Goal: Task Accomplishment & Management: Complete application form

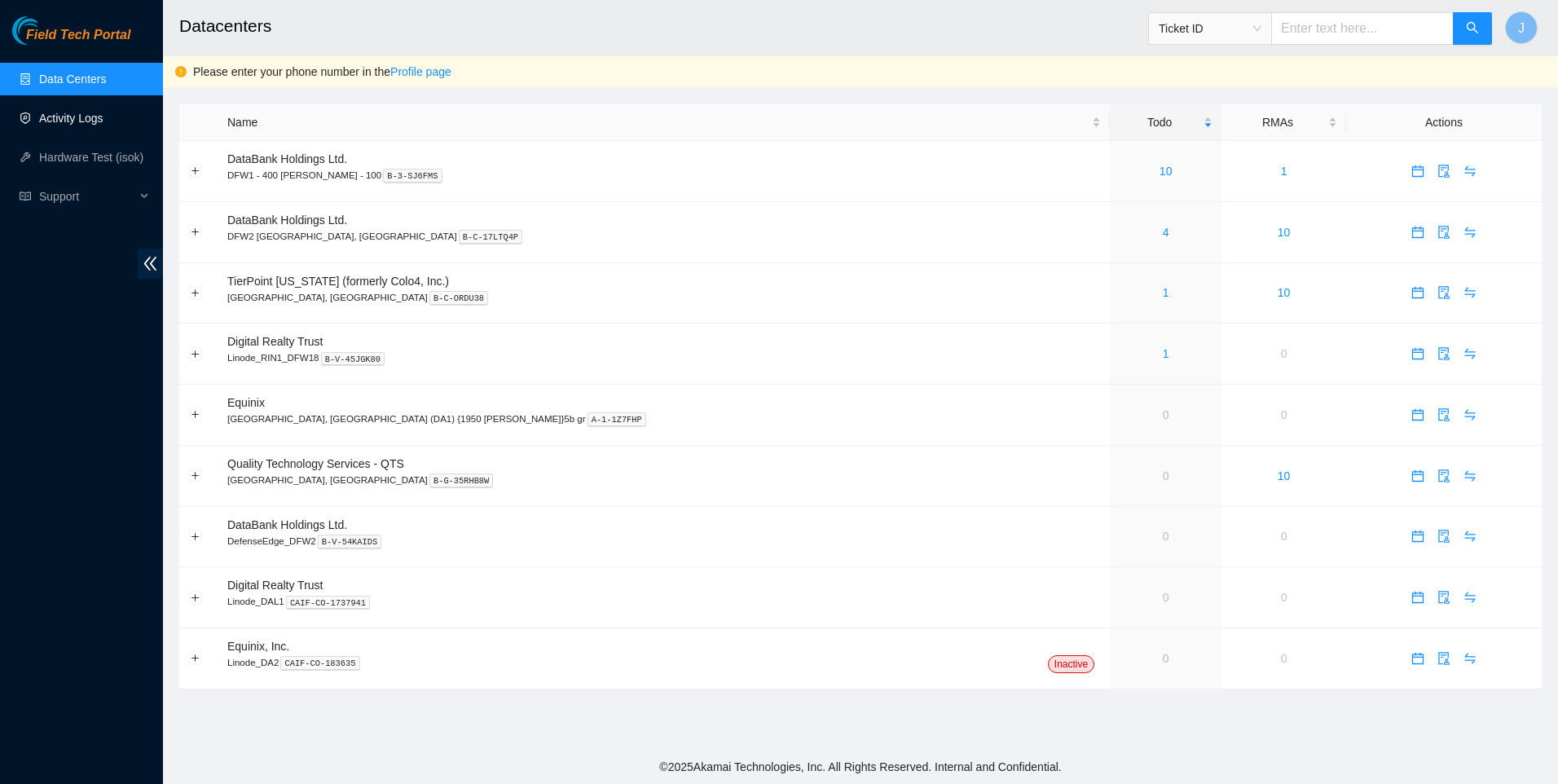
click at [65, 124] on link "Activity Logs" at bounding box center [71, 118] width 65 height 13
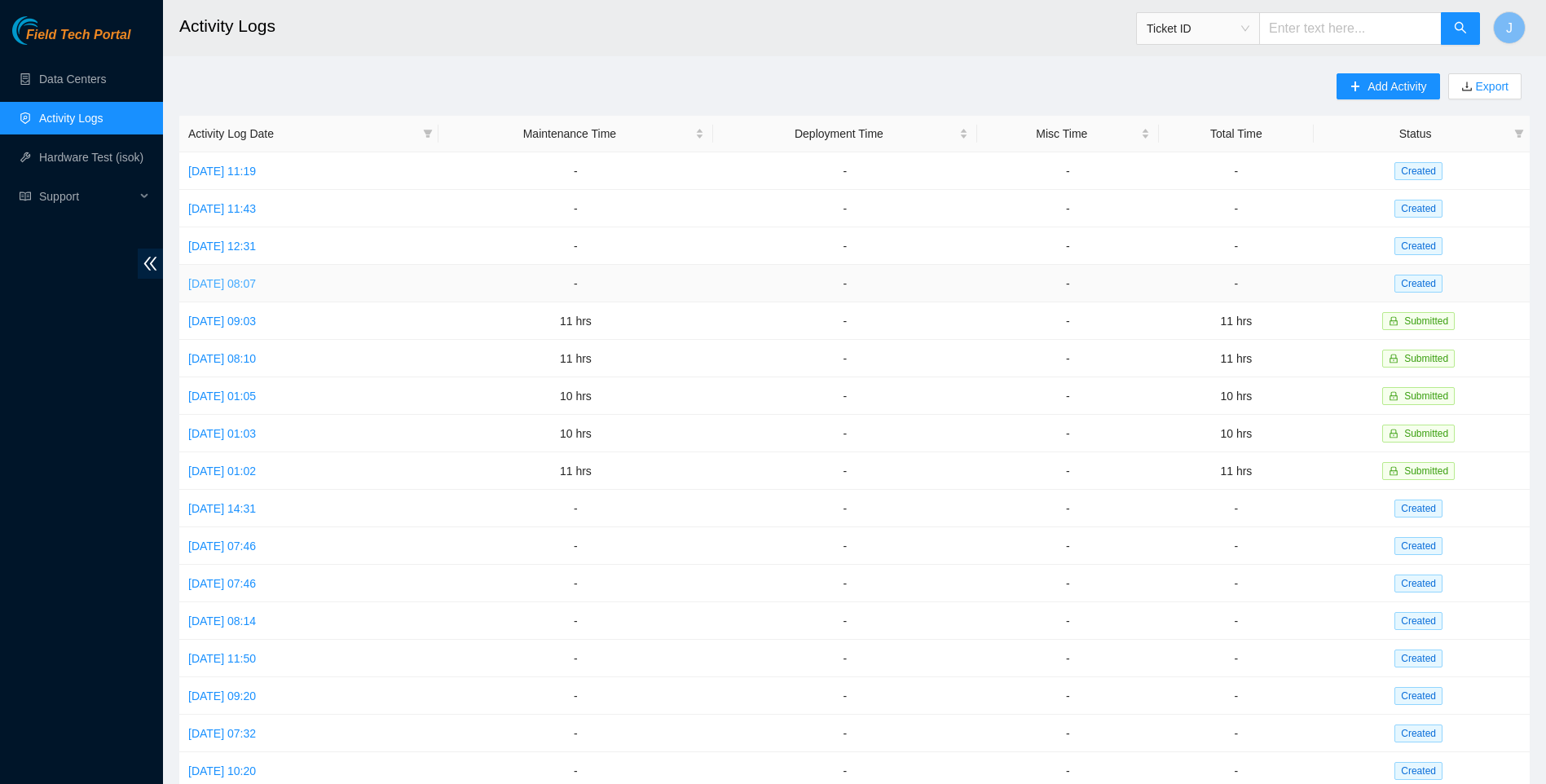
click at [256, 285] on link "[DATE] 08:07" at bounding box center [222, 284] width 67 height 13
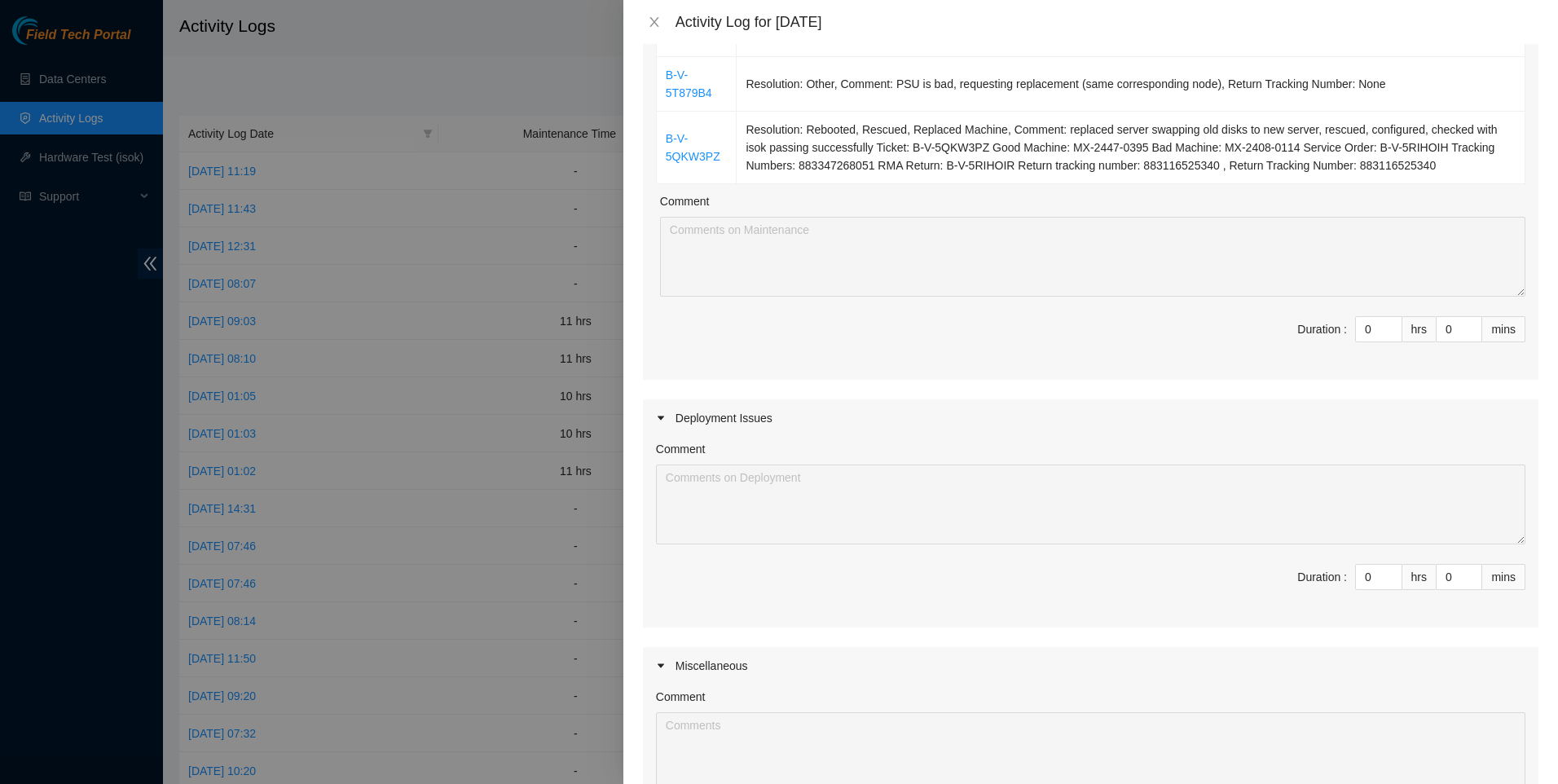
scroll to position [217, 0]
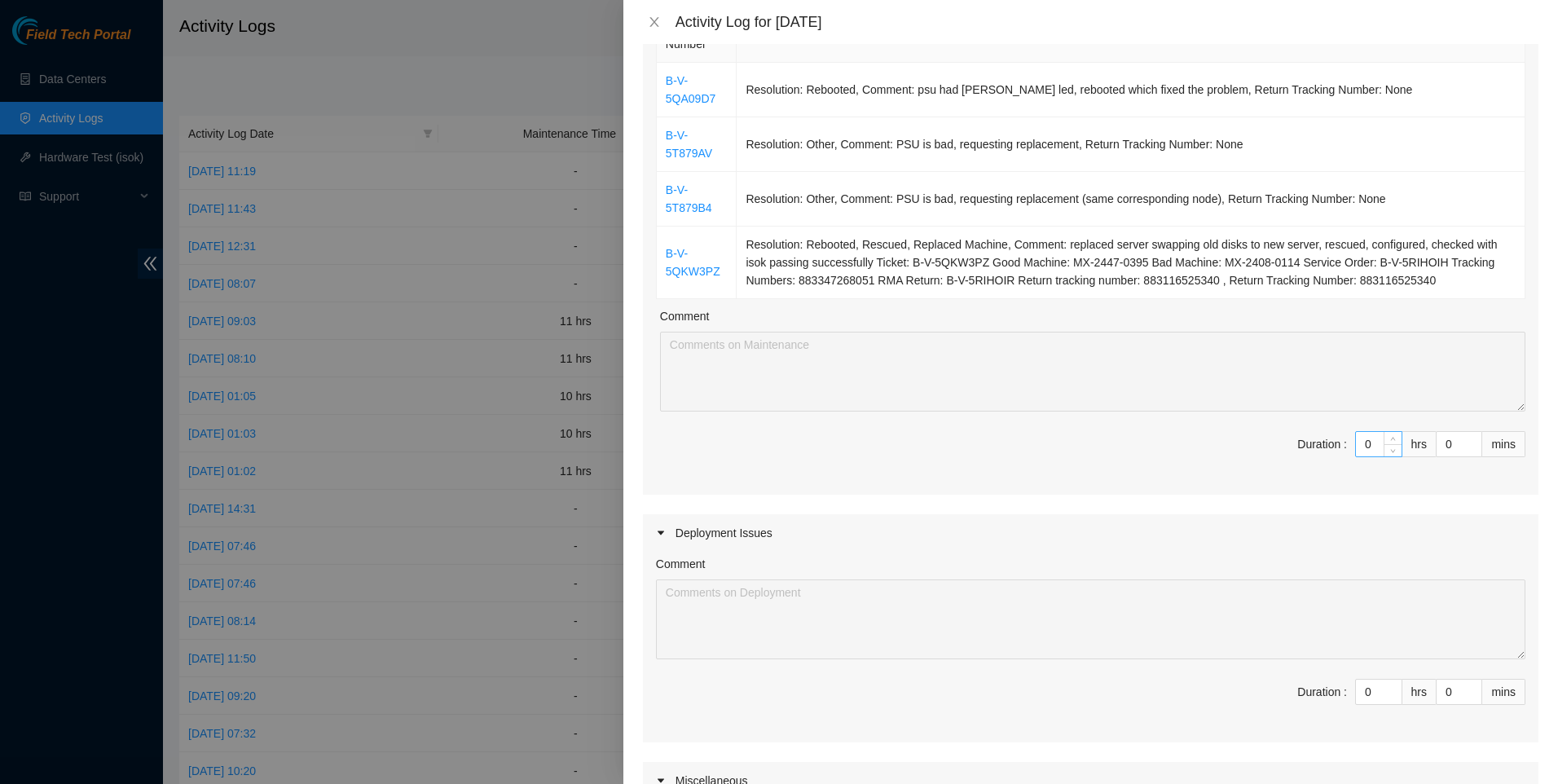
click at [1364, 436] on input "0" at bounding box center [1379, 444] width 46 height 24
type input "1"
click at [1388, 441] on span "up" at bounding box center [1393, 440] width 9 height 9
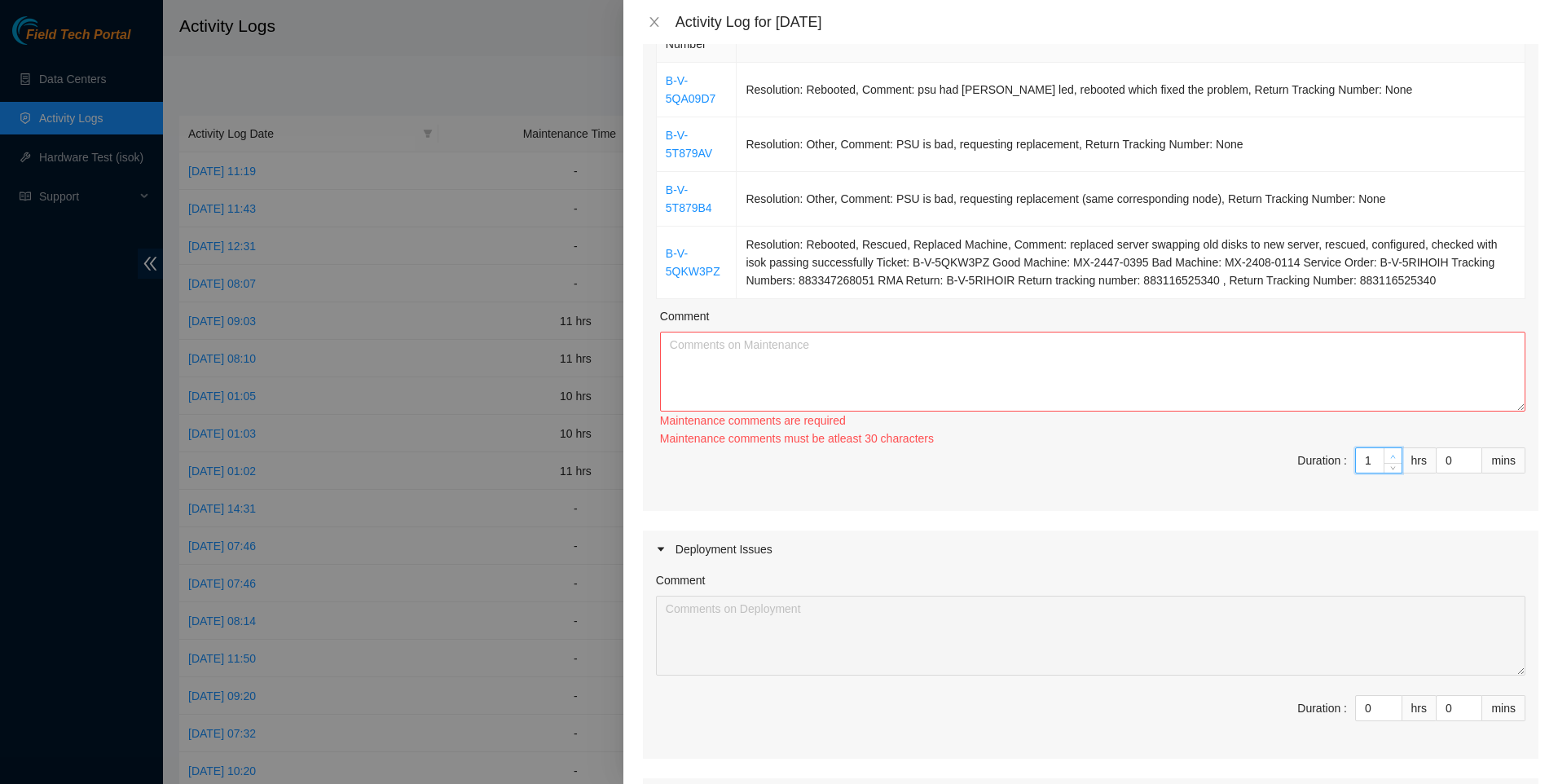
type input "2"
click at [1390, 454] on icon "up" at bounding box center [1393, 457] width 6 height 6
type input "3"
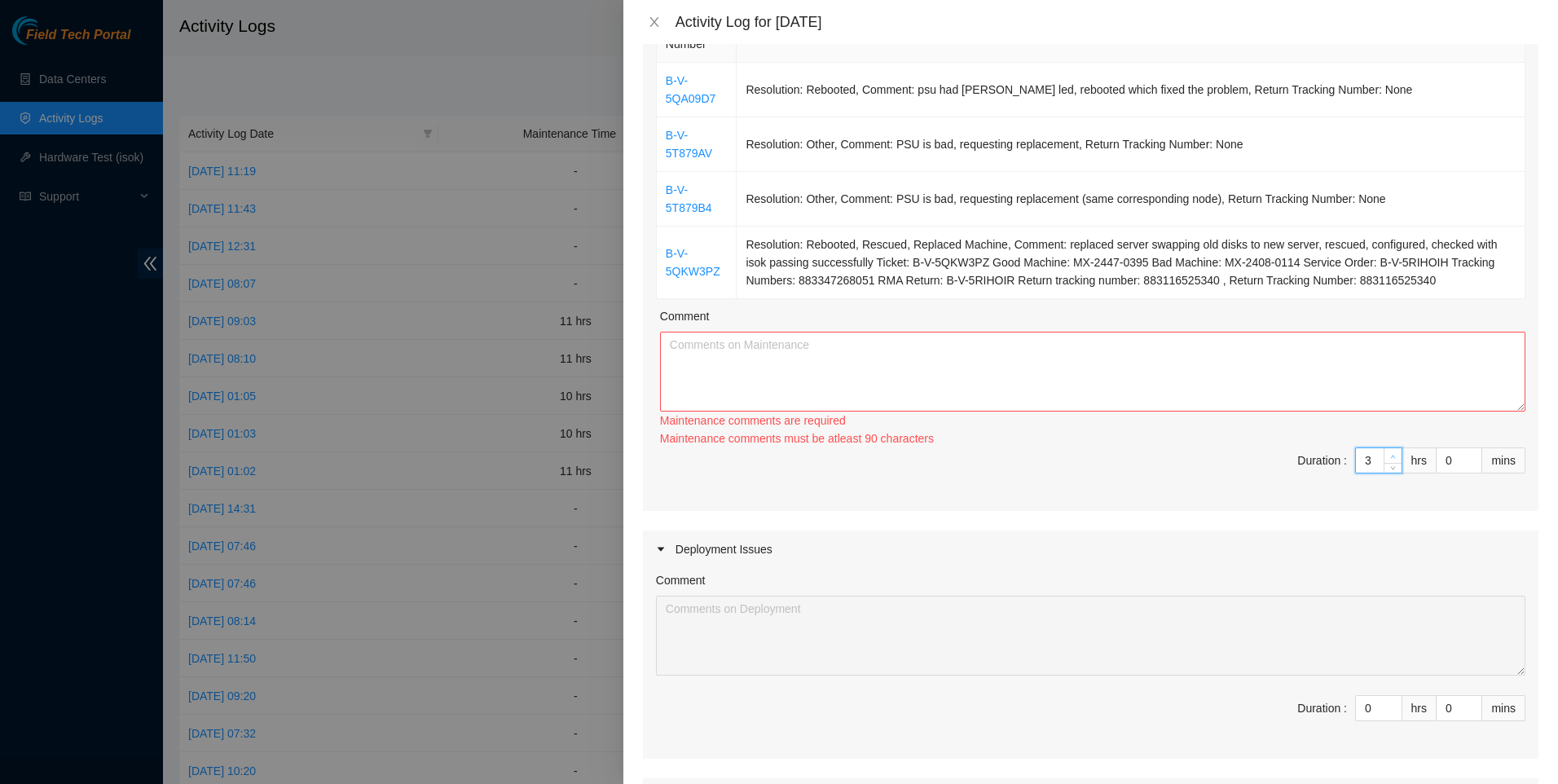
click at [1384, 448] on span "Increase Value" at bounding box center [1392, 455] width 18 height 15
type input "4"
click at [1390, 454] on icon "up" at bounding box center [1393, 457] width 6 height 6
click at [1378, 441] on div "Maintenance comments must be atleast 100 characters" at bounding box center [1093, 437] width 866 height 18
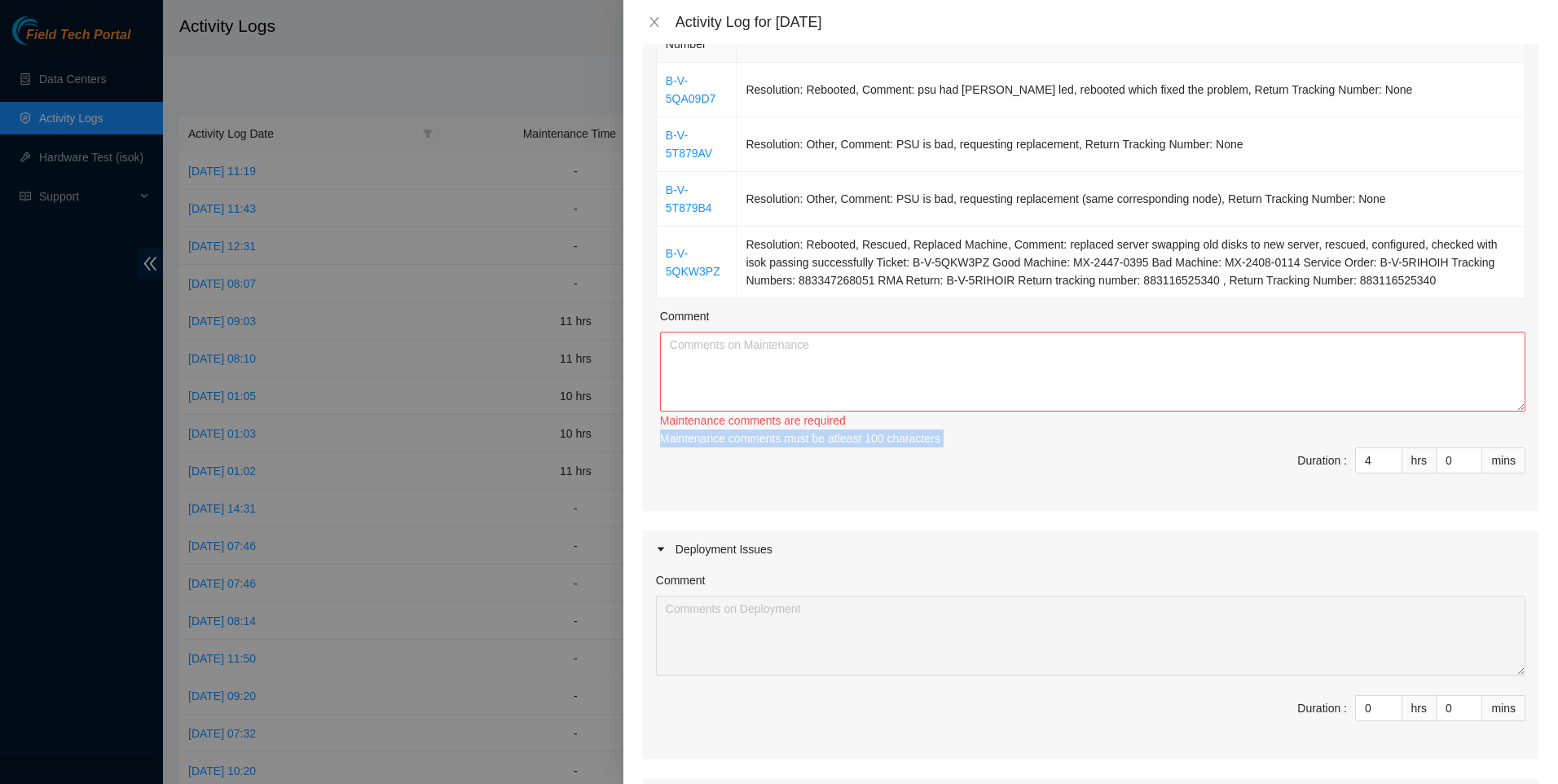
click at [1378, 441] on div "Maintenance comments must be atleast 100 characters" at bounding box center [1093, 437] width 866 height 18
drag, startPoint x: 1378, startPoint y: 441, endPoint x: 1380, endPoint y: 449, distance: 8.2
click at [1380, 449] on div "Ticket Number Resolution B-V-5QA09D7 Resolution: Rebooted, Comment: psu had amb…" at bounding box center [1091, 257] width 896 height 507
type input "5"
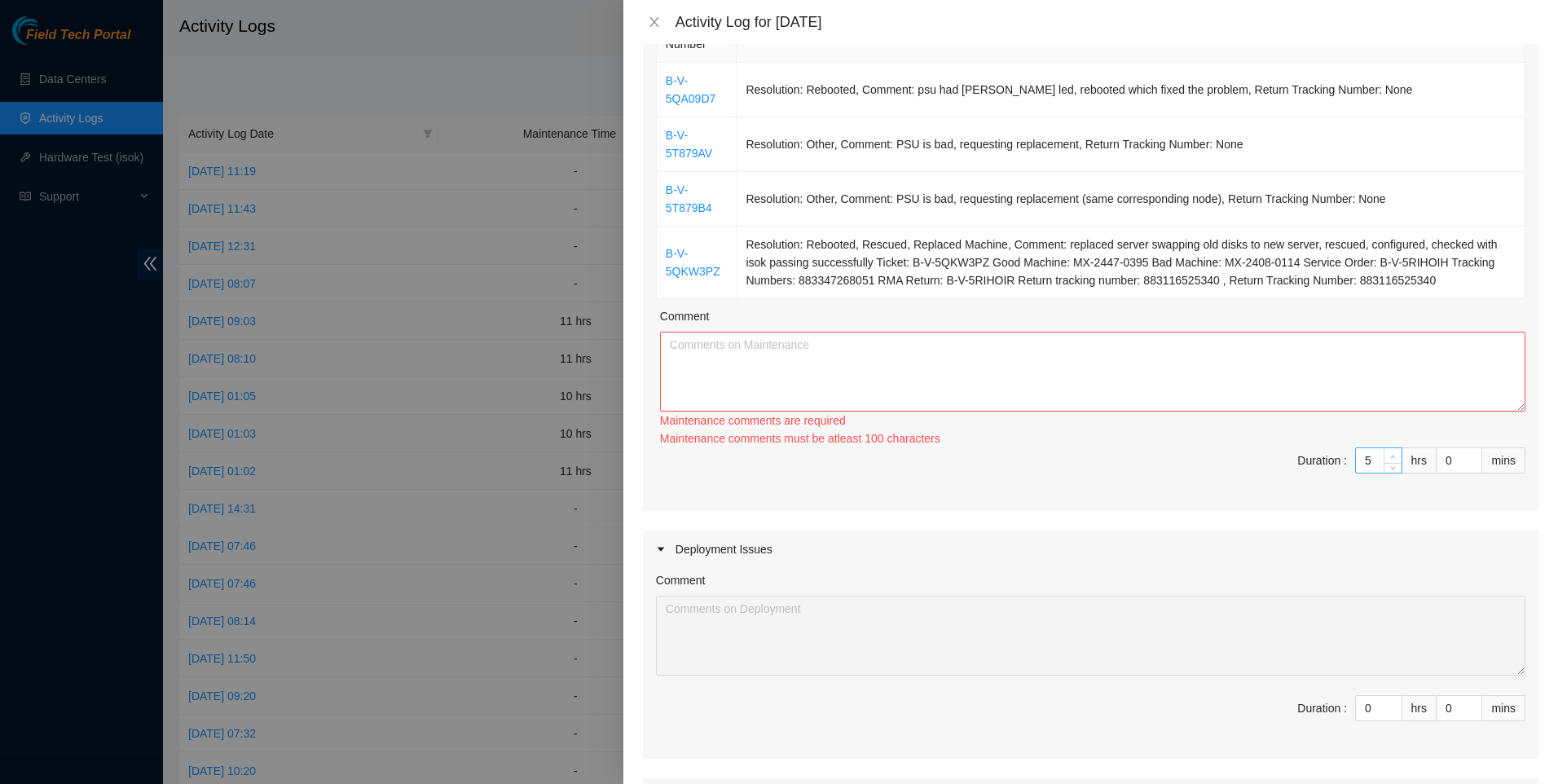
click at [1384, 449] on span "Increase Value" at bounding box center [1392, 455] width 18 height 15
type input "6"
click at [1388, 451] on span "up" at bounding box center [1393, 456] width 9 height 9
type input "7"
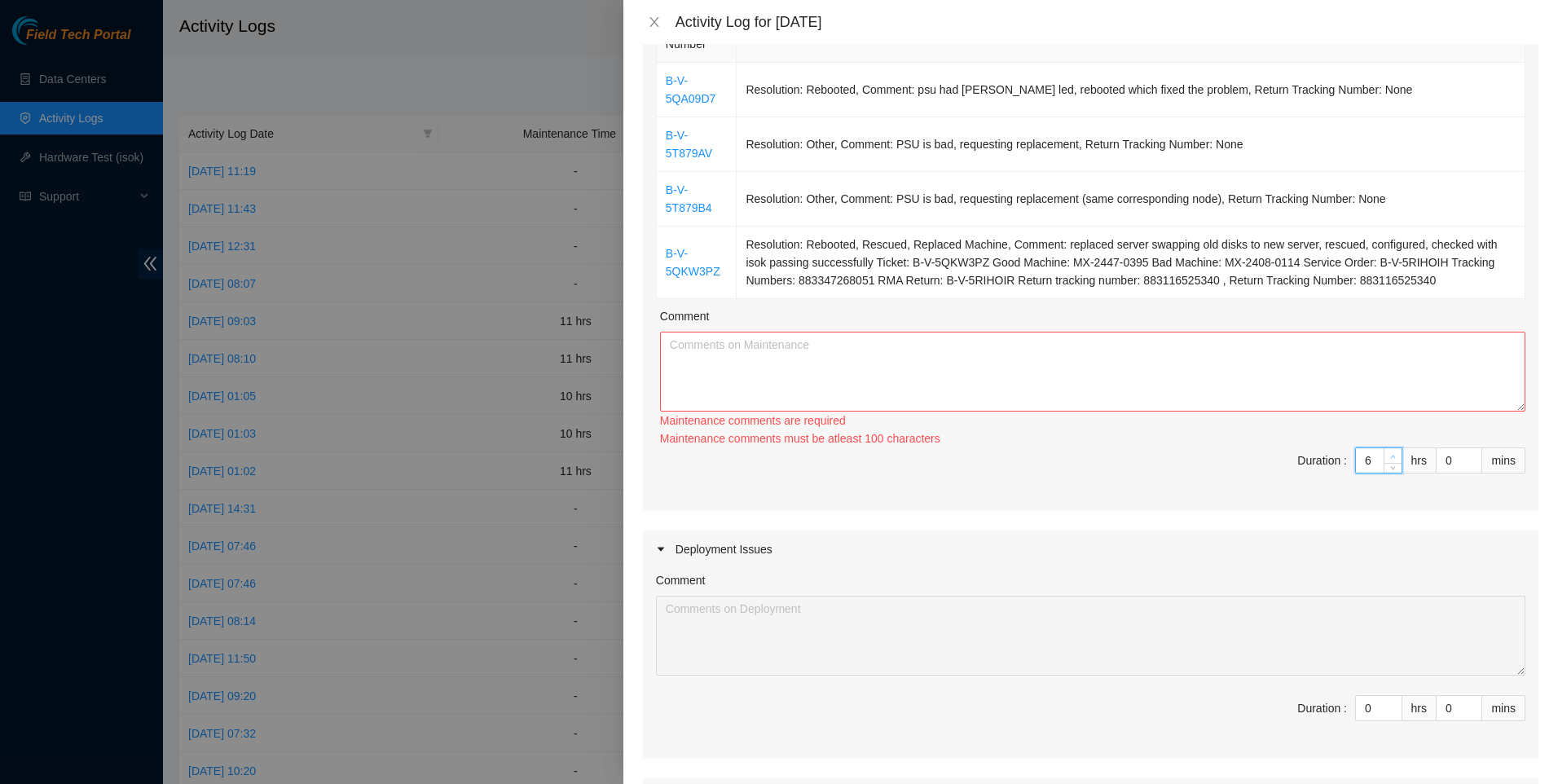
type input "7"
click at [1390, 454] on icon "up" at bounding box center [1393, 457] width 6 height 6
type input "8"
click at [1388, 453] on span "up" at bounding box center [1393, 456] width 9 height 9
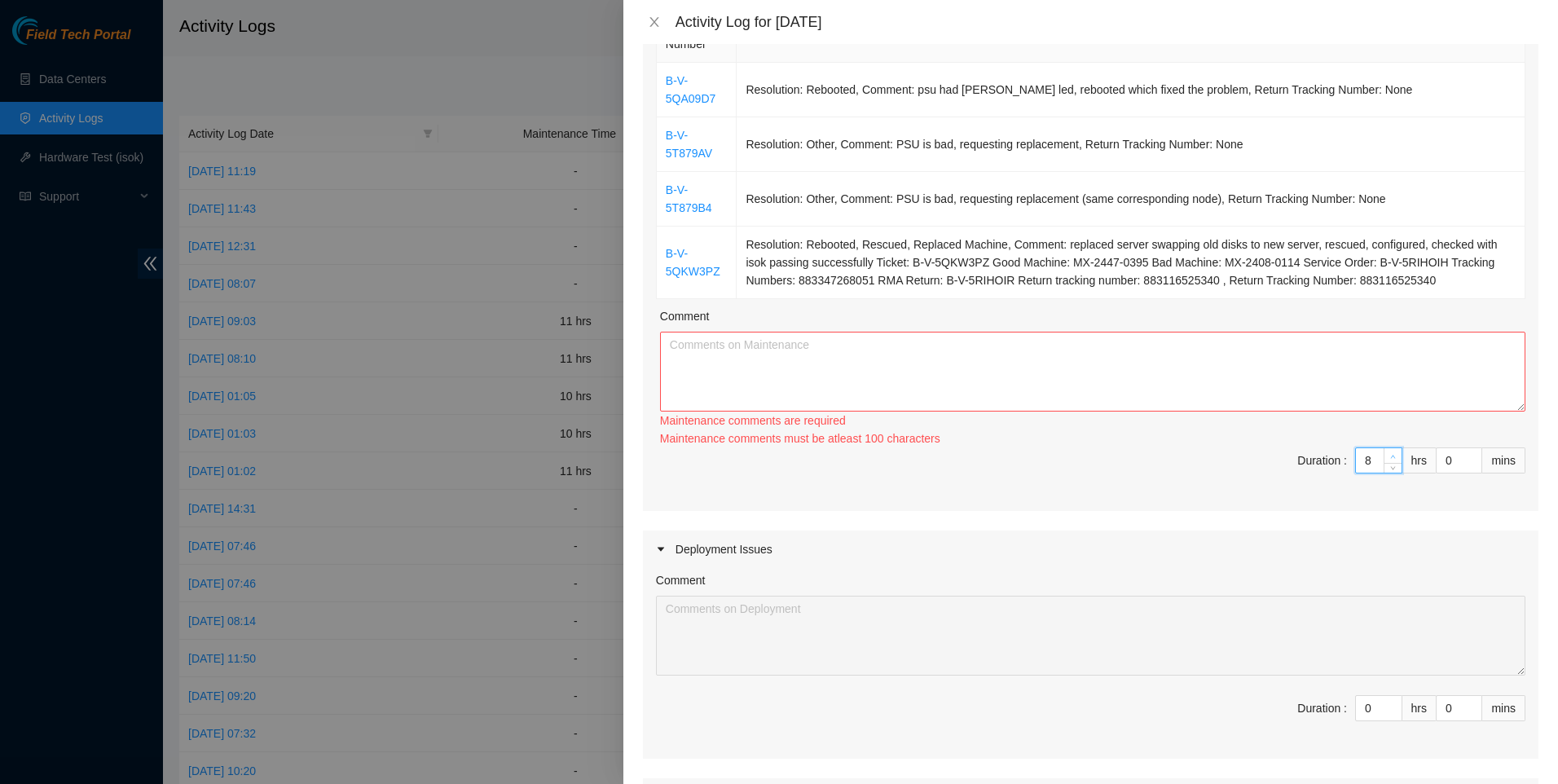
type input "9"
click at [1388, 453] on span "up" at bounding box center [1393, 456] width 9 height 9
type input "10"
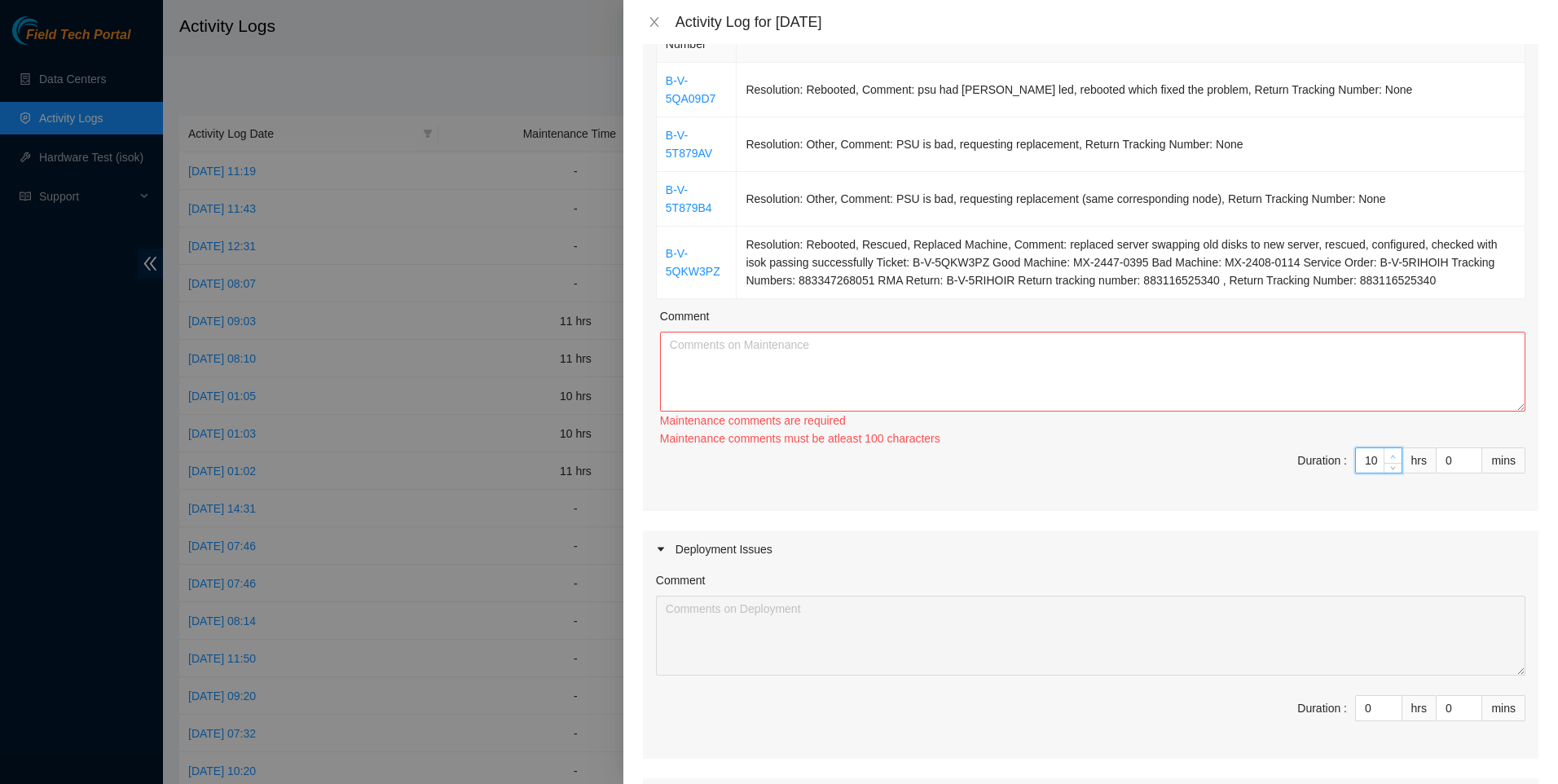
click at [1388, 453] on span "up" at bounding box center [1393, 456] width 9 height 9
type input "9"
click at [1388, 464] on span "down" at bounding box center [1393, 466] width 9 height 9
click at [1300, 371] on textarea "Comment" at bounding box center [1093, 371] width 866 height 80
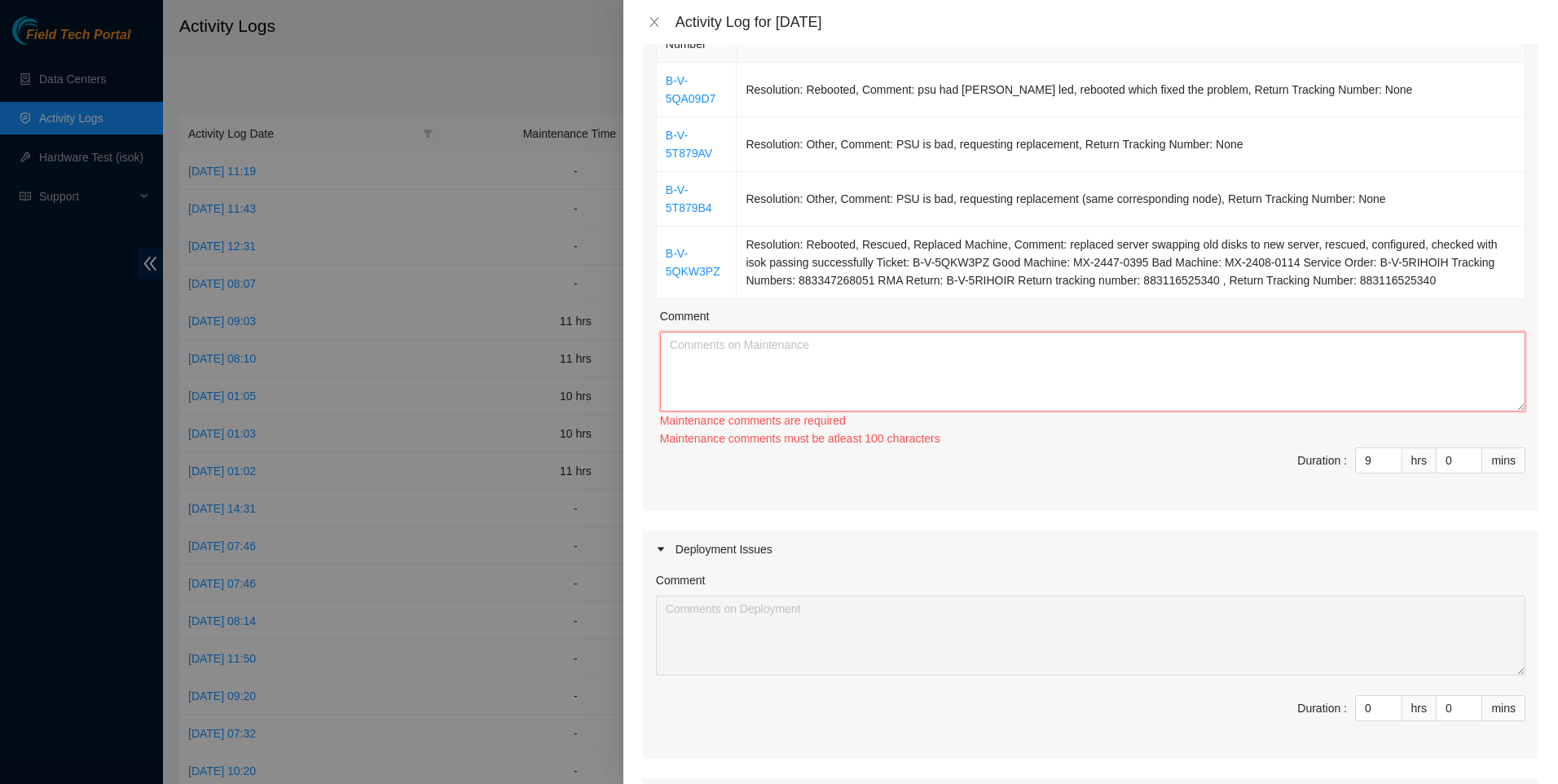
drag, startPoint x: 782, startPoint y: 369, endPoint x: 801, endPoint y: 367, distance: 19.1
click at [783, 366] on textarea "Comment" at bounding box center [1093, 371] width 866 height 80
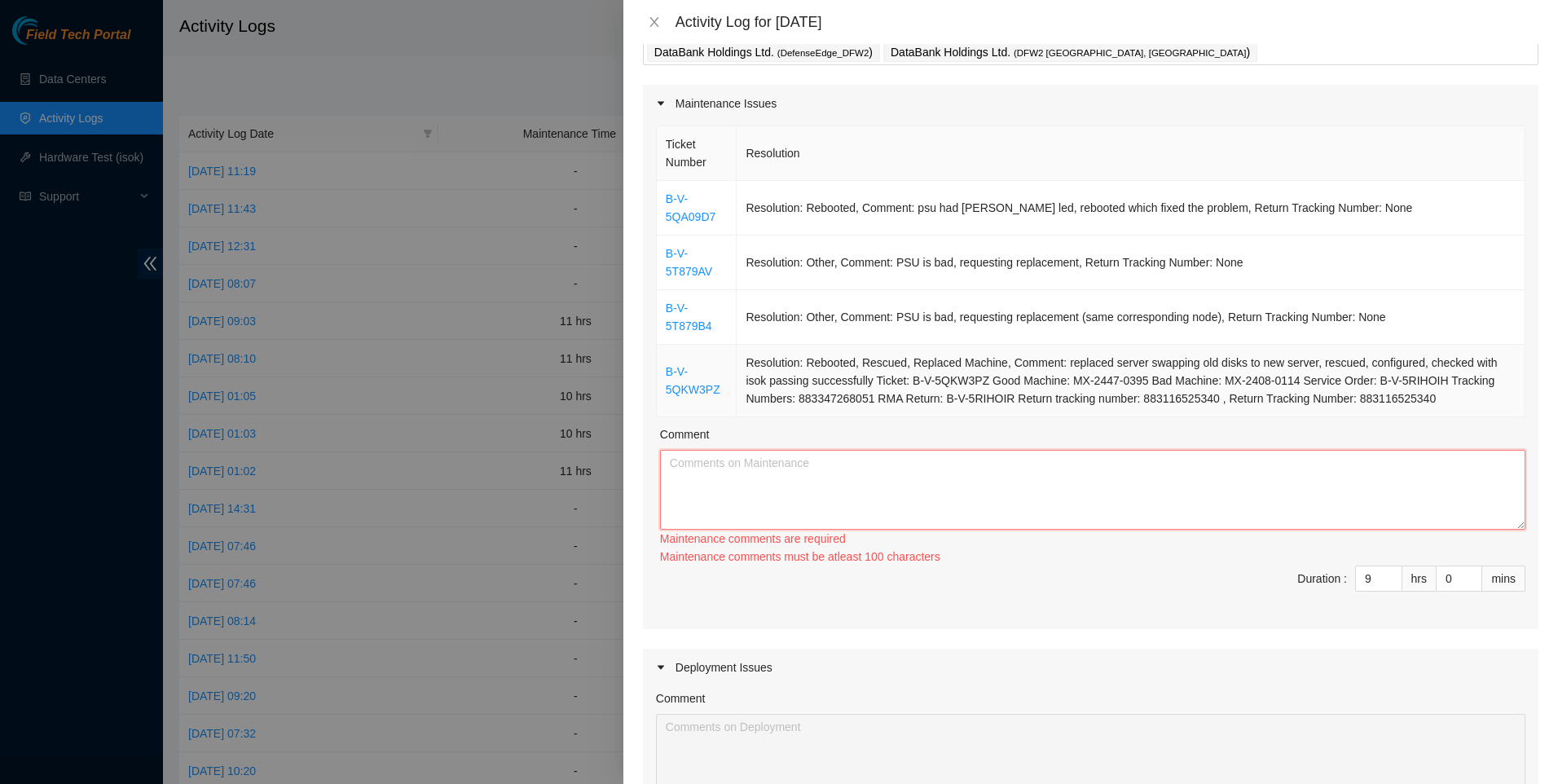
scroll to position [0, 0]
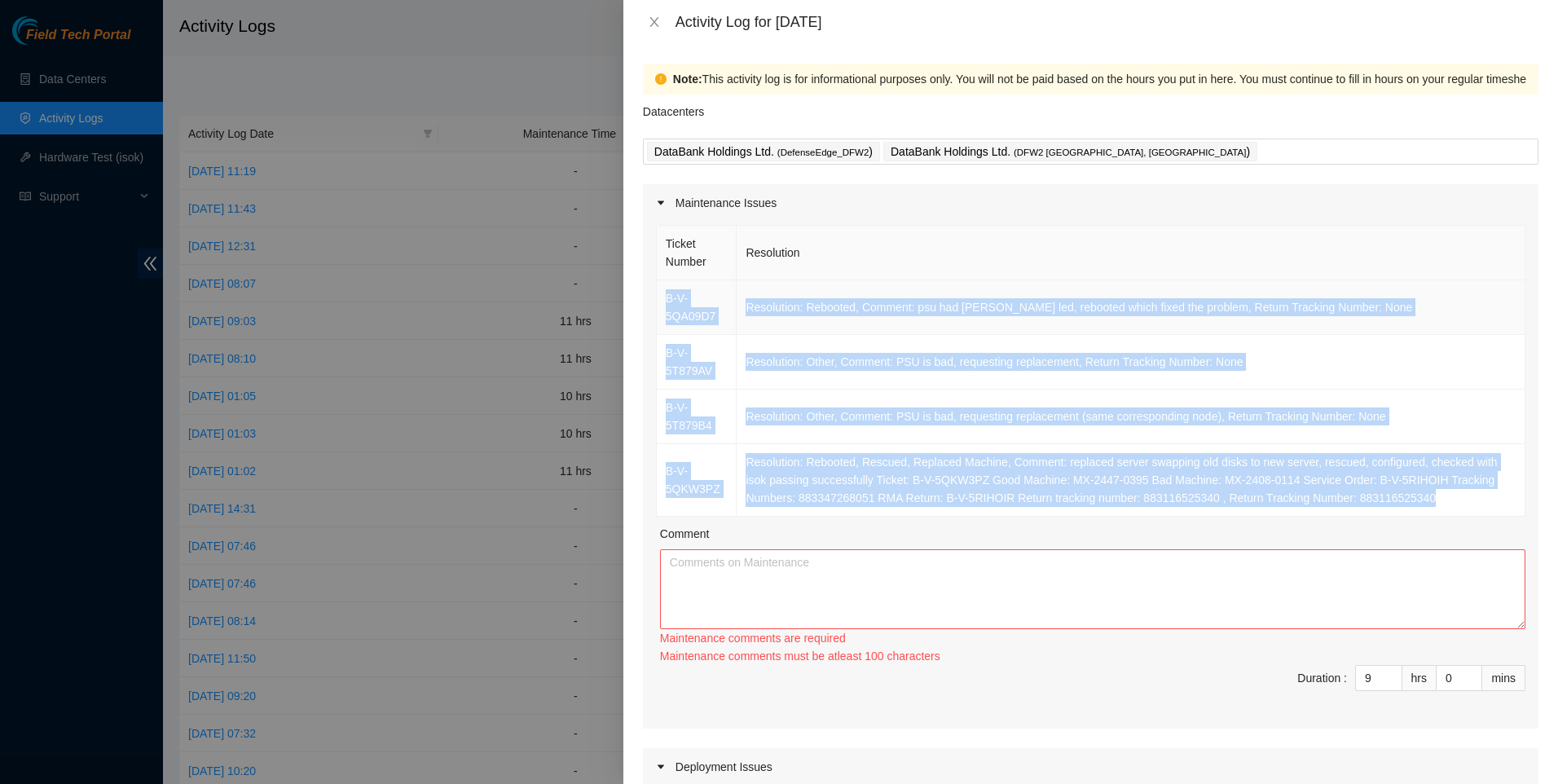
drag, startPoint x: 1376, startPoint y: 501, endPoint x: 656, endPoint y: 306, distance: 745.9
click at [657, 306] on tbody "B-V-5QA09D7 Resolution: Rebooted, Comment: psu had amber led, rebooted which fi…" at bounding box center [1091, 398] width 868 height 236
copy tbody "B-V-5QA09D7 Resolution: Rebooted, Comment: psu had amber led, rebooted which fi…"
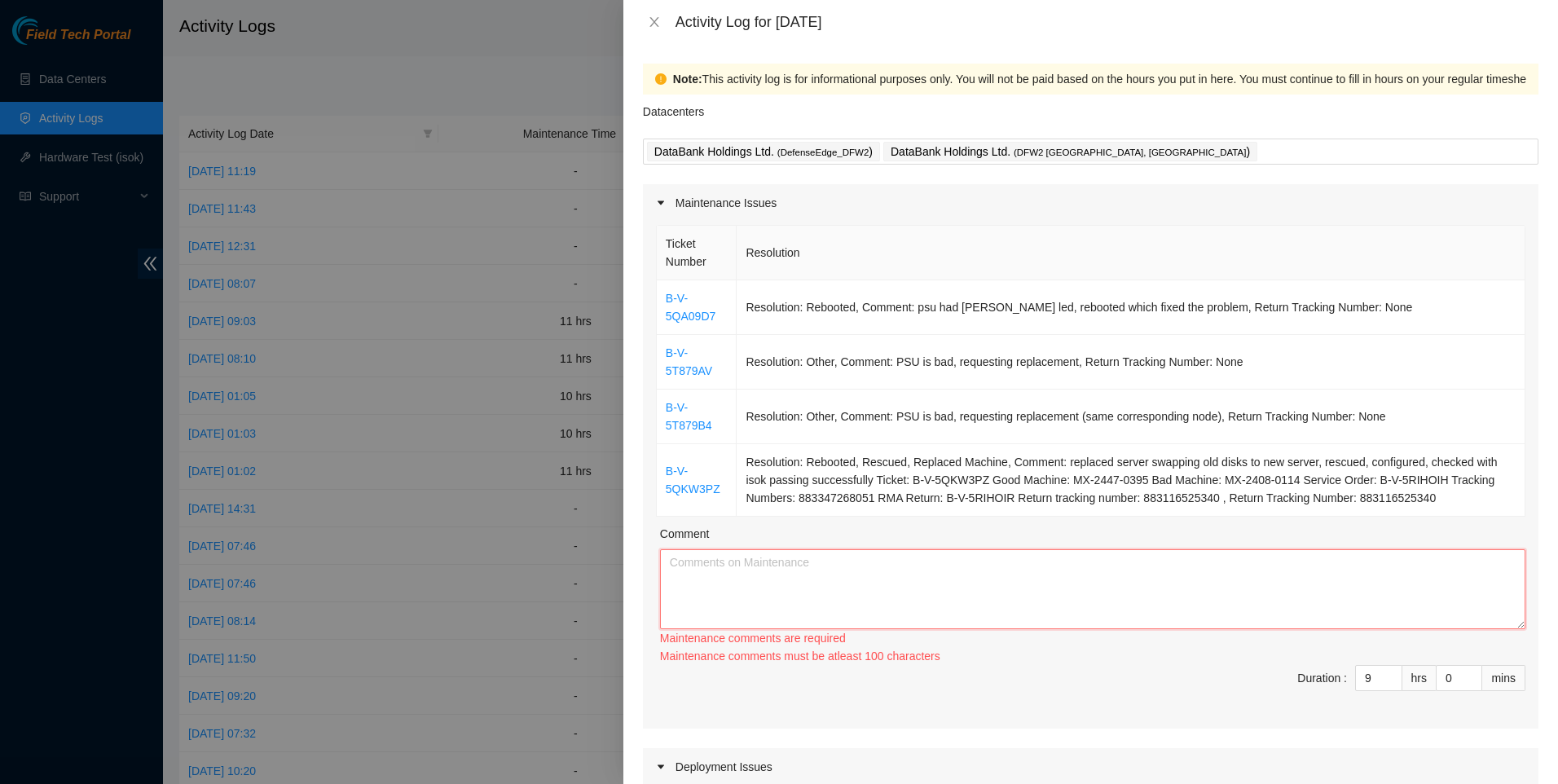
drag, startPoint x: 814, startPoint y: 584, endPoint x: 842, endPoint y: 585, distance: 28.0
click at [815, 584] on textarea "Comment" at bounding box center [1093, 588] width 866 height 80
drag, startPoint x: 924, startPoint y: 578, endPoint x: 974, endPoint y: 587, distance: 50.8
click at [927, 578] on textarea "Comment" at bounding box center [1093, 588] width 866 height 80
paste textarea "[DATE] was mostly focused on essl tickets. handled a few cases with psu issues …"
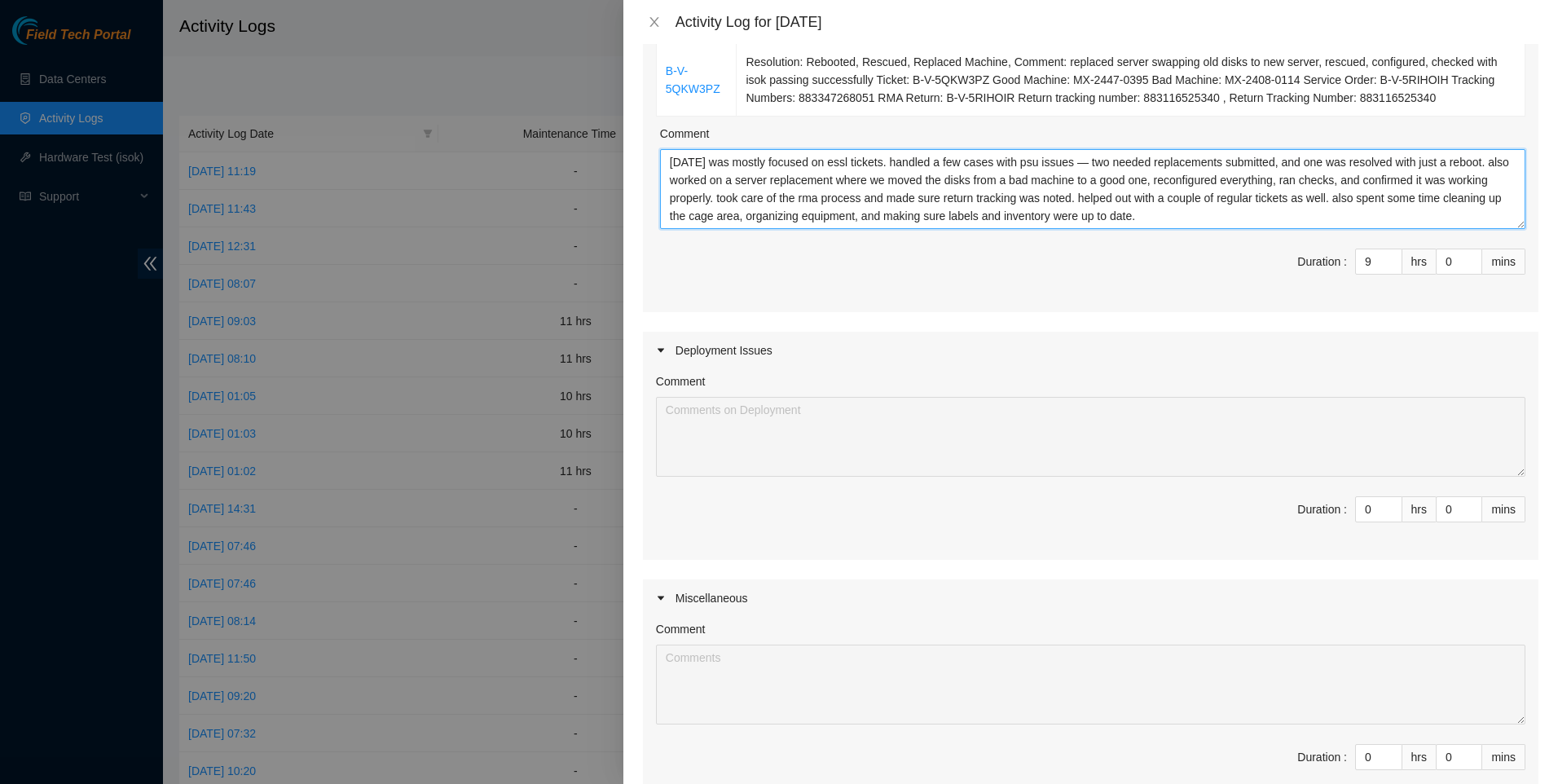
scroll to position [602, 0]
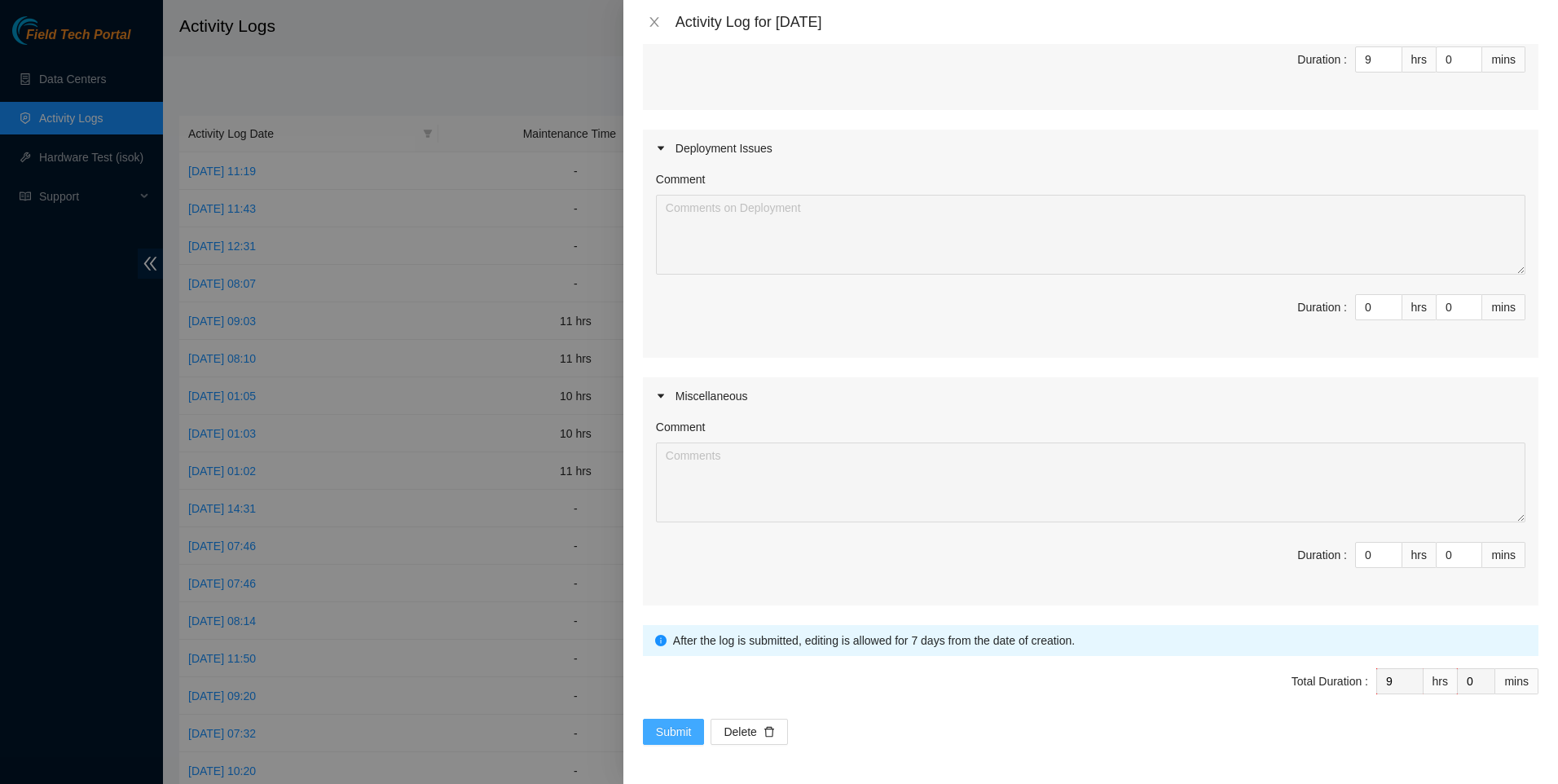
type textarea "[DATE] was mostly focused on essl tickets. handled a few cases with psu issues …"
click at [660, 726] on span "Submit" at bounding box center [674, 732] width 36 height 18
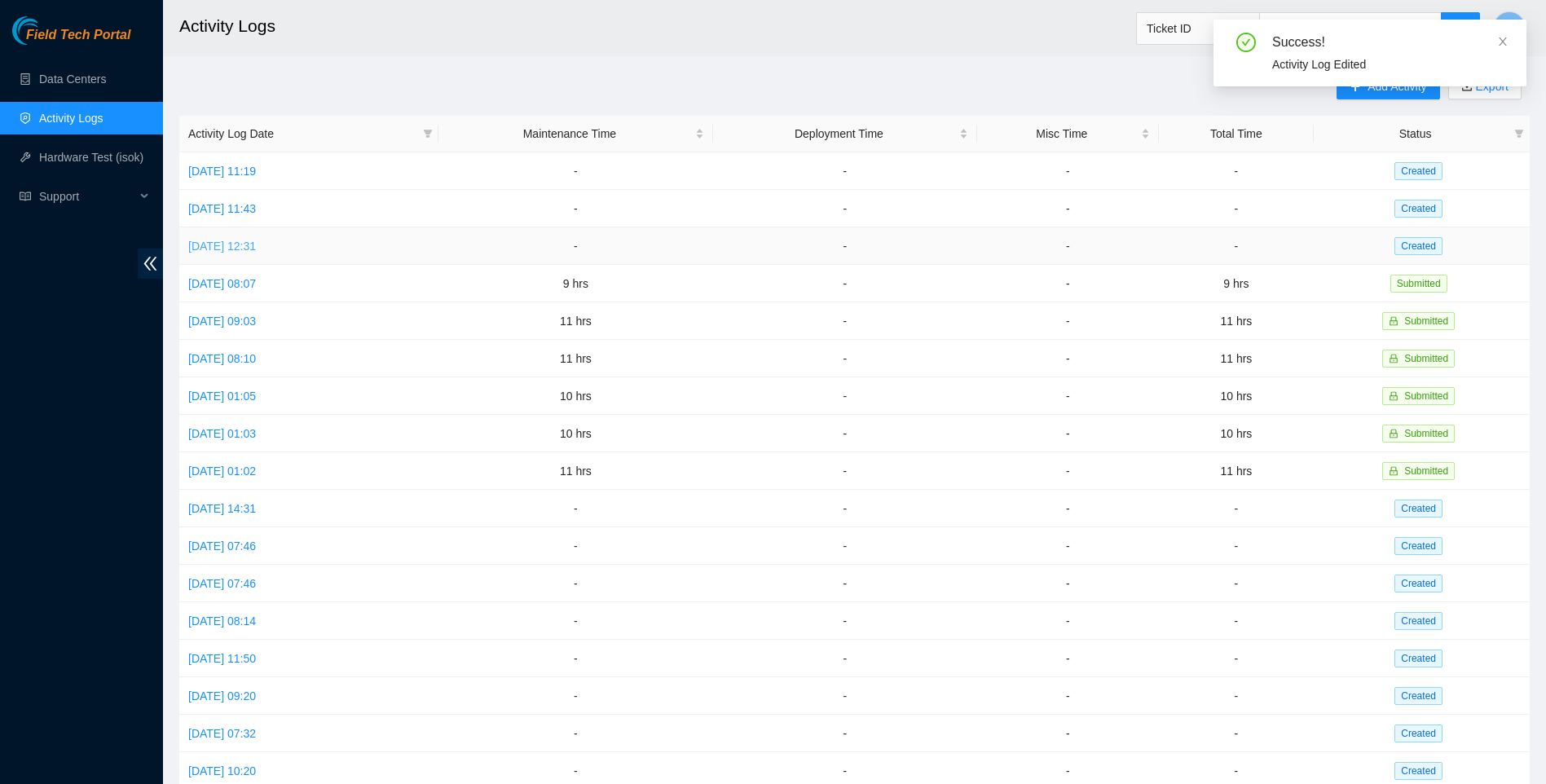
click at [256, 240] on link "[DATE] 12:31" at bounding box center [222, 246] width 67 height 13
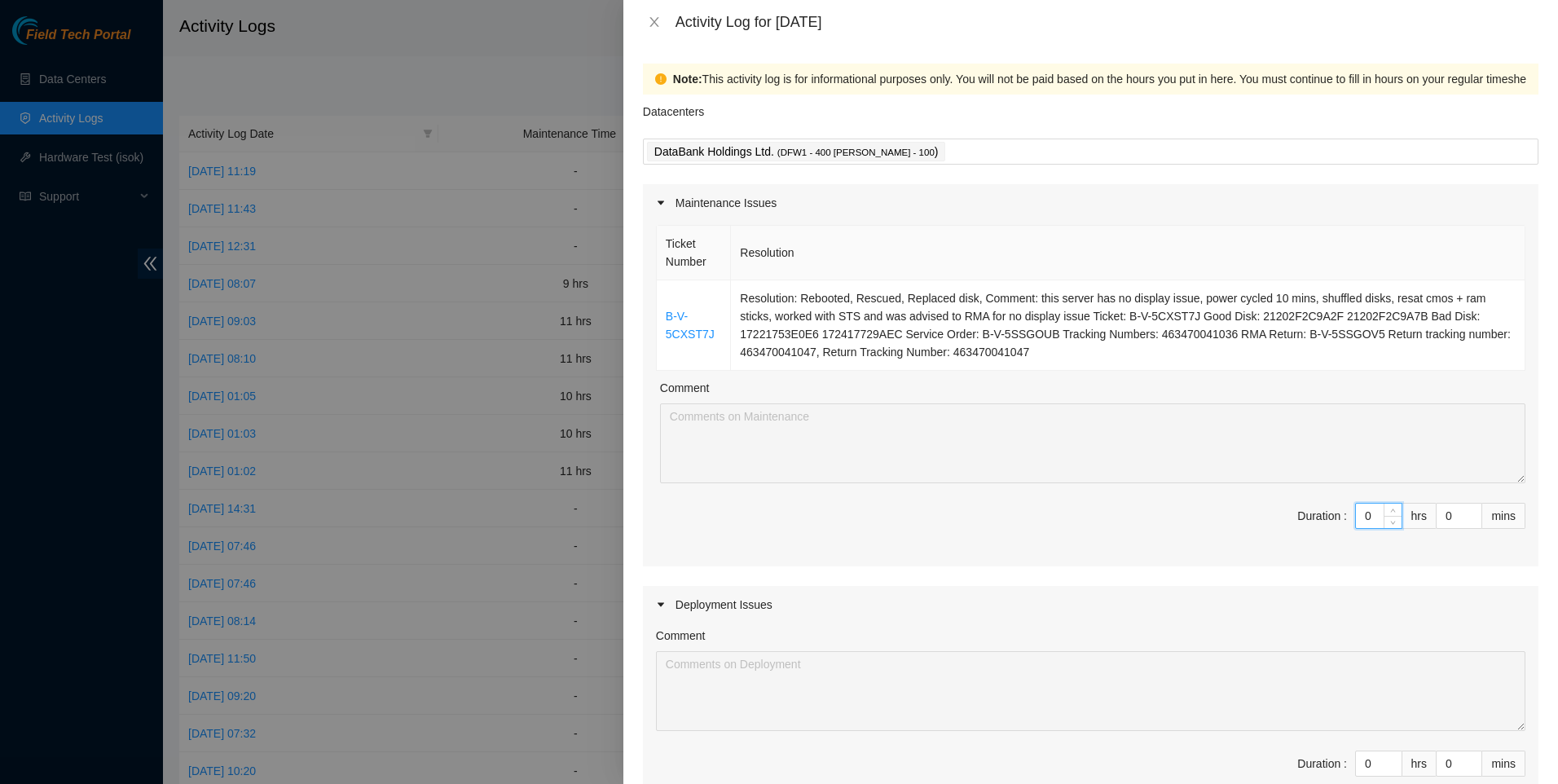
click at [1370, 516] on input "0" at bounding box center [1379, 516] width 46 height 24
type input "1"
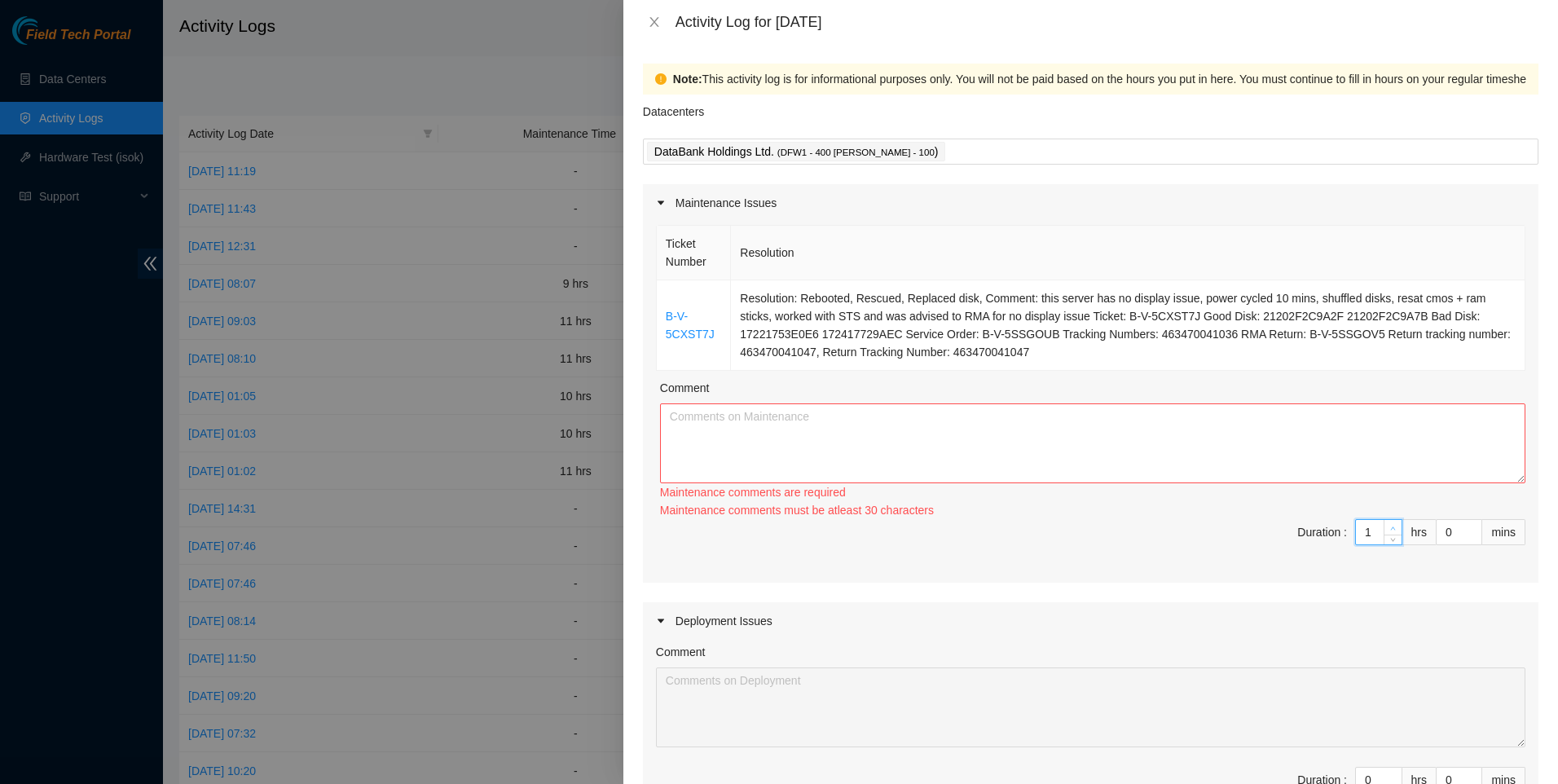
click at [1390, 525] on icon "up" at bounding box center [1393, 528] width 6 height 6
type input "2"
click at [1384, 520] on span "Increase Value" at bounding box center [1392, 527] width 18 height 15
click at [1382, 510] on div "Maintenance comments are required Maintenance comments must be atleast 30 chara…" at bounding box center [1093, 501] width 866 height 36
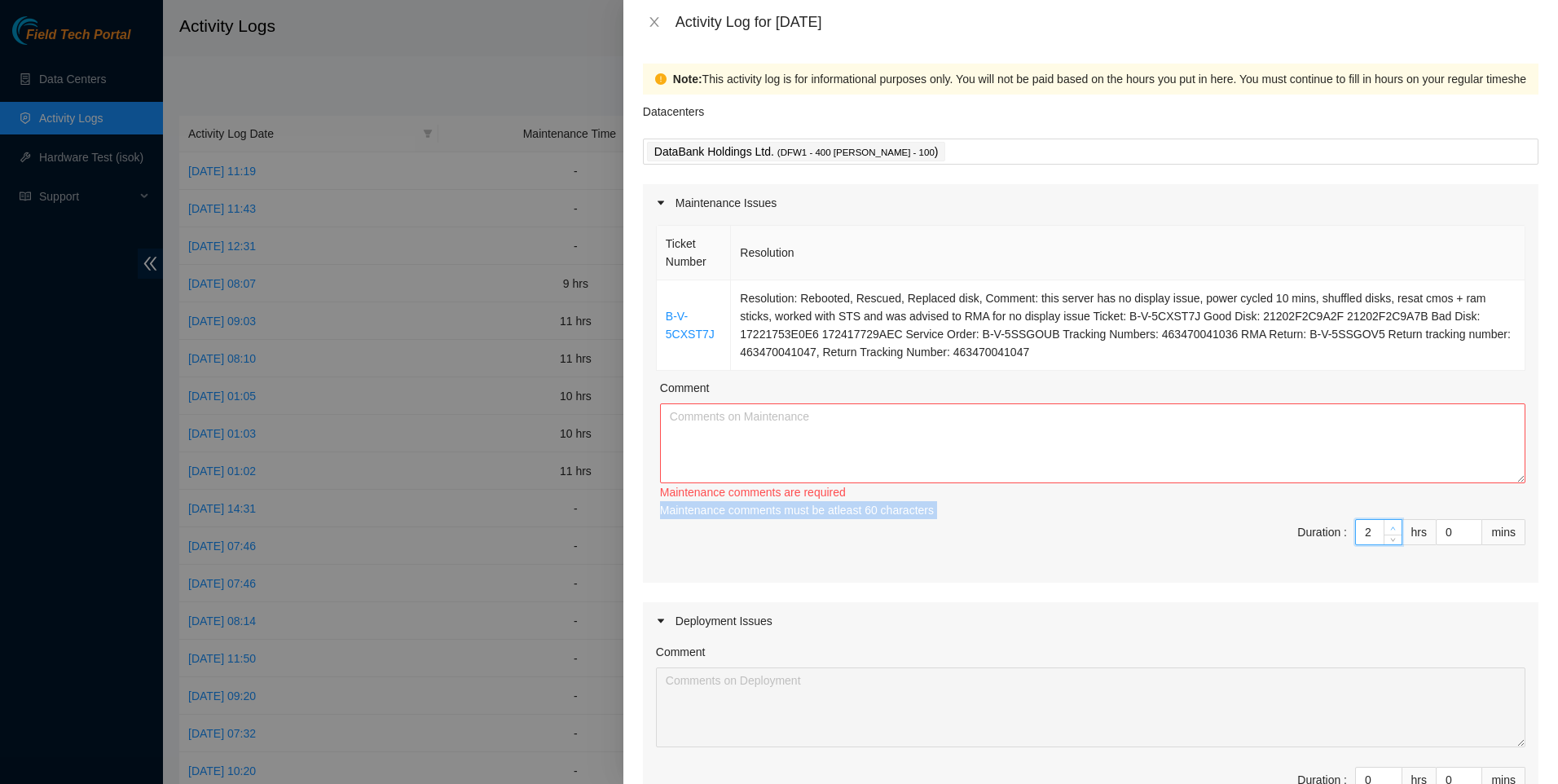
click at [1382, 510] on div "Maintenance comments must be atleast 60 characters" at bounding box center [1093, 510] width 866 height 18
type input "1"
drag, startPoint x: 1382, startPoint y: 510, endPoint x: 1384, endPoint y: 533, distance: 23.1
click at [1388, 534] on span "down" at bounding box center [1393, 538] width 9 height 9
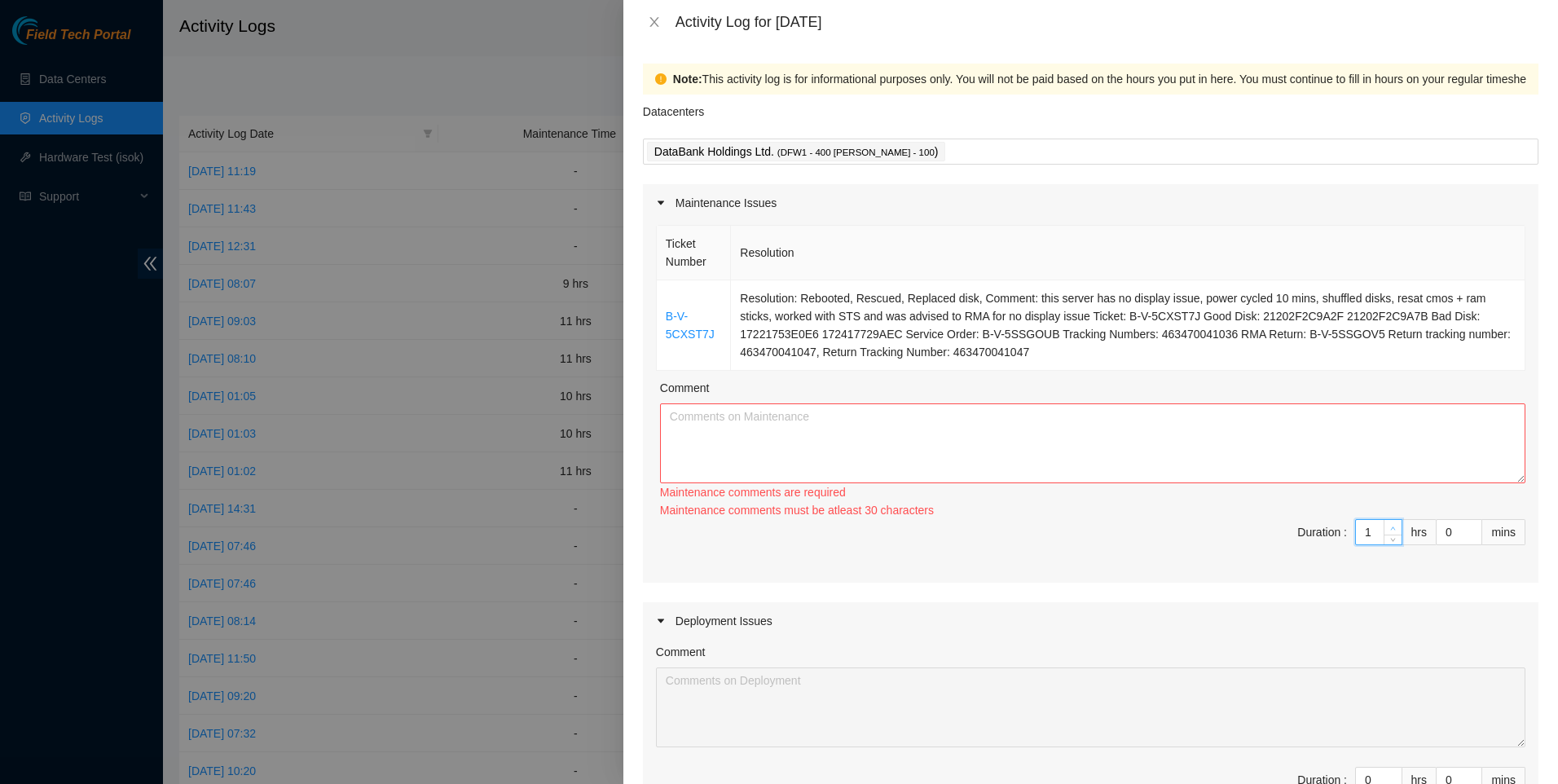
type input "2"
click at [1390, 526] on icon "up" at bounding box center [1393, 528] width 6 height 6
type input "3"
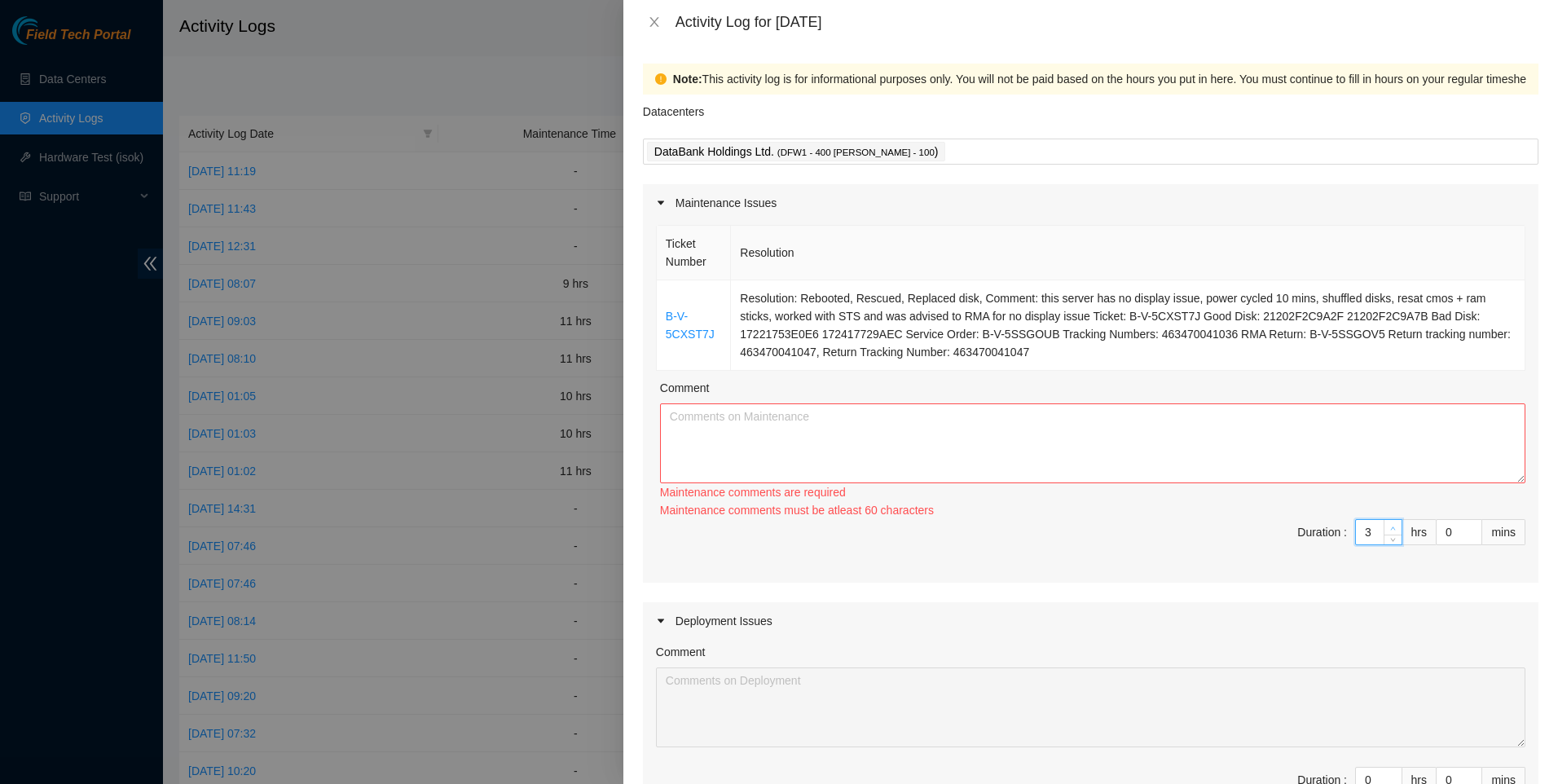
click at [1388, 526] on span "up" at bounding box center [1393, 528] width 9 height 9
type input "2"
click at [1384, 535] on span "Decrease Value" at bounding box center [1392, 540] width 18 height 9
type input "1"
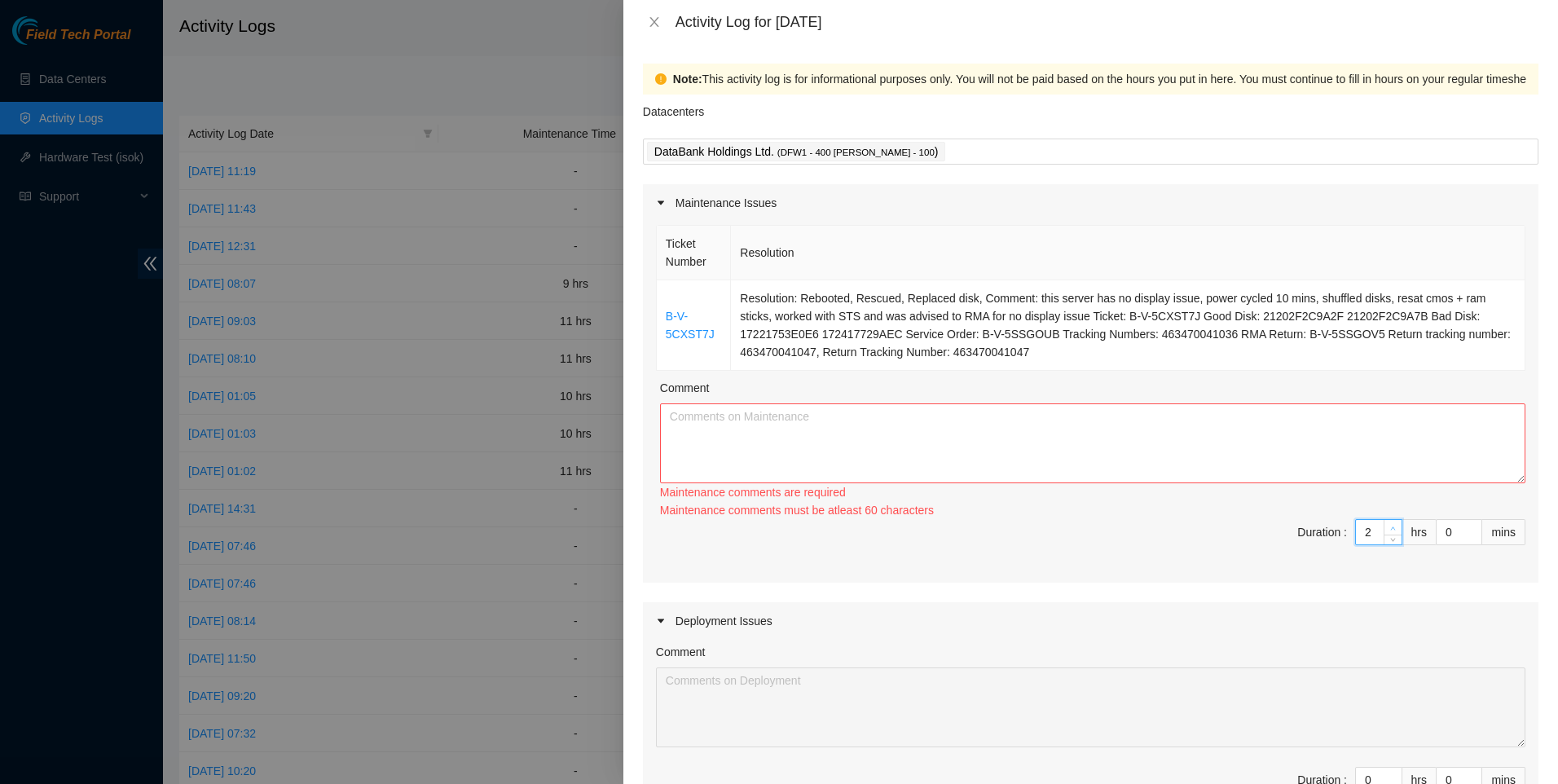
type input "1"
click at [1388, 536] on span "down" at bounding box center [1393, 540] width 9 height 9
type input "2"
click at [1384, 521] on span "Increase Value" at bounding box center [1392, 527] width 18 height 15
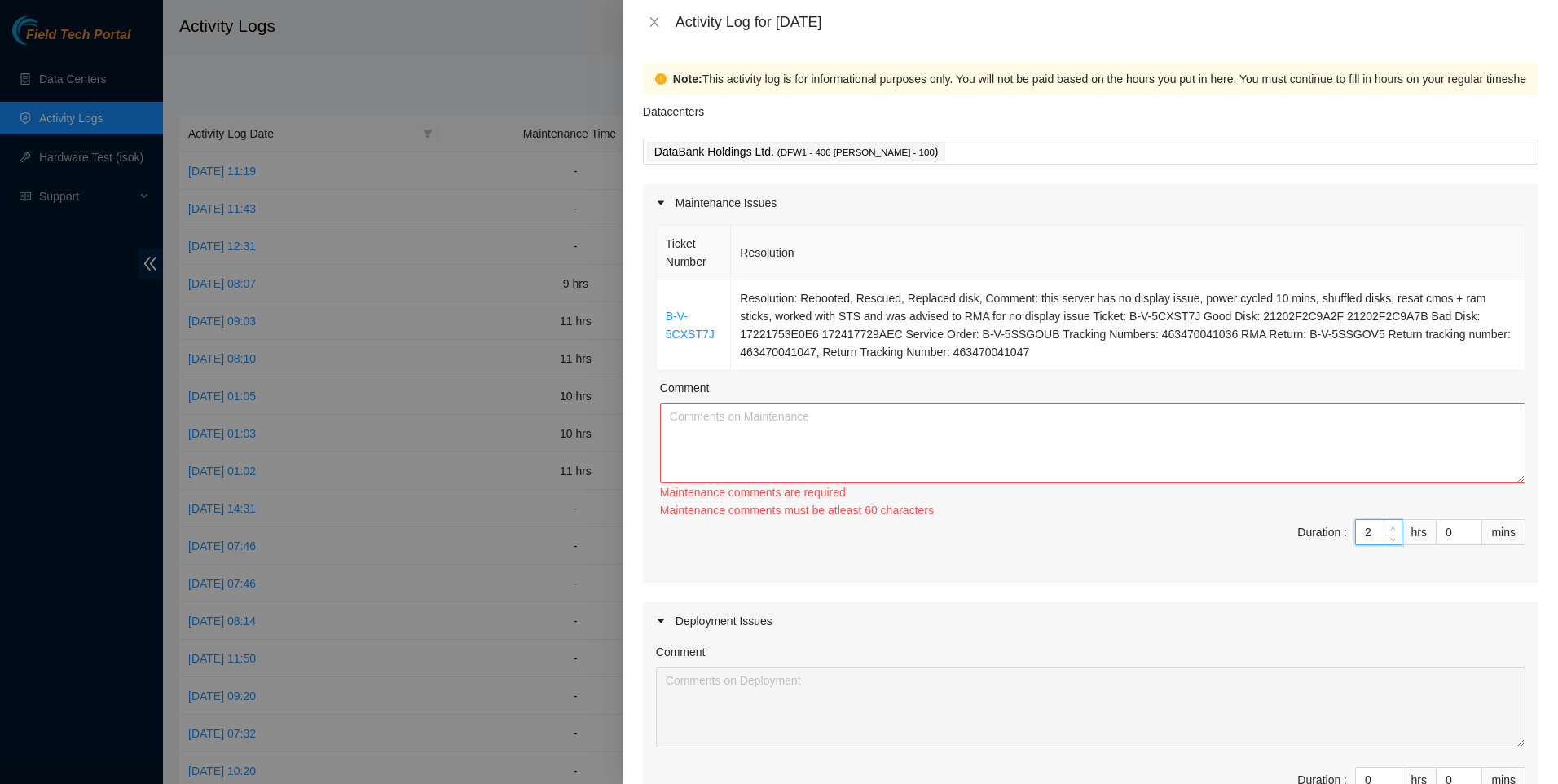
type input "3"
click at [1390, 526] on icon "up" at bounding box center [1393, 528] width 6 height 6
type input "4"
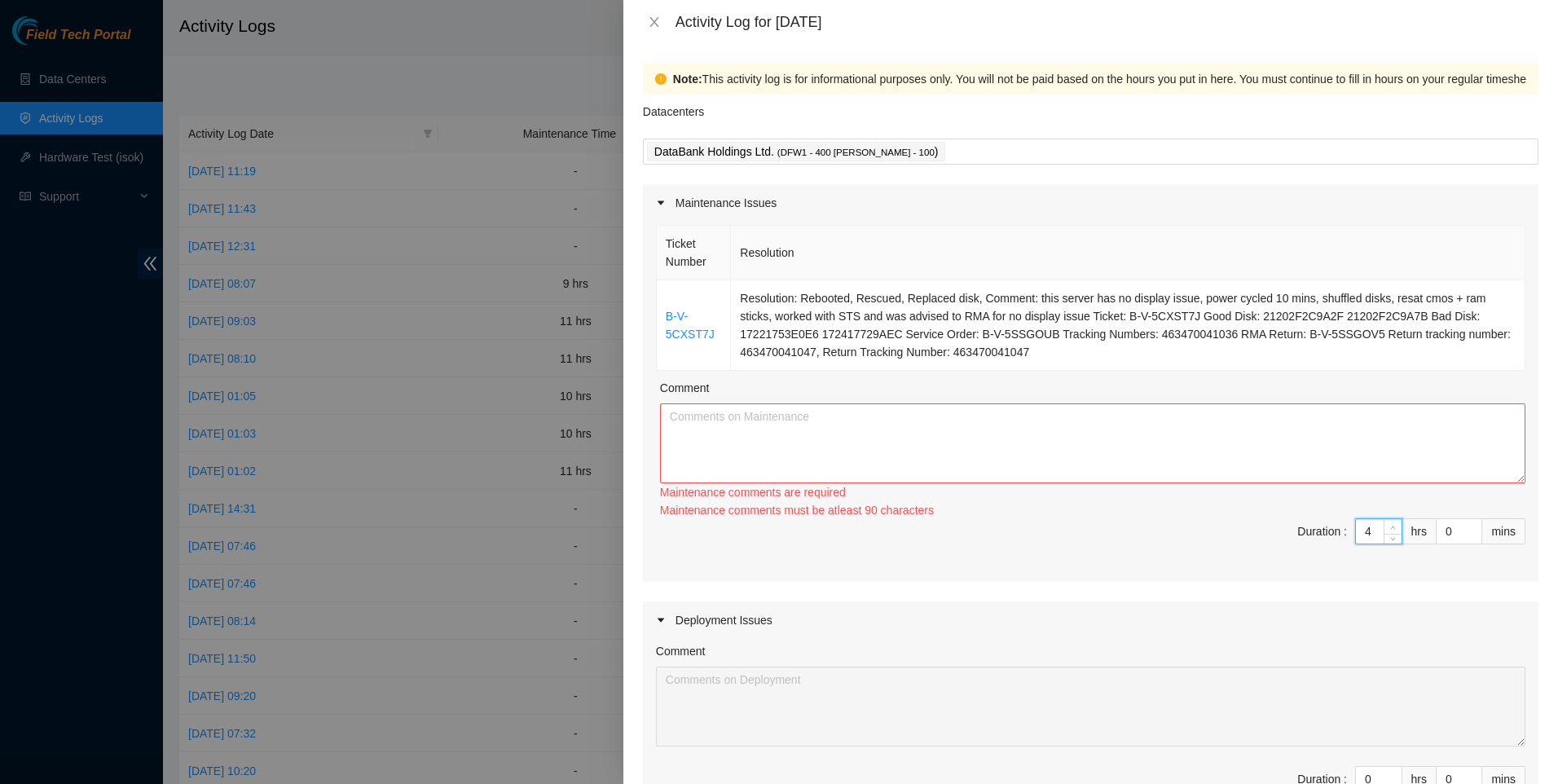
click at [1390, 526] on icon "up" at bounding box center [1393, 527] width 6 height 6
type input "5"
click at [1390, 526] on icon "up" at bounding box center [1393, 527] width 6 height 6
type input "6"
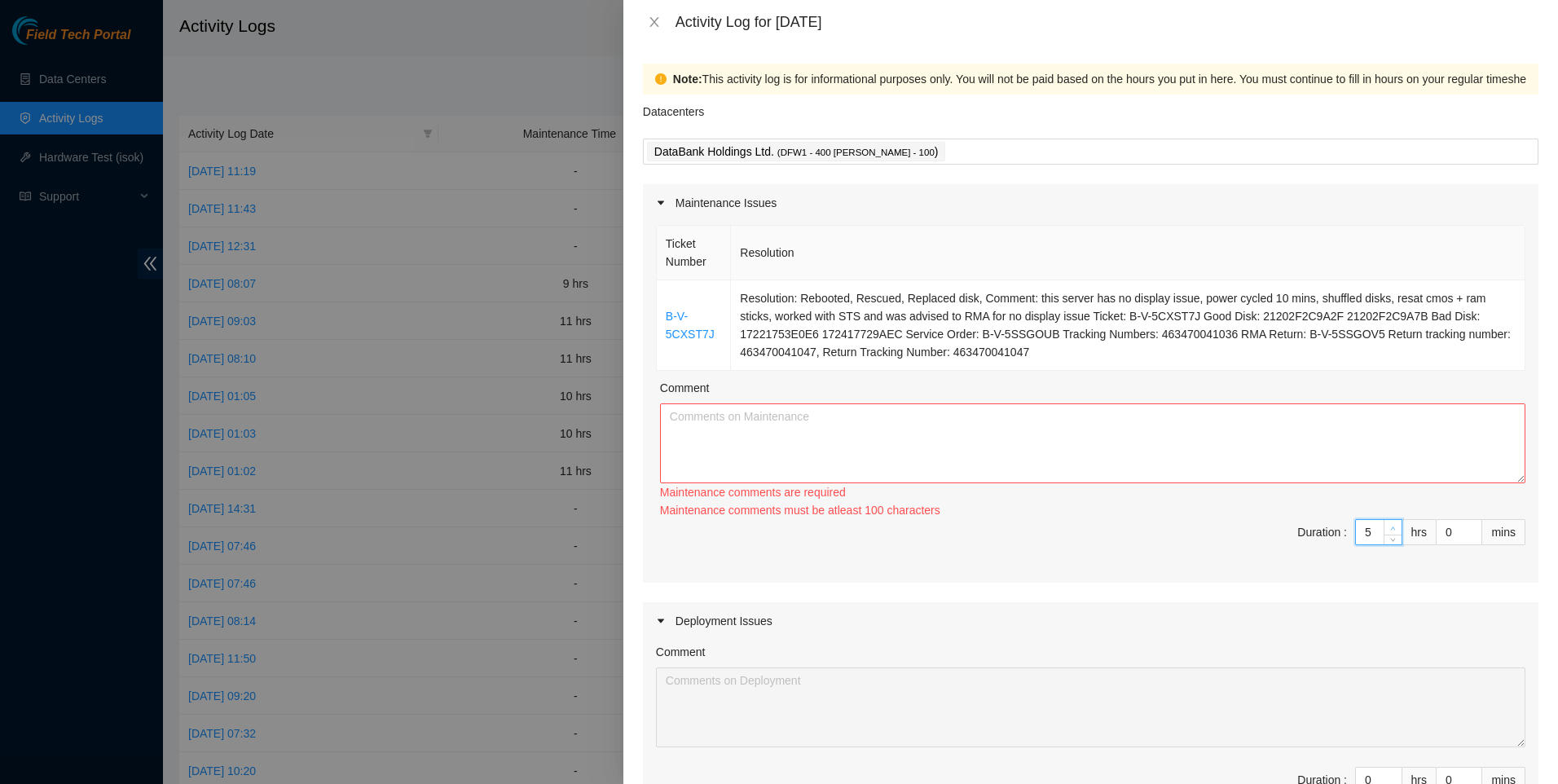
type input "6"
click at [1390, 526] on icon "up" at bounding box center [1393, 528] width 6 height 6
type input "7"
click at [1390, 526] on icon "up" at bounding box center [1393, 528] width 6 height 6
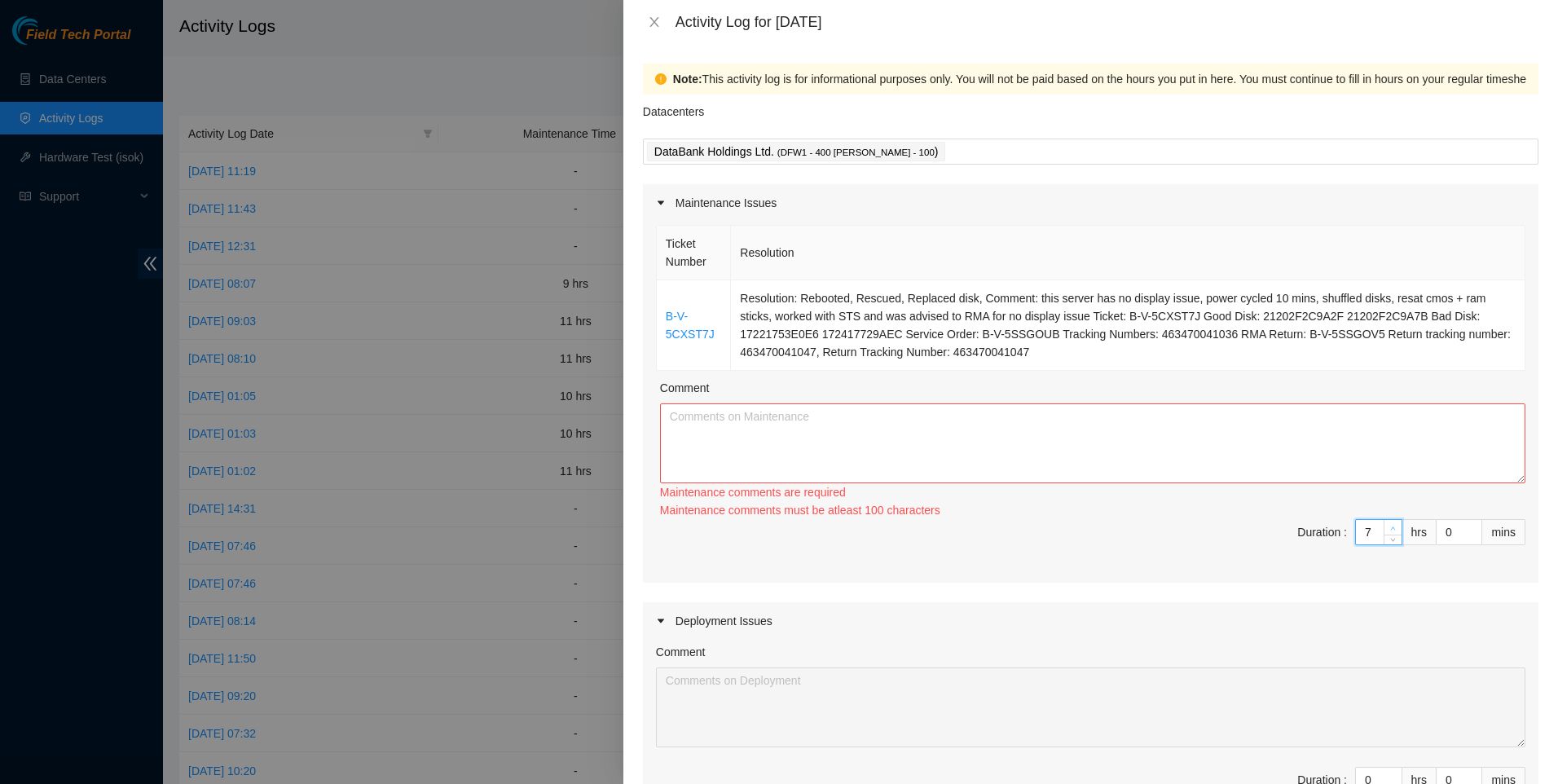
type input "8"
click at [1390, 526] on icon "up" at bounding box center [1393, 528] width 6 height 6
type input "9"
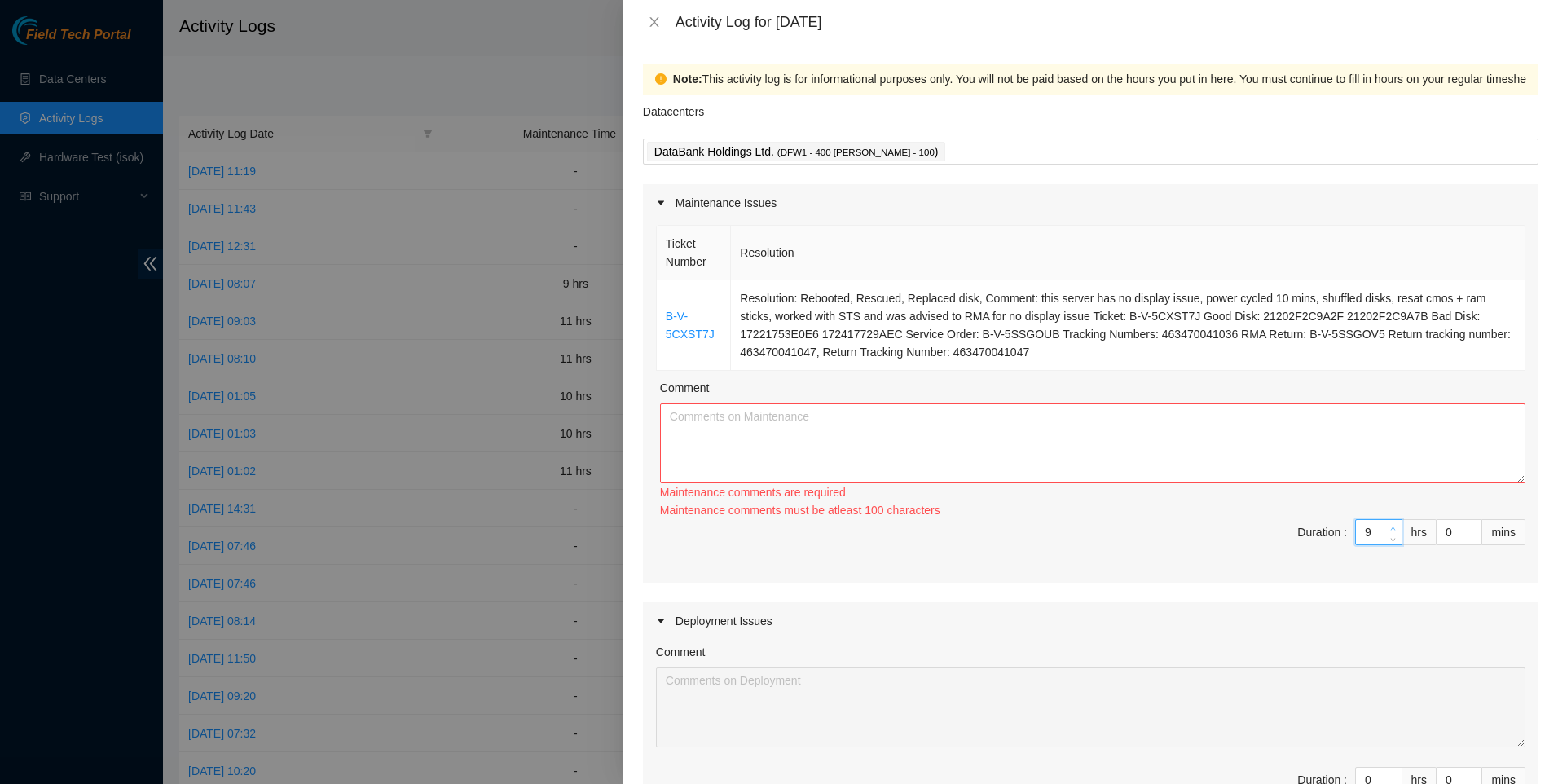
click at [1390, 526] on icon "up" at bounding box center [1393, 528] width 6 height 6
type input "10"
click at [1390, 526] on icon "up" at bounding box center [1393, 528] width 6 height 6
click at [1282, 462] on textarea "Comment" at bounding box center [1093, 443] width 866 height 80
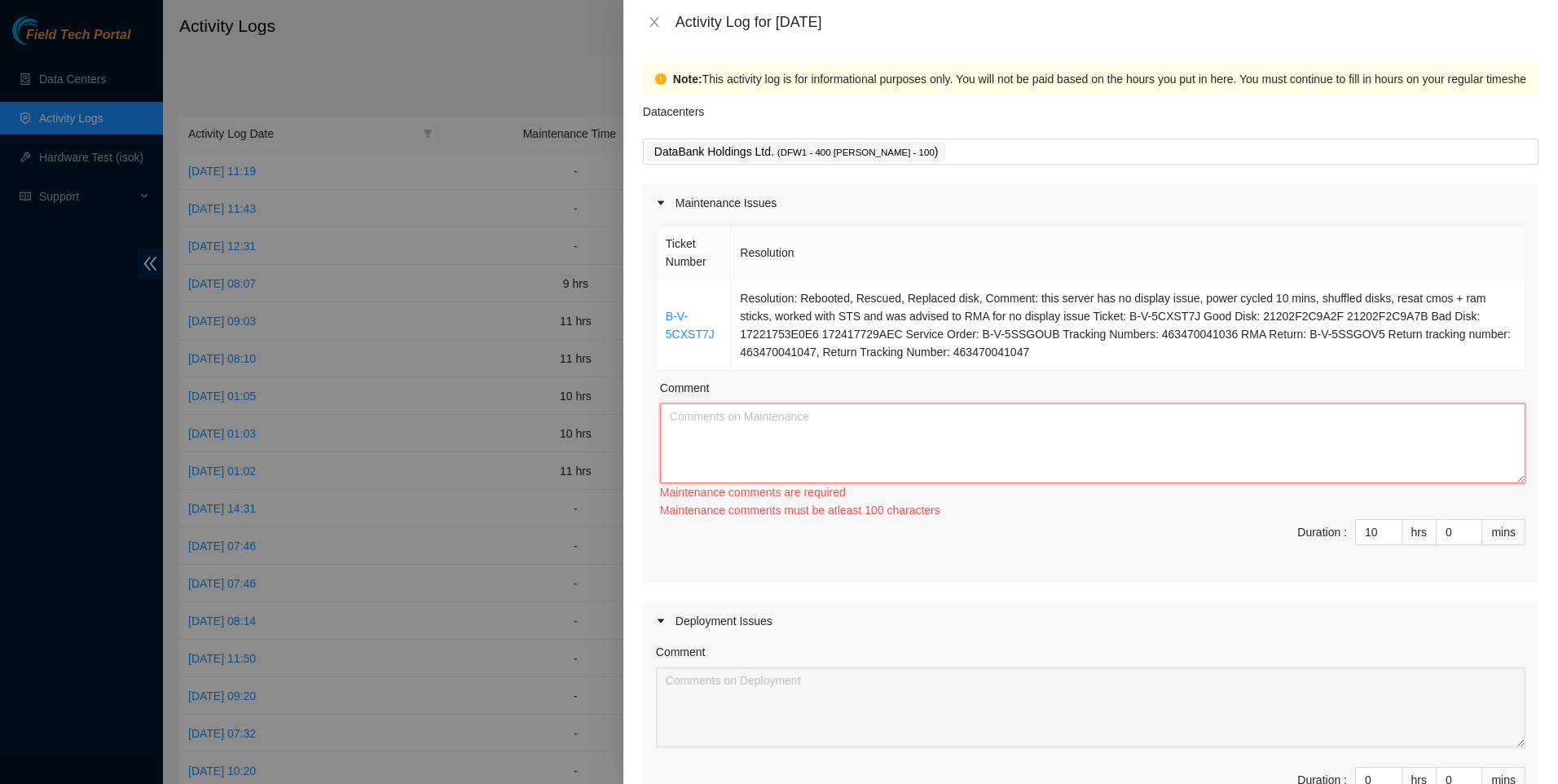
paste textarea "[DATE] was spent working on dp78417. got all the servers racked and fully cable…"
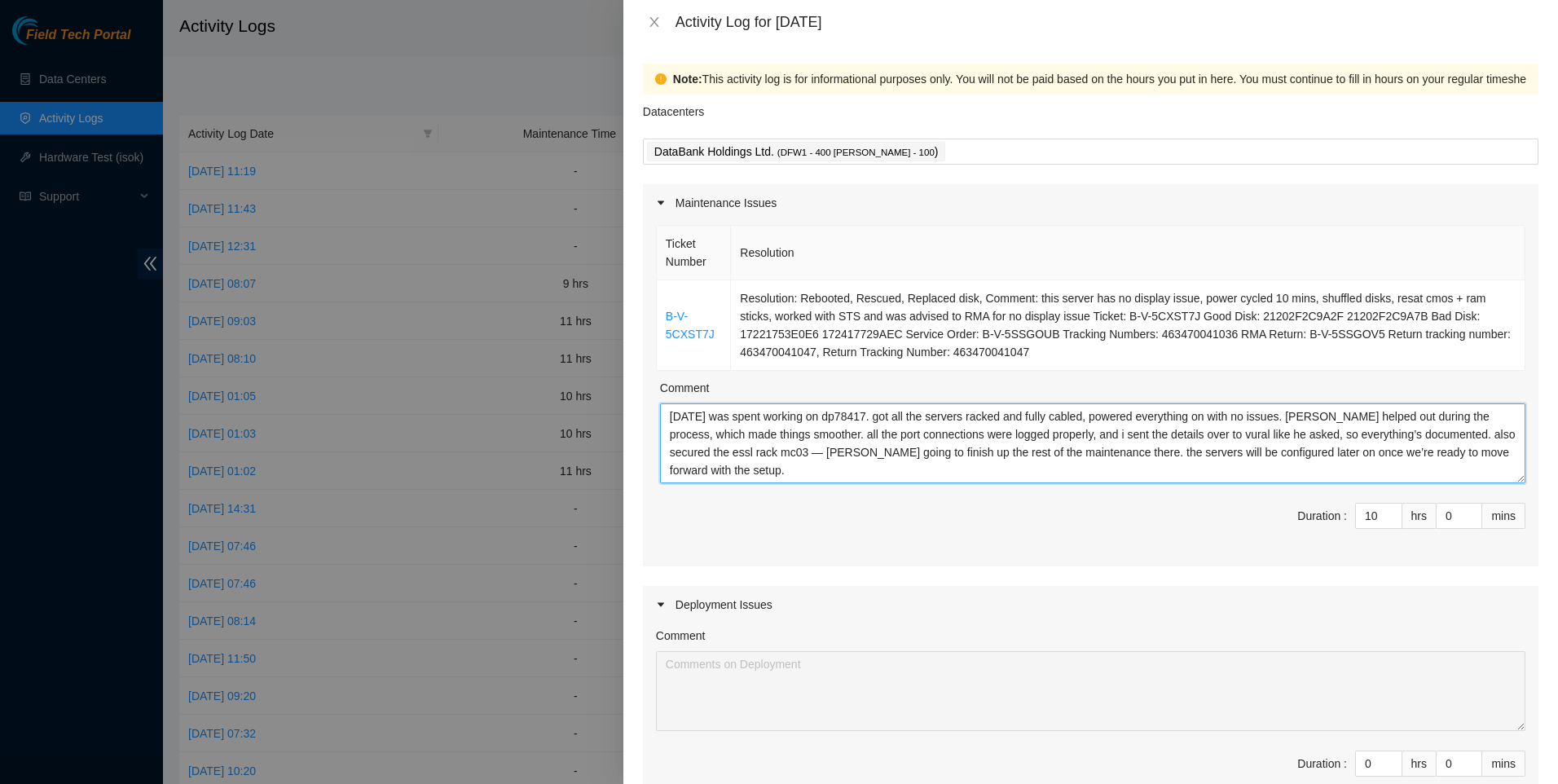
click at [841, 421] on textarea "[DATE] was spent working on dp78417. got all the servers racked and fully cable…" at bounding box center [1093, 443] width 866 height 80
click at [714, 419] on textarea "[DATE] was spent working on DP78417. got all the servers racked and fully cable…" at bounding box center [1093, 443] width 866 height 80
drag, startPoint x: 858, startPoint y: 448, endPoint x: 853, endPoint y: 480, distance: 32.4
click at [849, 495] on div "Ticket Number Resolution B-V-5CXST7J Resolution: Rebooted, Rescued, Replaced di…" at bounding box center [1091, 394] width 896 height 345
click at [849, 451] on textarea "[DATE] : [DATE] was spent working on DP78417. got all the servers racked and fu…" at bounding box center [1093, 443] width 866 height 80
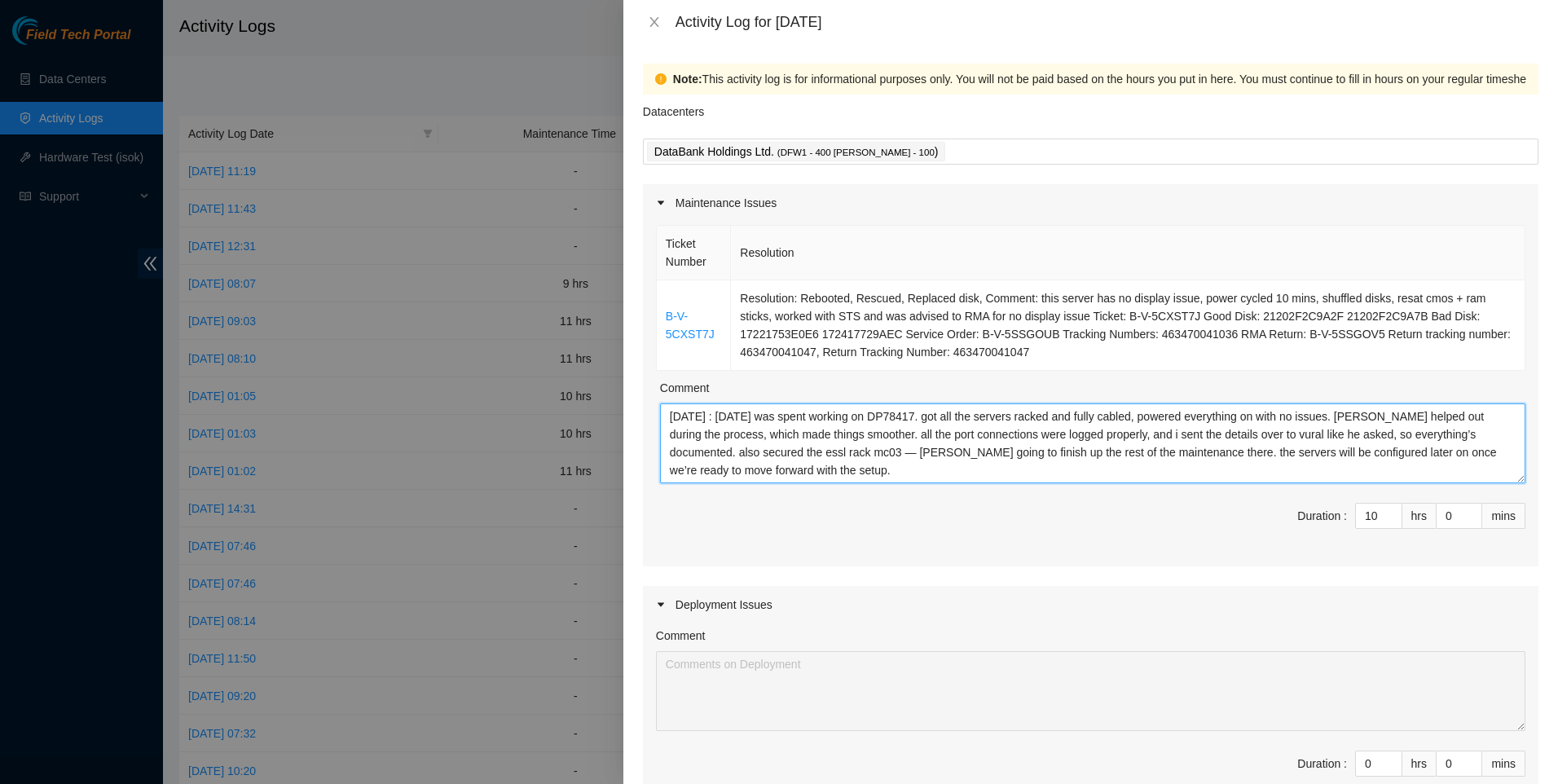
click at [1255, 438] on textarea "[DATE] : [DATE] was spent working on DP78417. got all the servers racked and fu…" at bounding box center [1093, 443] width 866 height 80
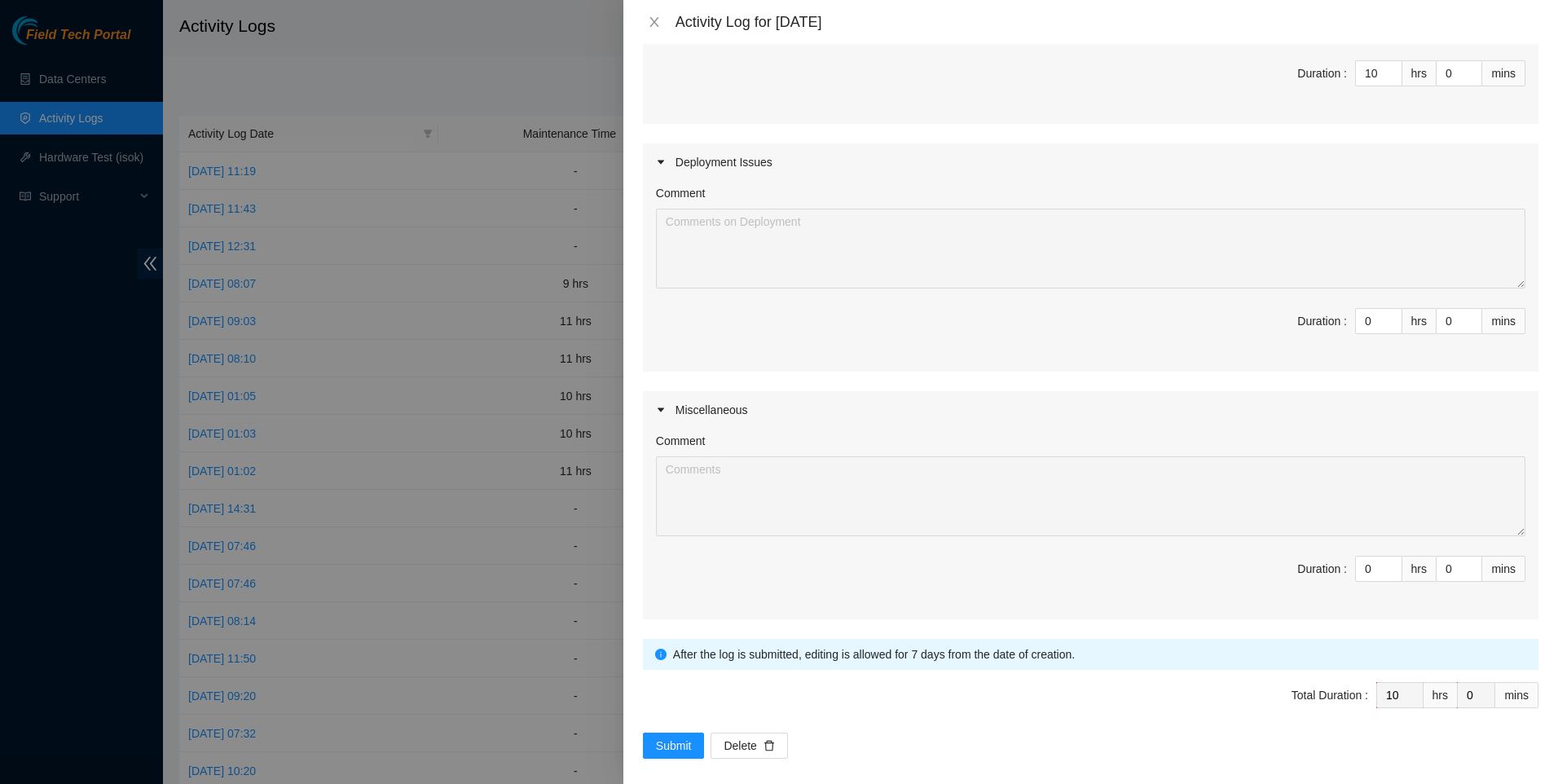
scroll to position [456, 0]
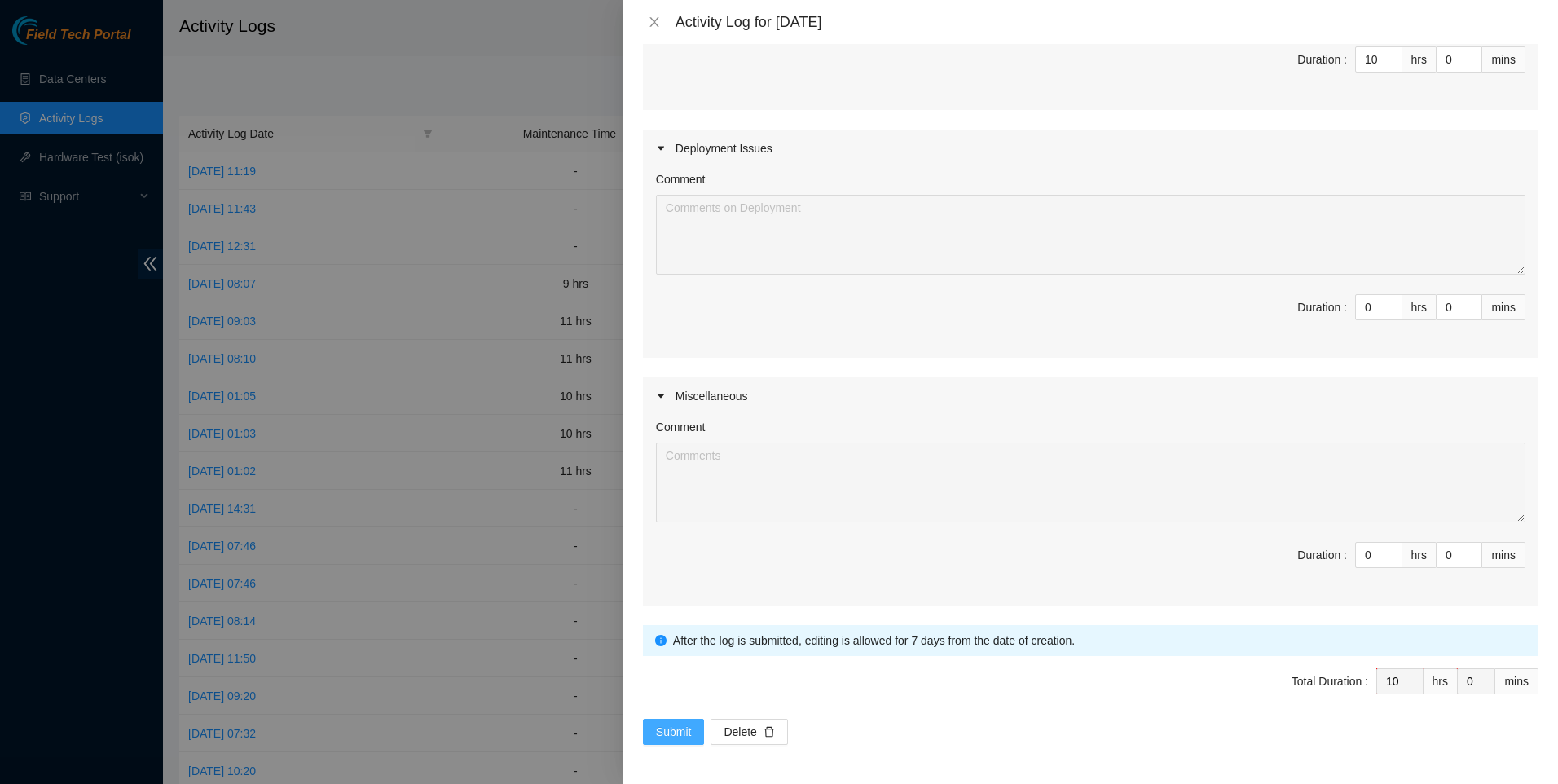
type textarea "[DATE] : [DATE] was spent working on DP78417. got all the servers racked and fu…"
click at [667, 738] on span "Submit" at bounding box center [674, 732] width 36 height 18
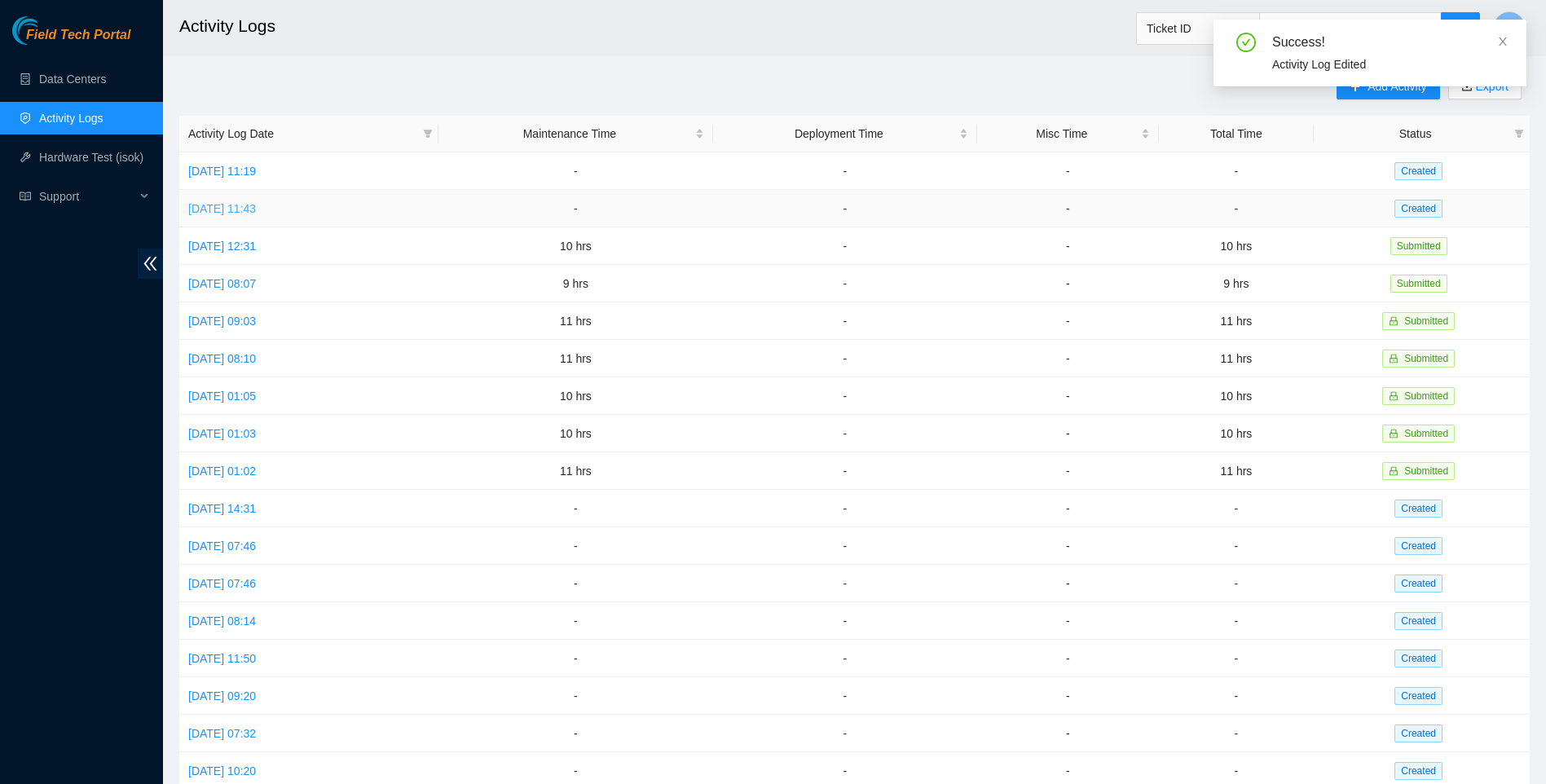
click at [240, 203] on link "[DATE] 11:43" at bounding box center [222, 209] width 67 height 13
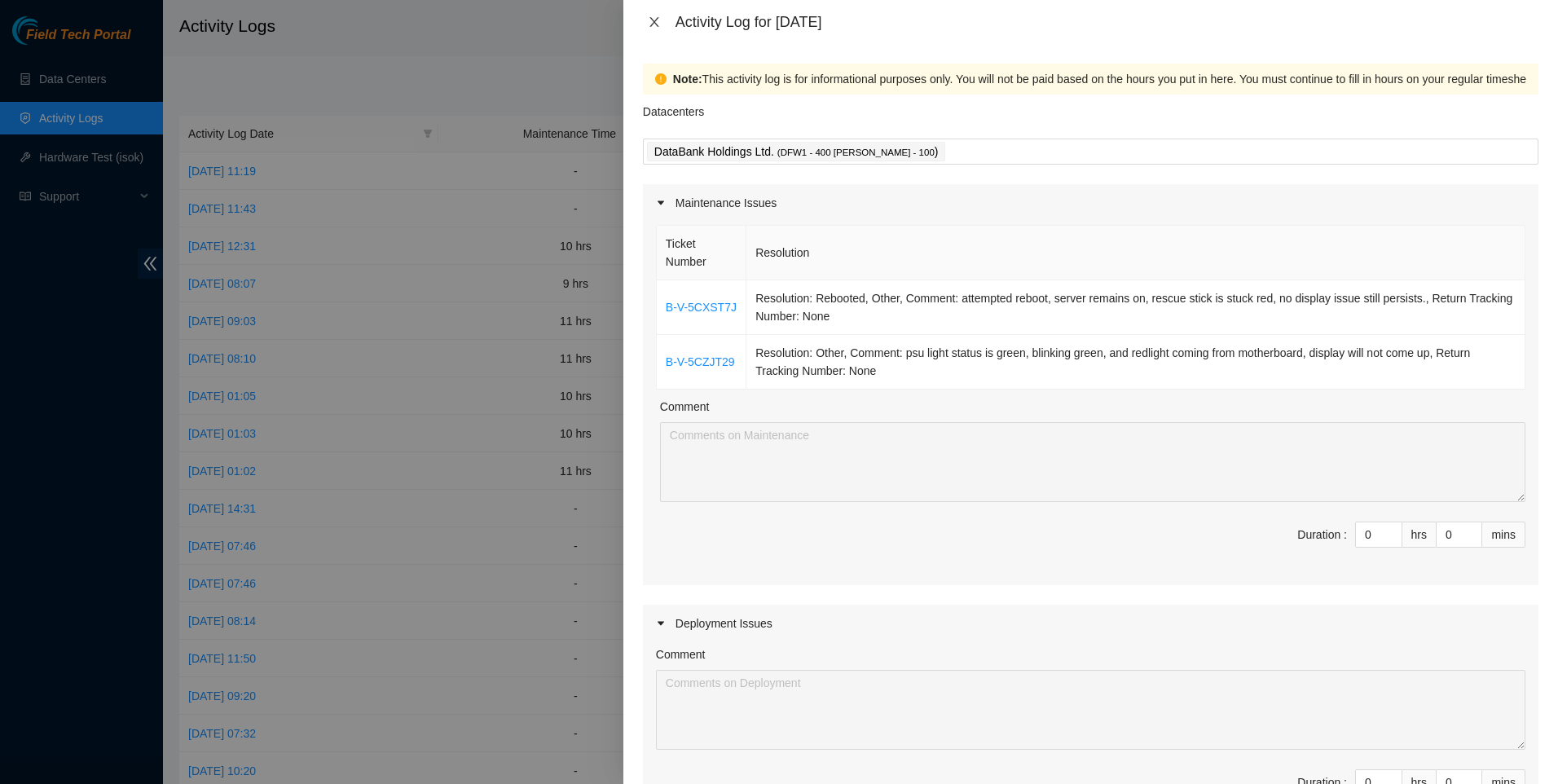
click at [660, 22] on icon "close" at bounding box center [655, 22] width 13 height 13
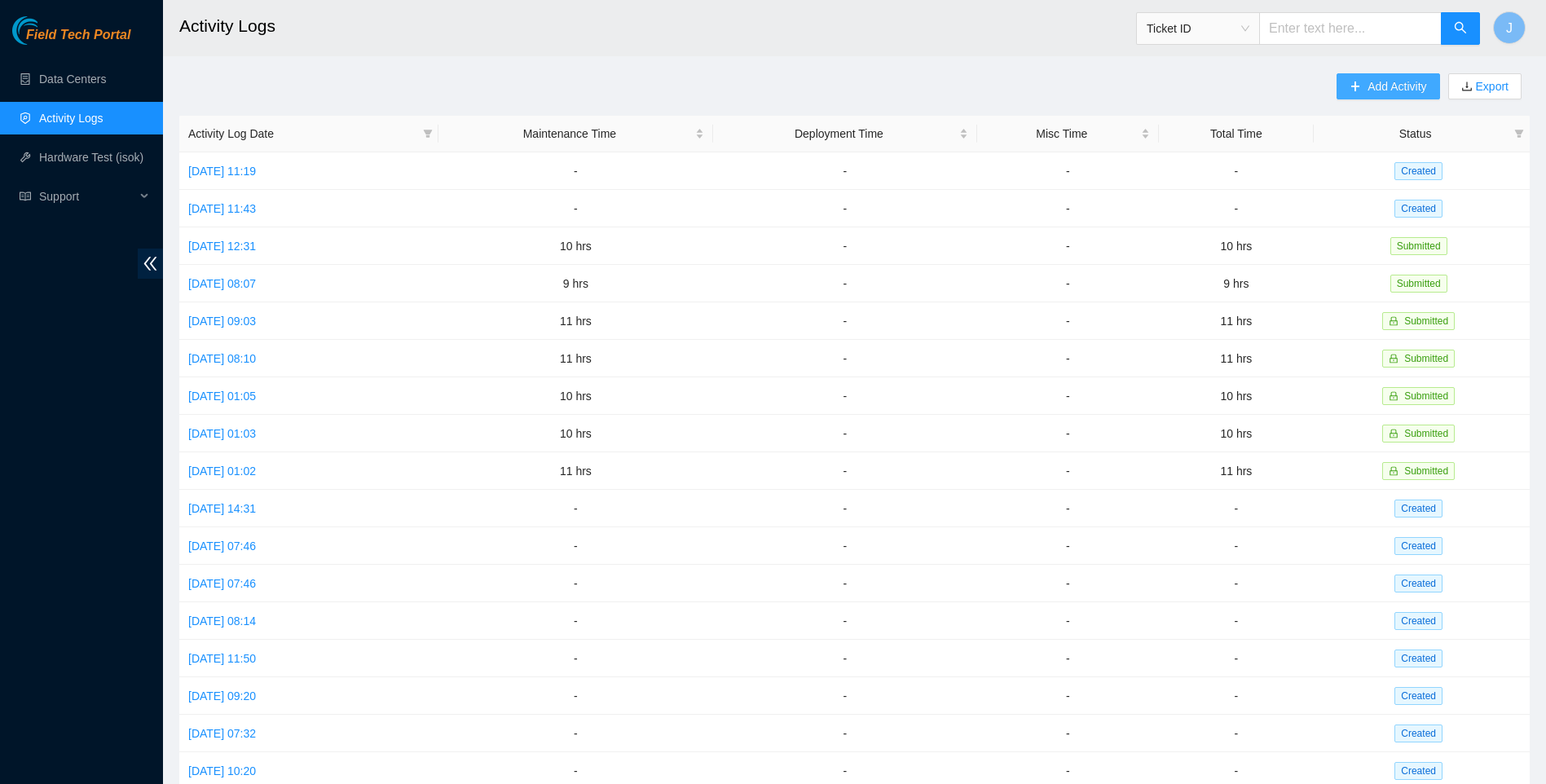
click at [1375, 79] on span "Add Activity" at bounding box center [1397, 86] width 59 height 18
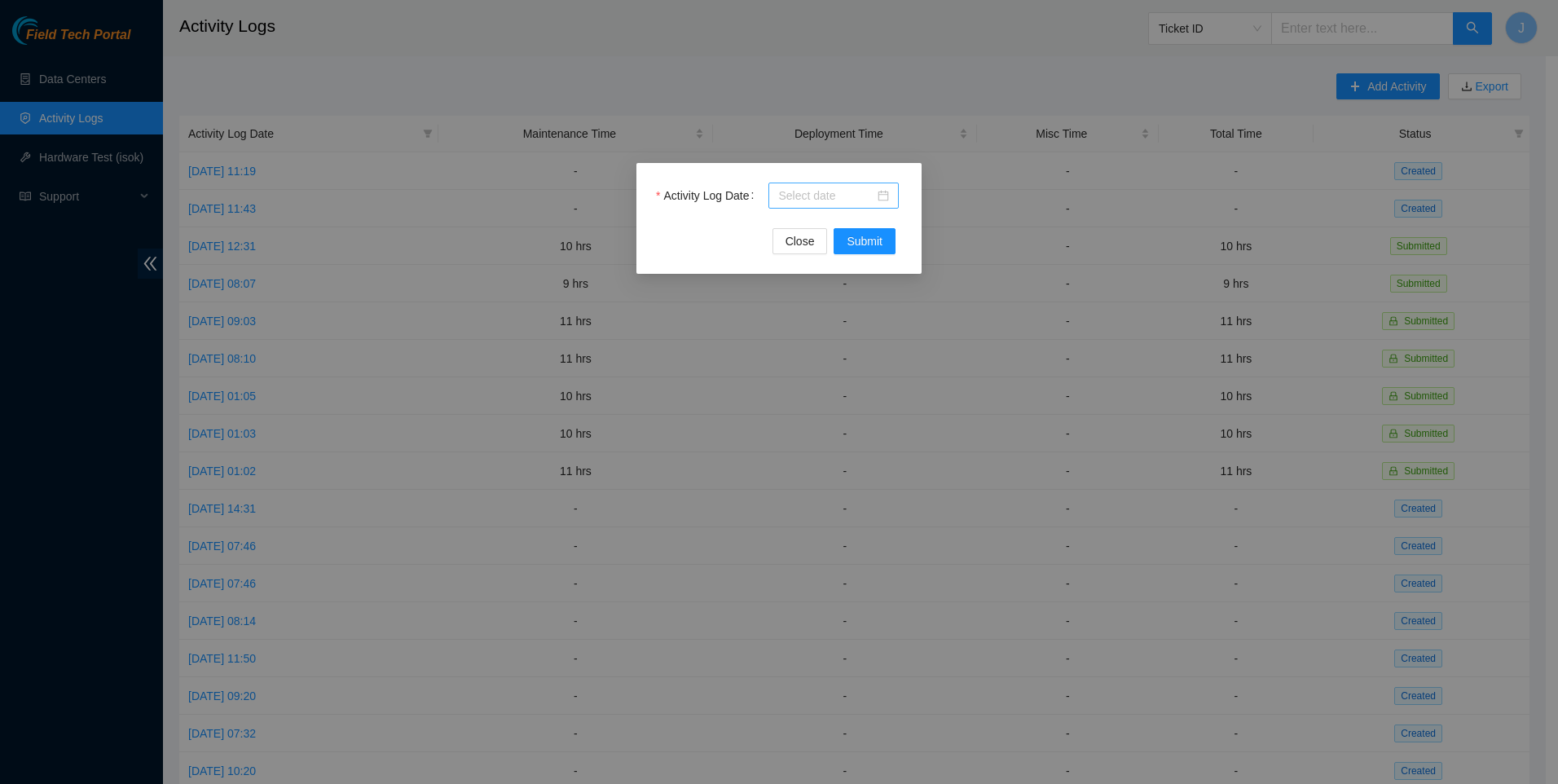
click at [808, 194] on input "Activity Log Date" at bounding box center [826, 195] width 96 height 18
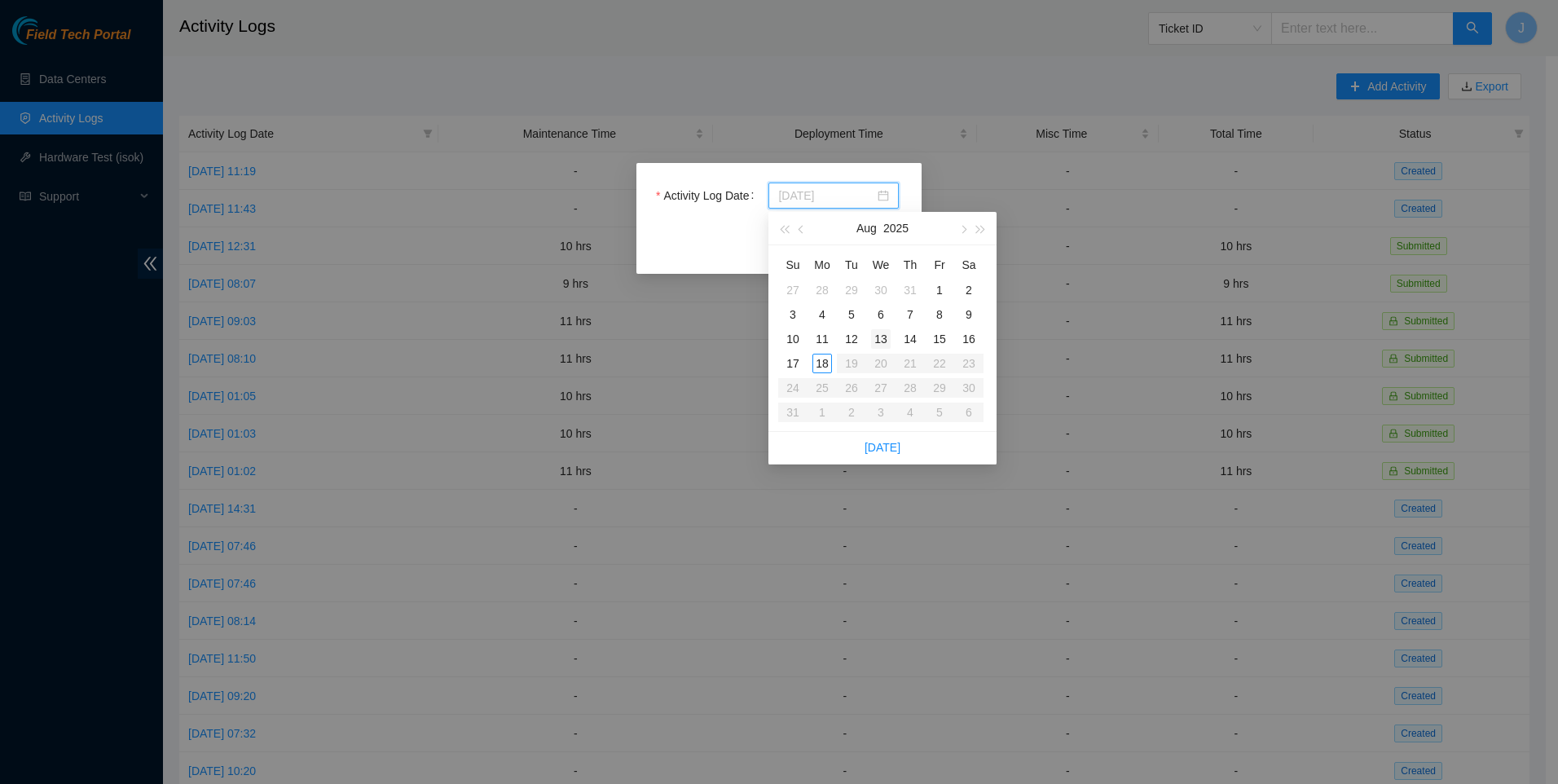
type input "[DATE]"
click at [876, 337] on div "13" at bounding box center [881, 338] width 20 height 20
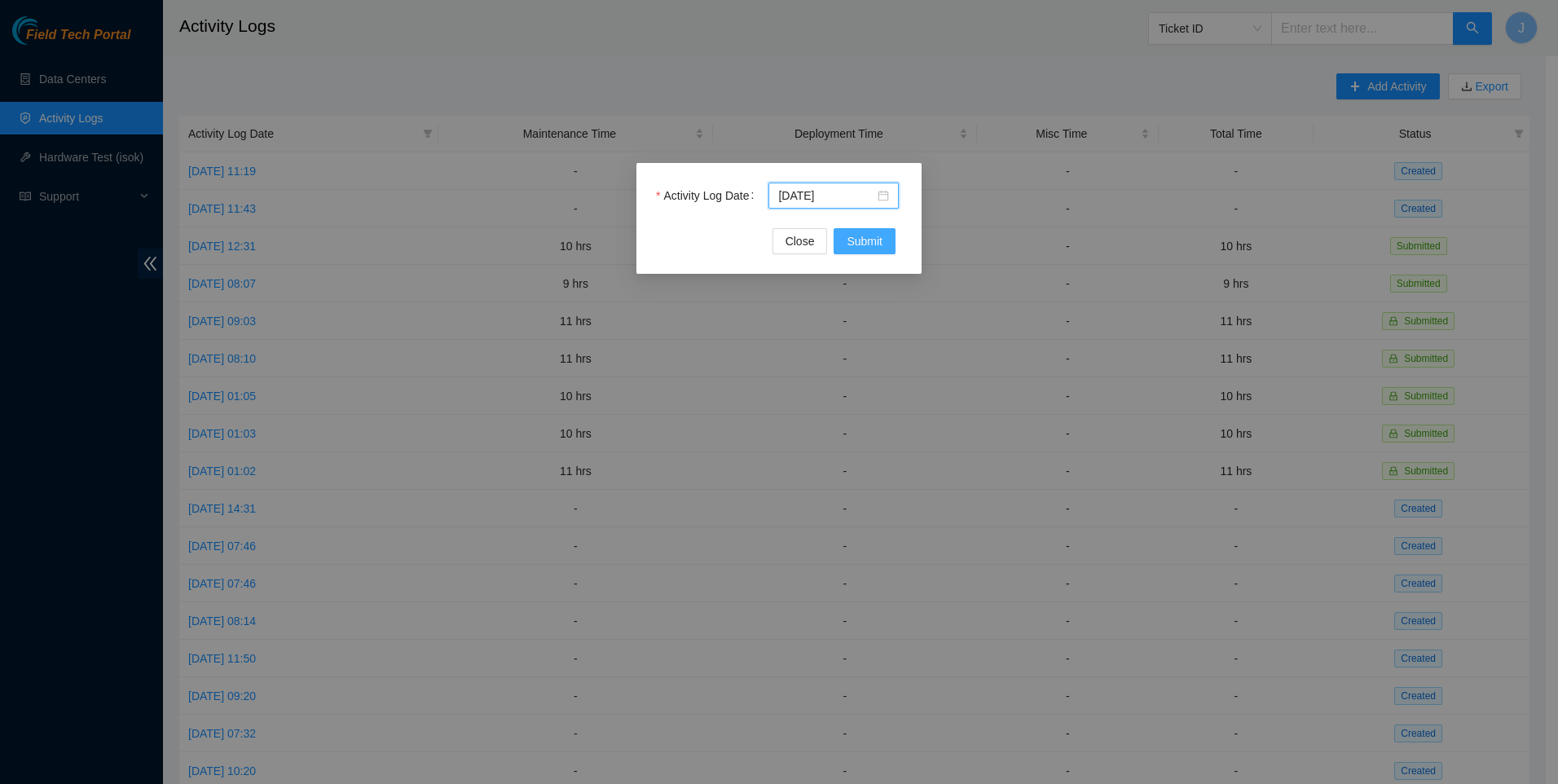
click at [860, 244] on span "Submit" at bounding box center [865, 241] width 36 height 18
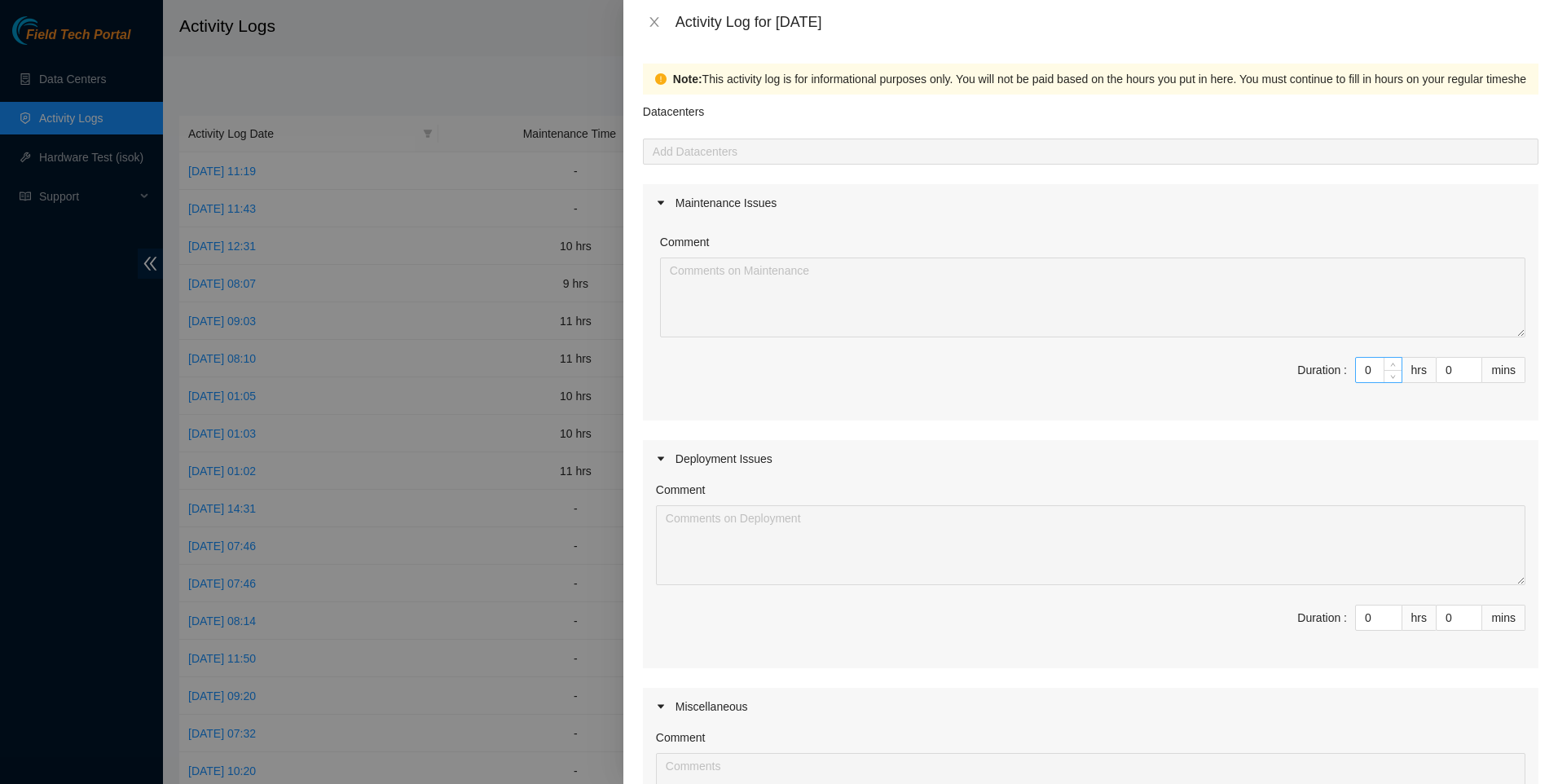
click at [1361, 377] on input "0" at bounding box center [1379, 370] width 46 height 24
type input "1"
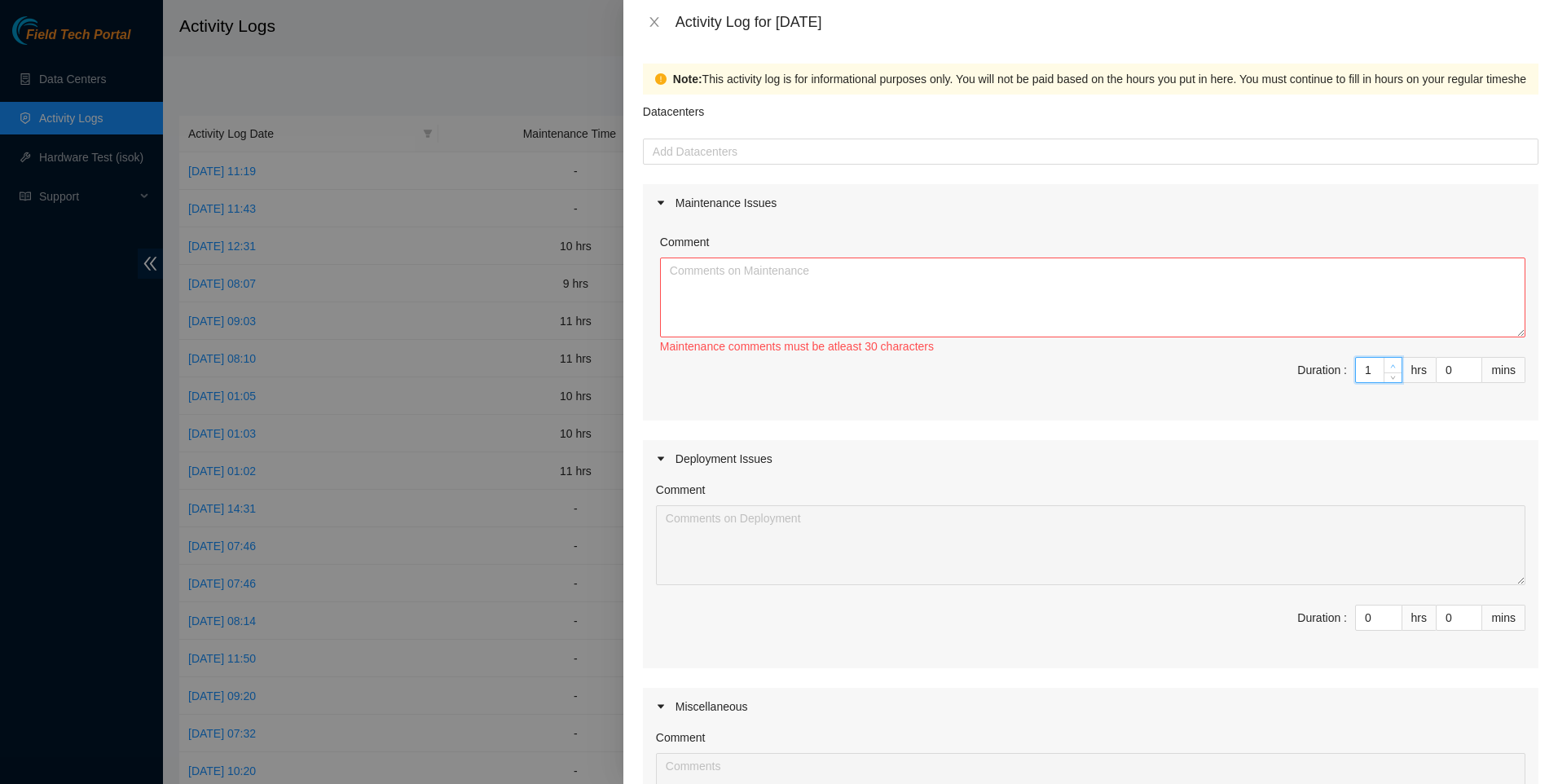
click at [1388, 362] on span "up" at bounding box center [1393, 365] width 9 height 9
type input "2"
click at [1388, 362] on span "up" at bounding box center [1393, 365] width 9 height 9
type input "3"
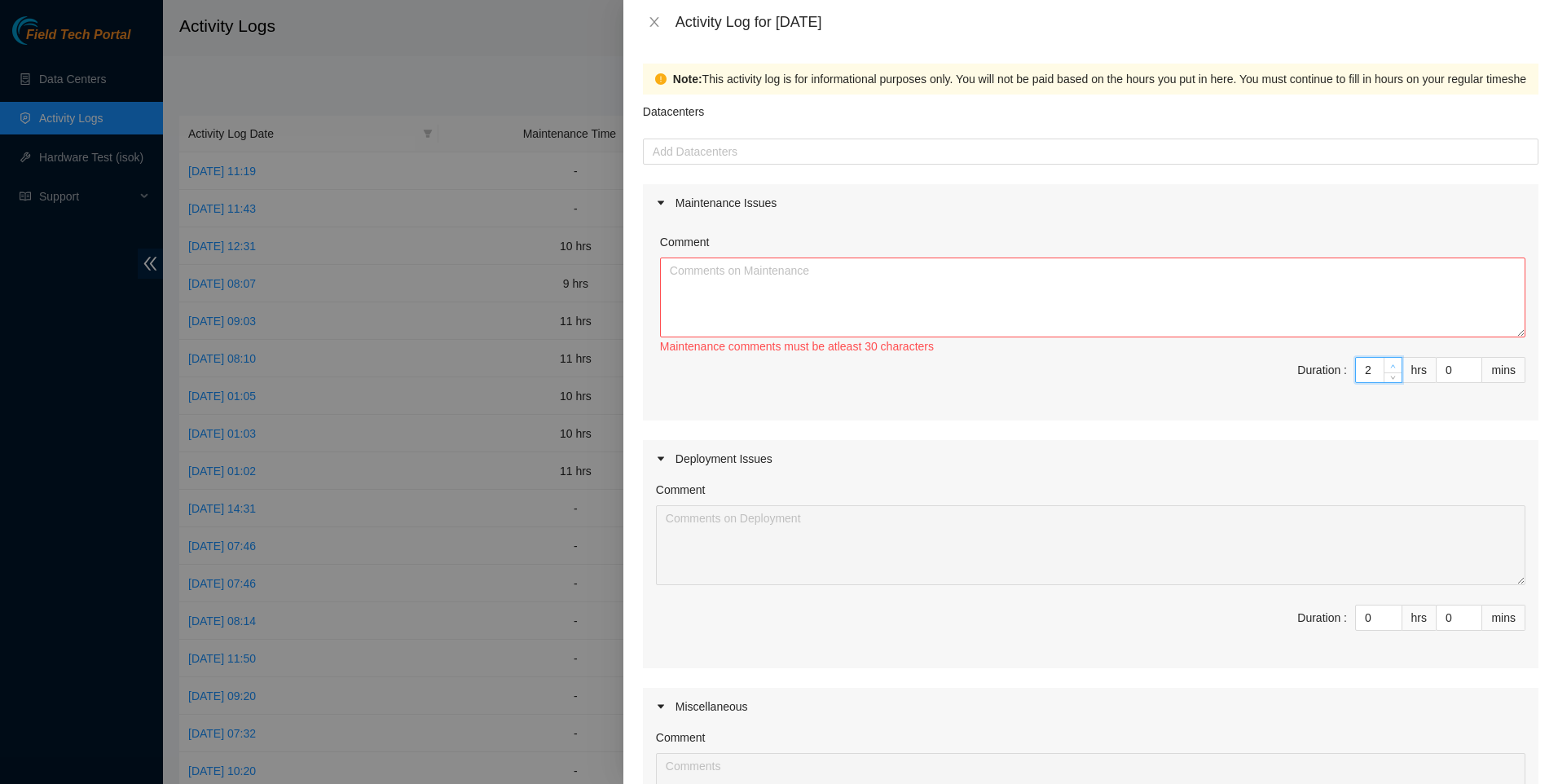
type input "3"
click at [1388, 362] on span "up" at bounding box center [1393, 365] width 9 height 9
type input "4"
click at [1388, 362] on span "up" at bounding box center [1393, 365] width 9 height 9
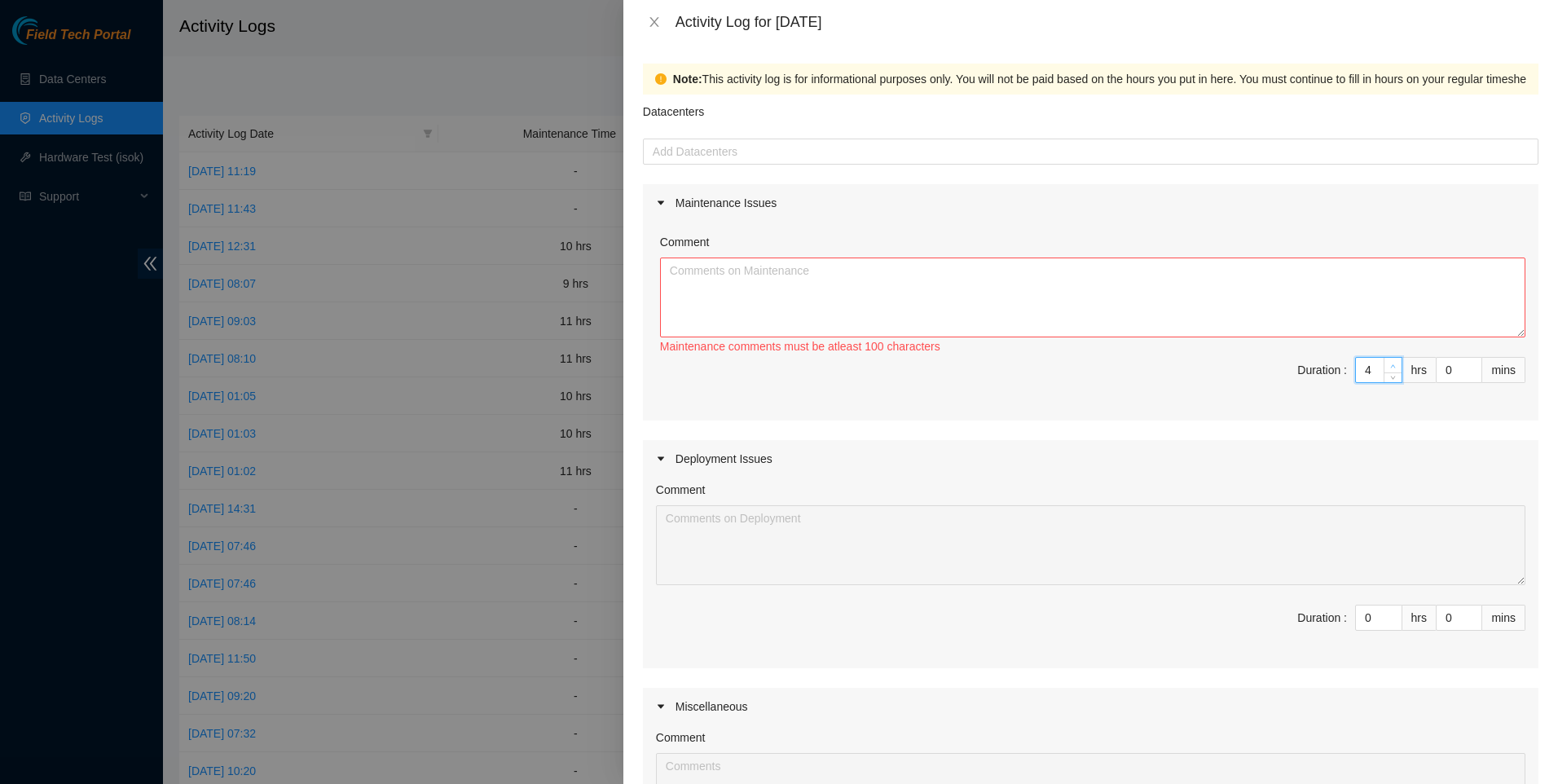
type input "5"
click at [1388, 362] on span "up" at bounding box center [1393, 365] width 9 height 9
type input "6"
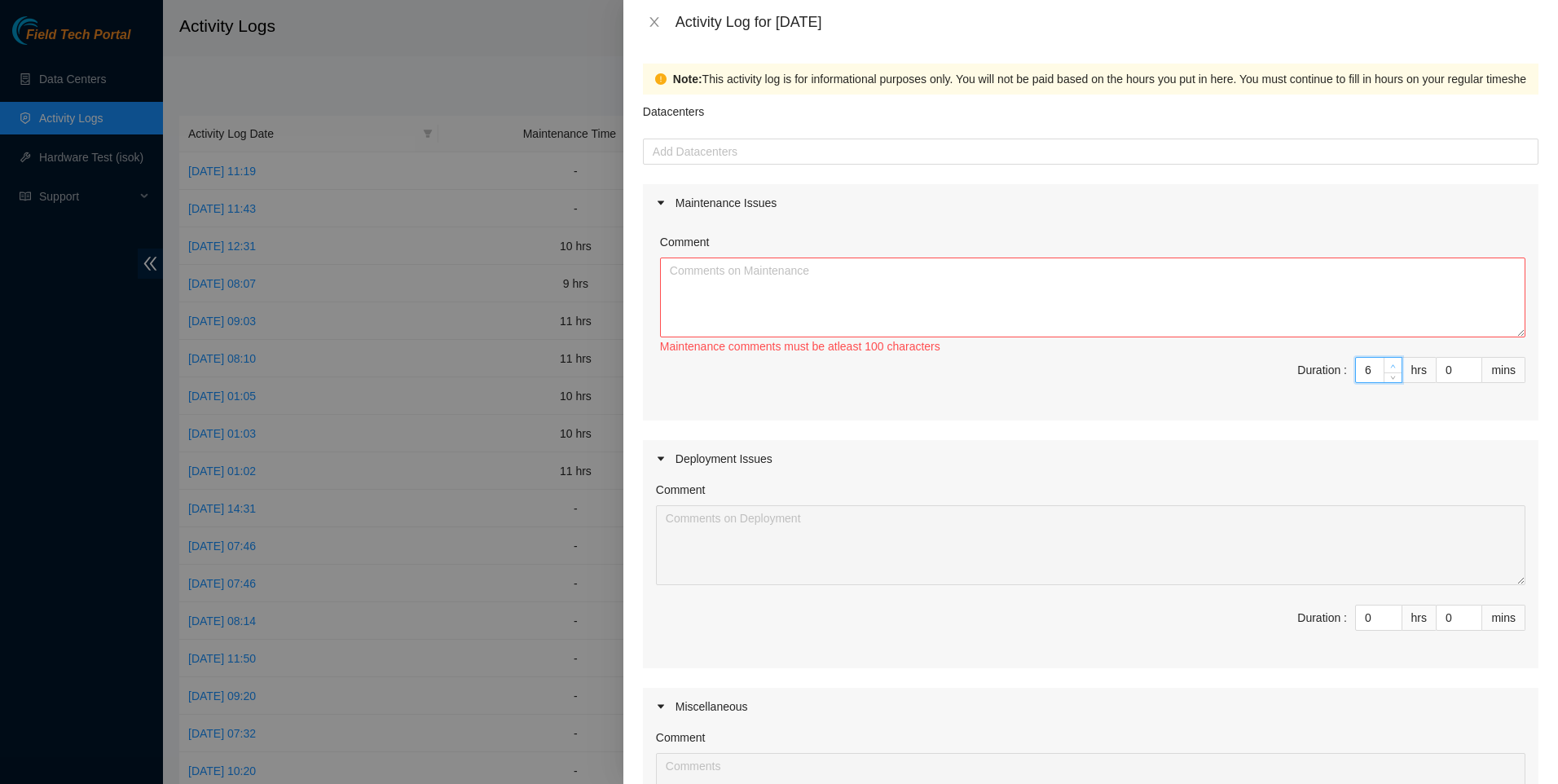
click at [1388, 362] on span "up" at bounding box center [1393, 365] width 9 height 9
type input "7"
click at [1388, 362] on span "up" at bounding box center [1393, 365] width 9 height 9
type input "8"
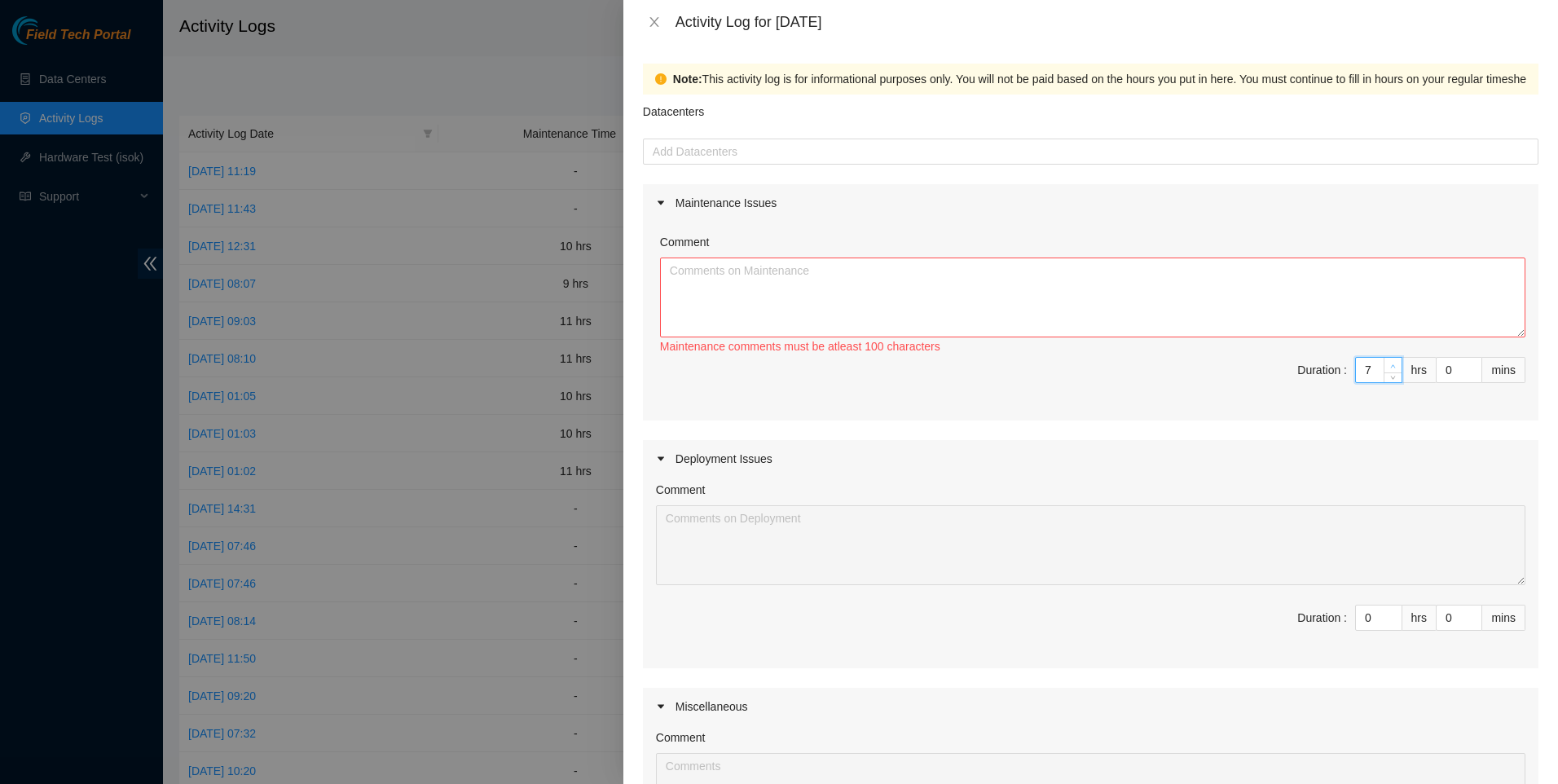
type input "8"
click at [1388, 362] on span "up" at bounding box center [1393, 365] width 9 height 9
type input "9"
click at [1388, 362] on span "up" at bounding box center [1393, 365] width 9 height 9
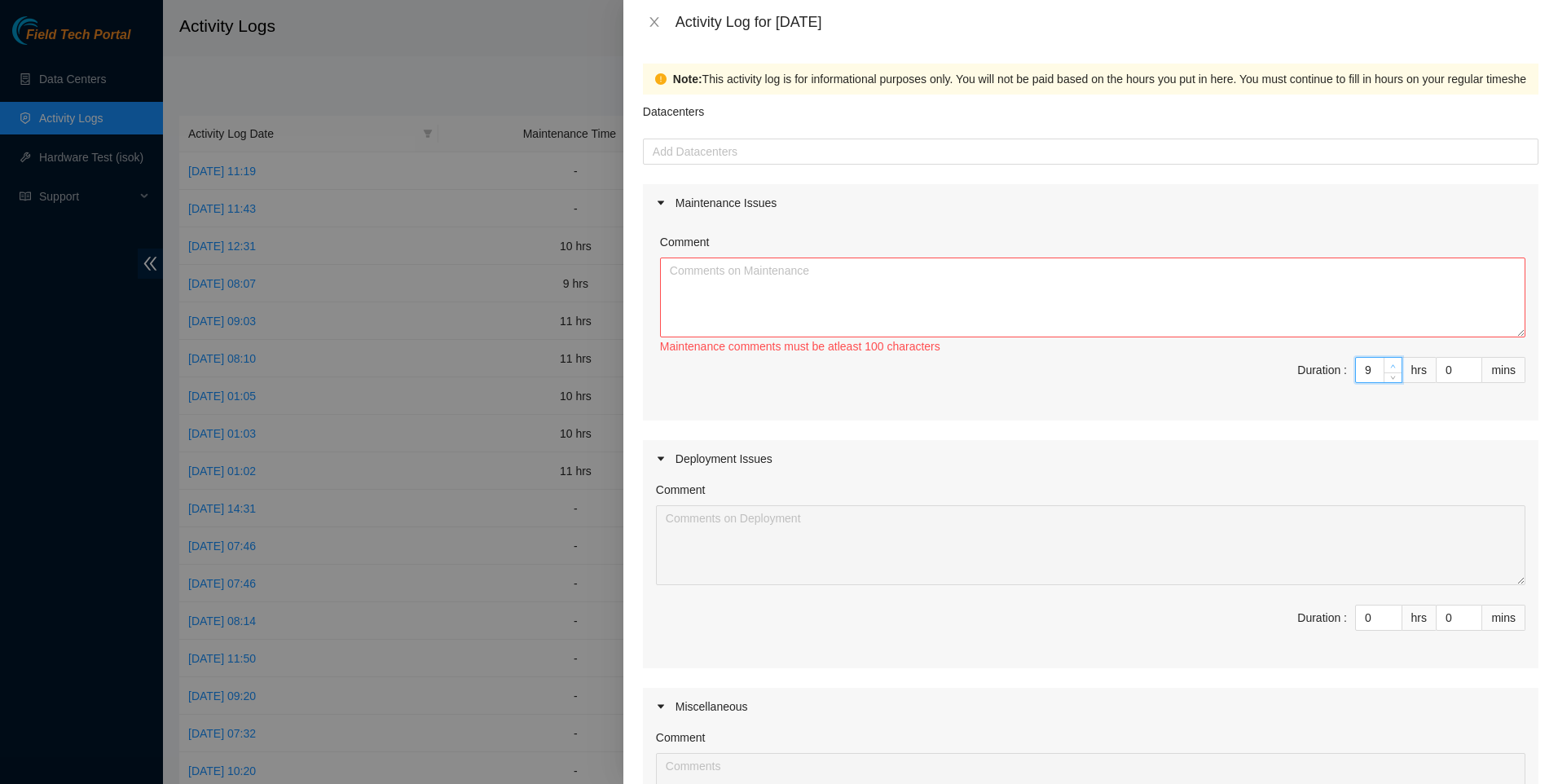
type input "10"
click at [1388, 362] on span "up" at bounding box center [1393, 365] width 9 height 9
drag, startPoint x: 870, startPoint y: 298, endPoint x: 923, endPoint y: 318, distance: 56.6
click at [872, 297] on textarea "Comment" at bounding box center [1093, 297] width 866 height 80
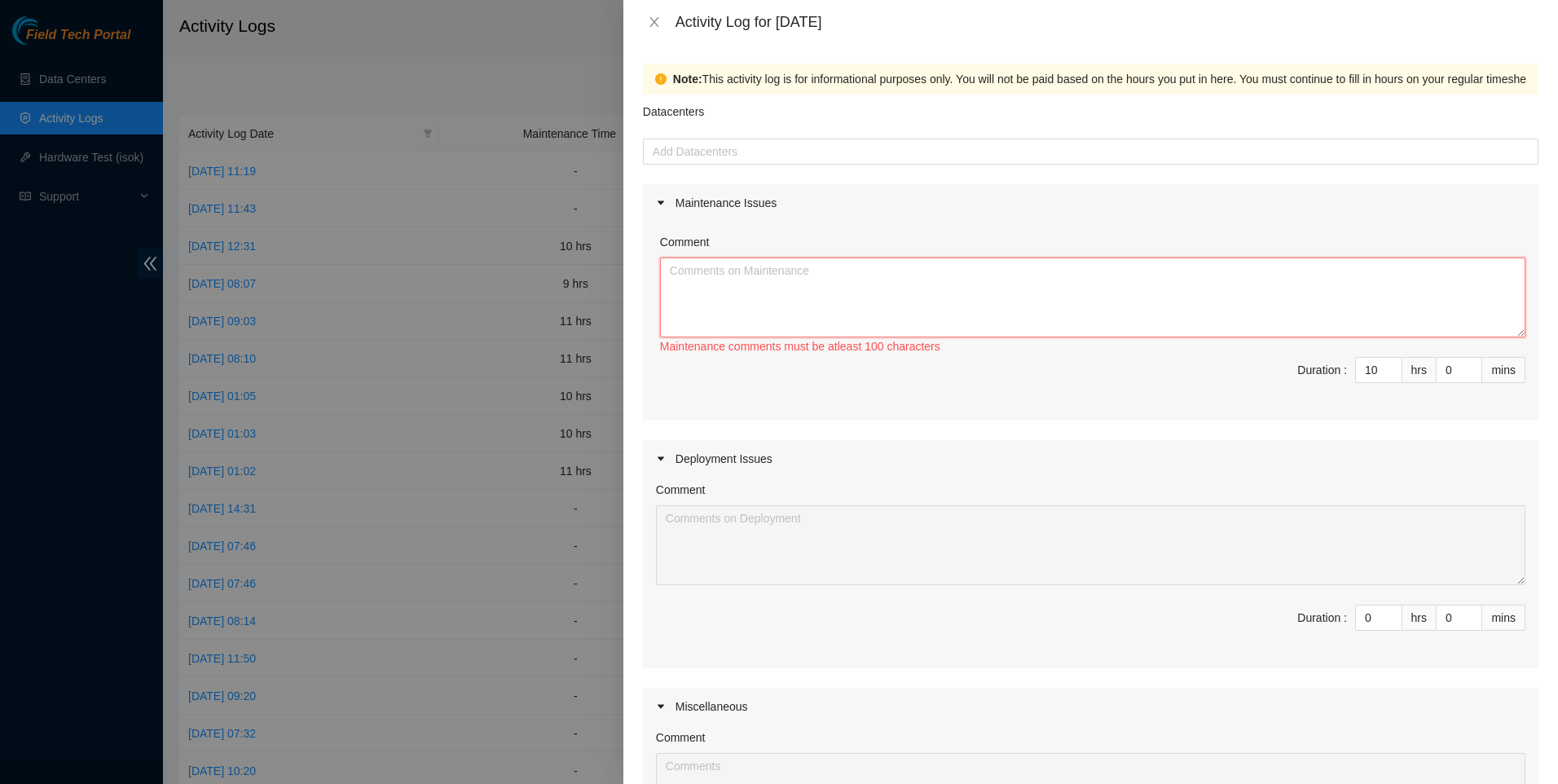
paste textarea "[DATE] was mostly spent helping [PERSON_NAME] the servers and equipment for dp7…"
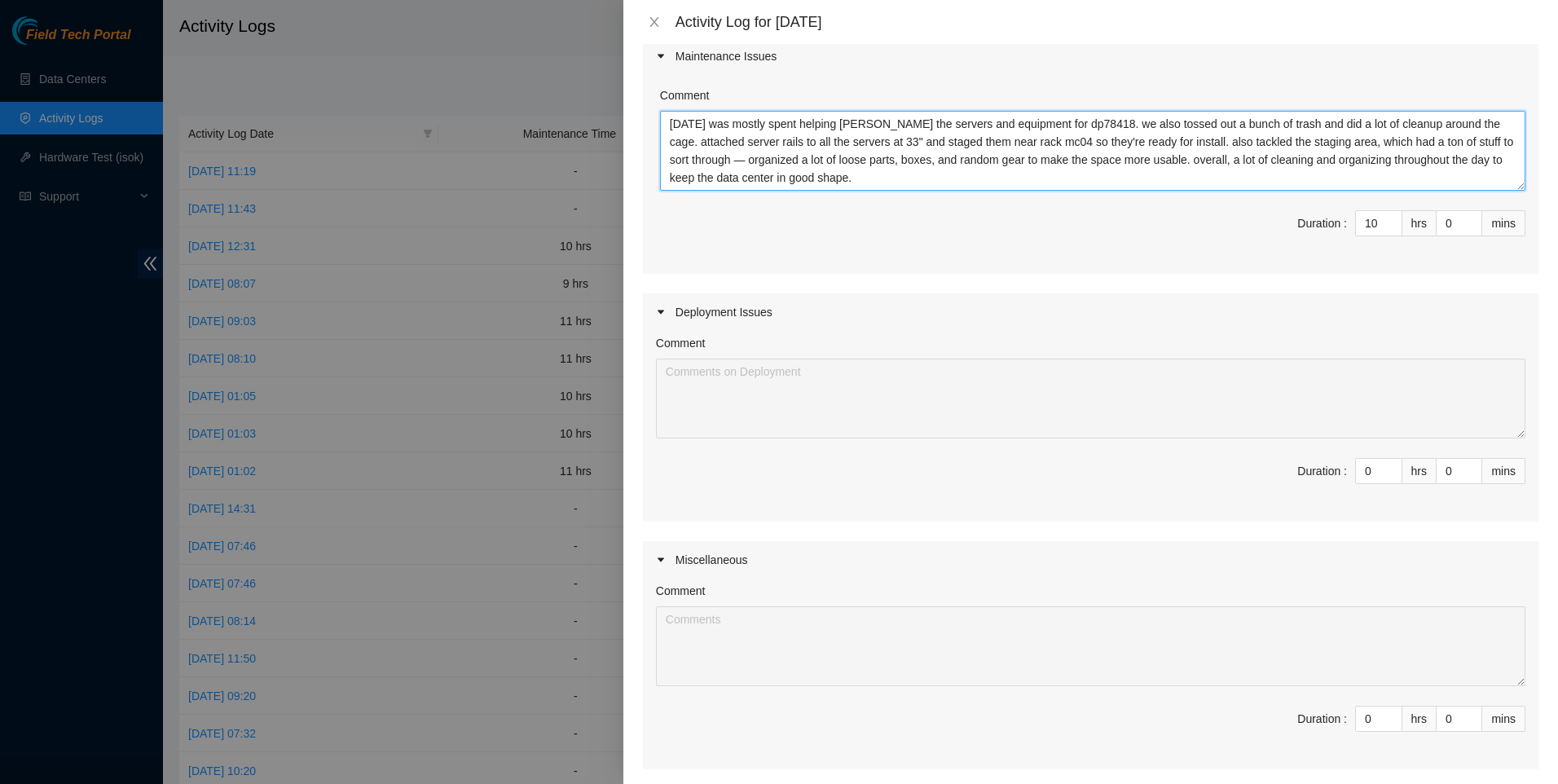
scroll to position [310, 0]
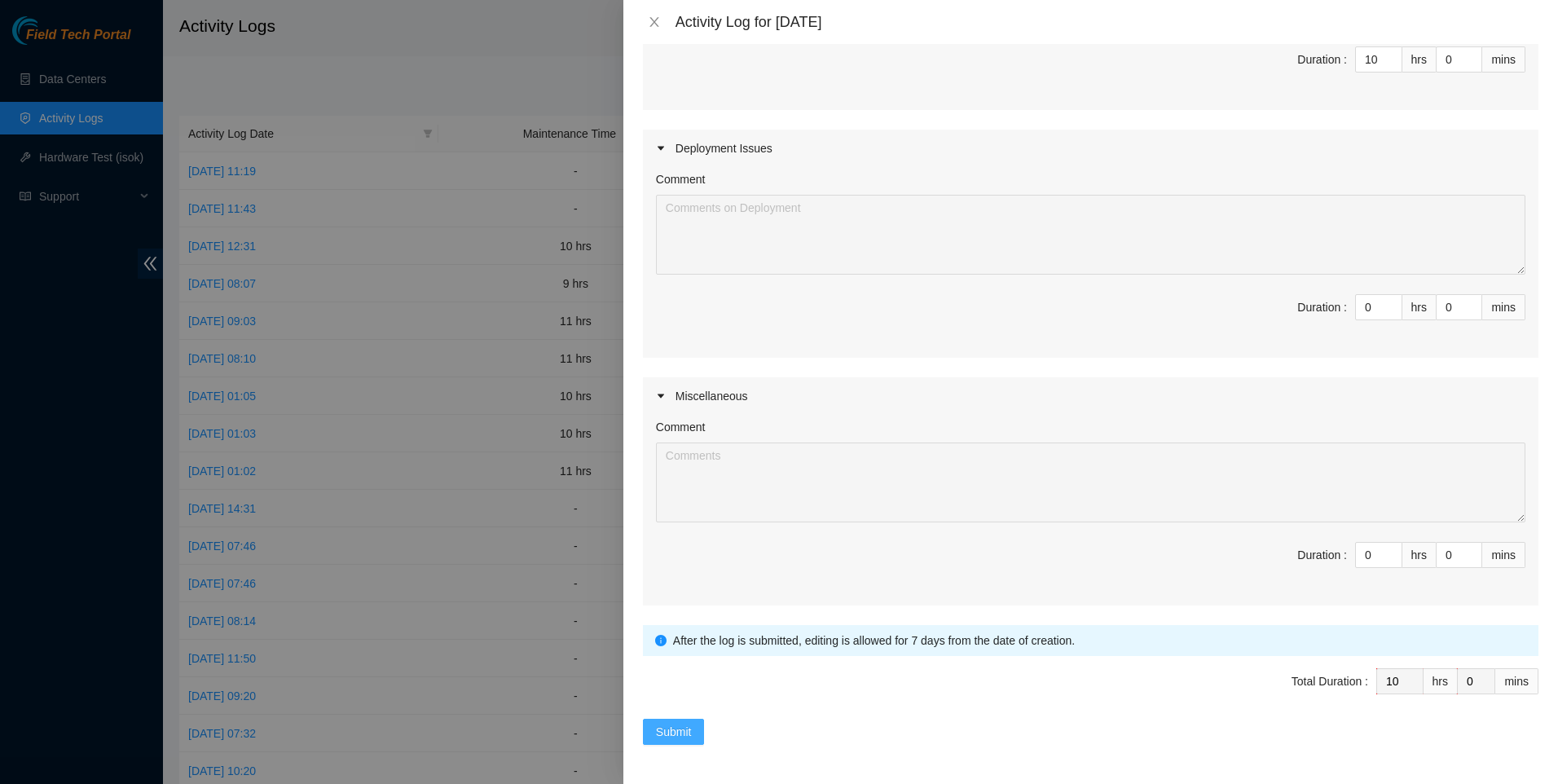
type textarea "[DATE] was mostly spent helping [PERSON_NAME] the servers and equipment for dp7…"
click at [681, 728] on span "Submit" at bounding box center [674, 732] width 36 height 18
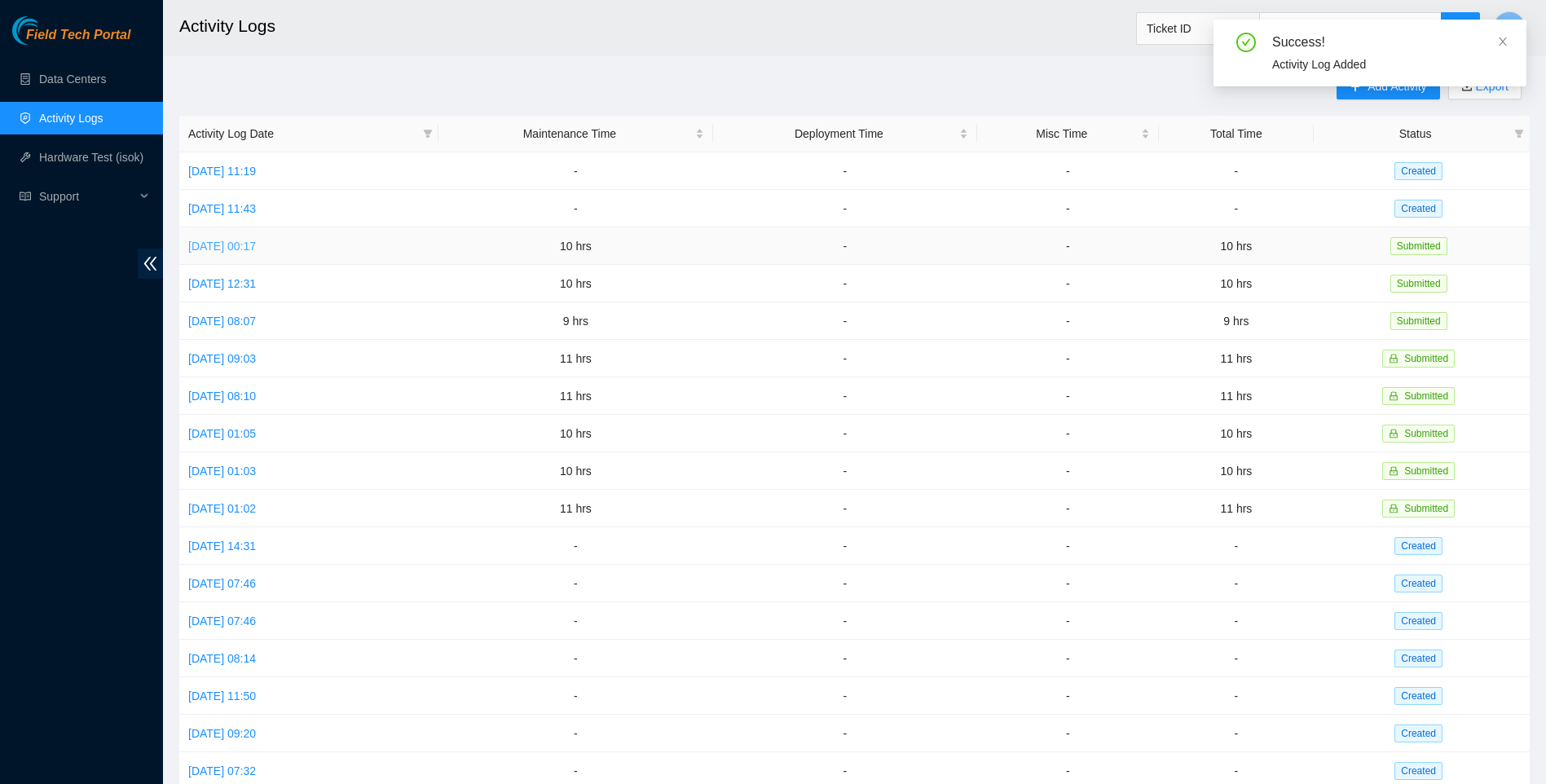
click at [256, 244] on link "[DATE] 00:17" at bounding box center [222, 246] width 67 height 13
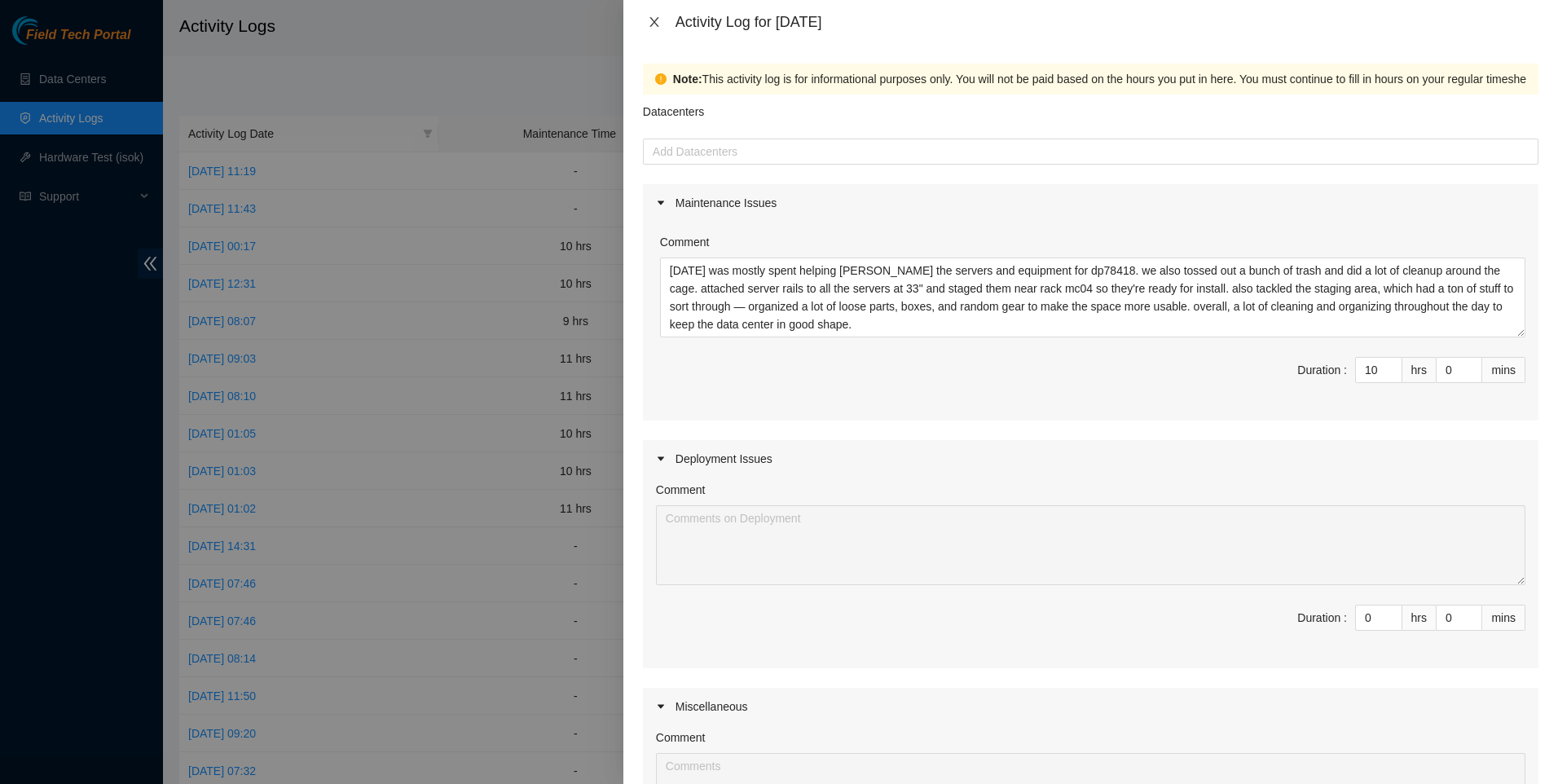
drag, startPoint x: 658, startPoint y: 24, endPoint x: 512, endPoint y: 119, distance: 174.2
click at [657, 24] on icon "close" at bounding box center [655, 22] width 13 height 13
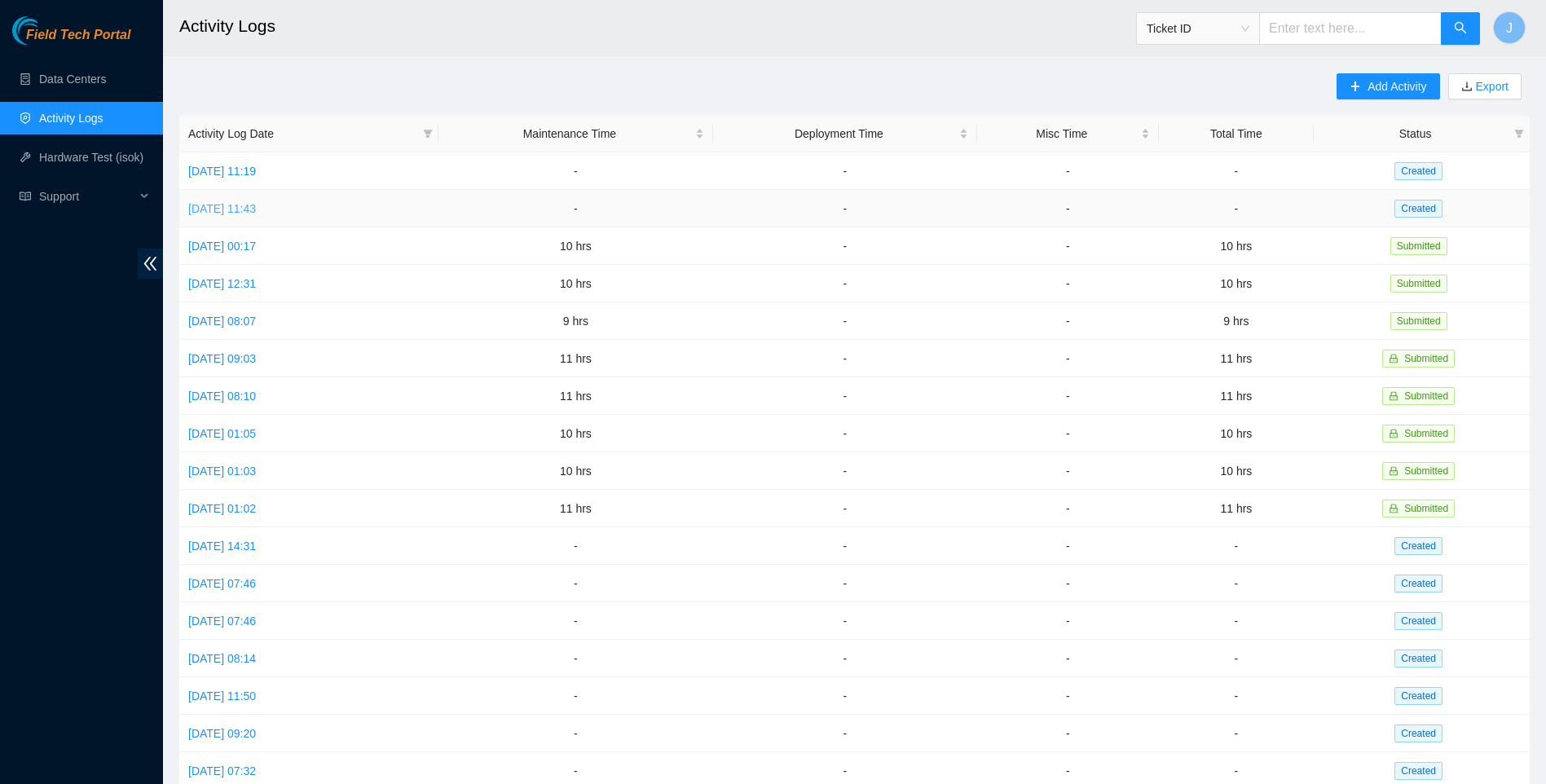
click at [247, 203] on link "[DATE] 11:43" at bounding box center [222, 209] width 67 height 13
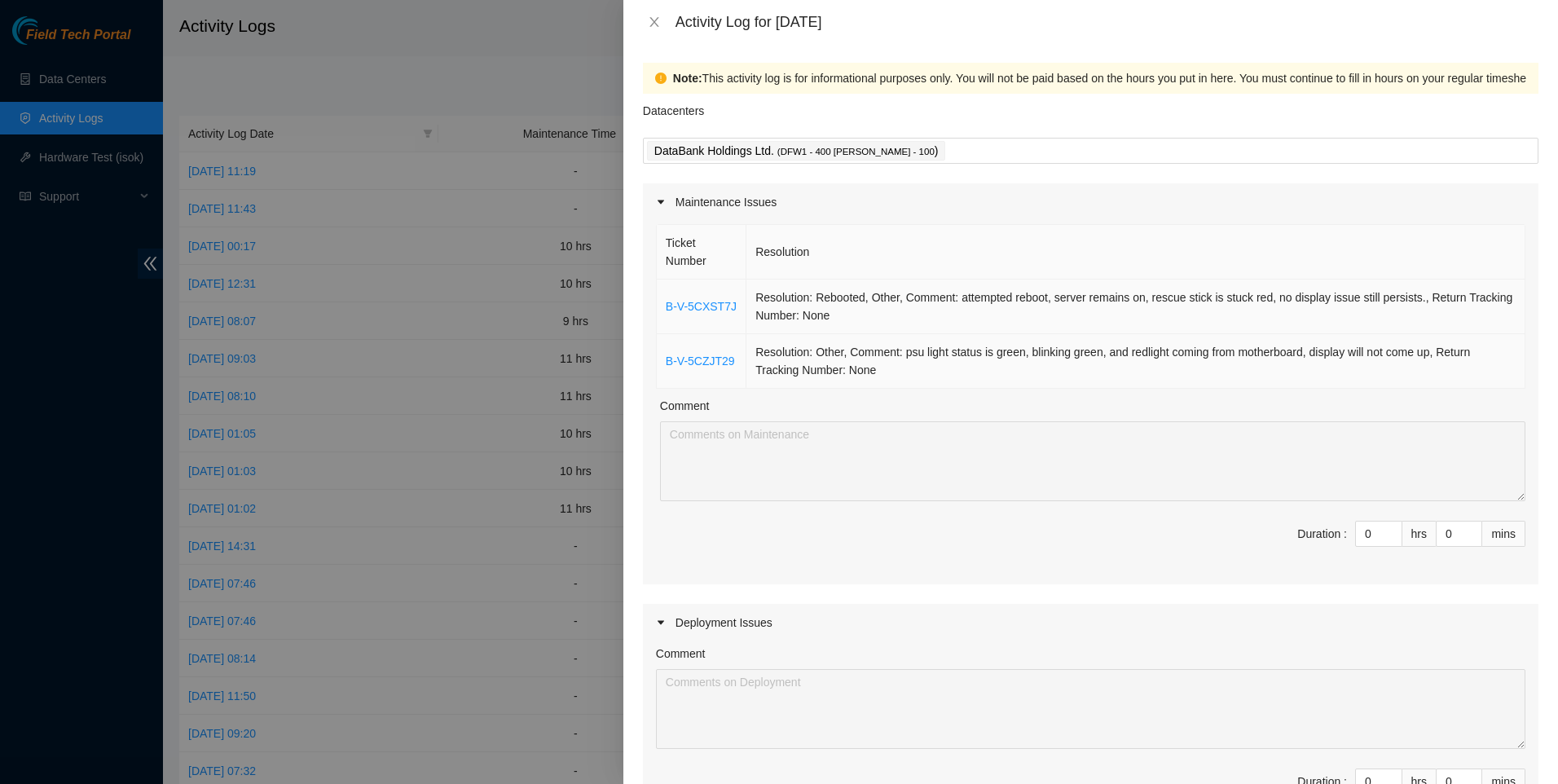
scroll to position [0, 0]
click at [1390, 540] on icon "down" at bounding box center [1393, 540] width 6 height 6
click at [1367, 536] on input "0" at bounding box center [1379, 535] width 46 height 24
type input "1"
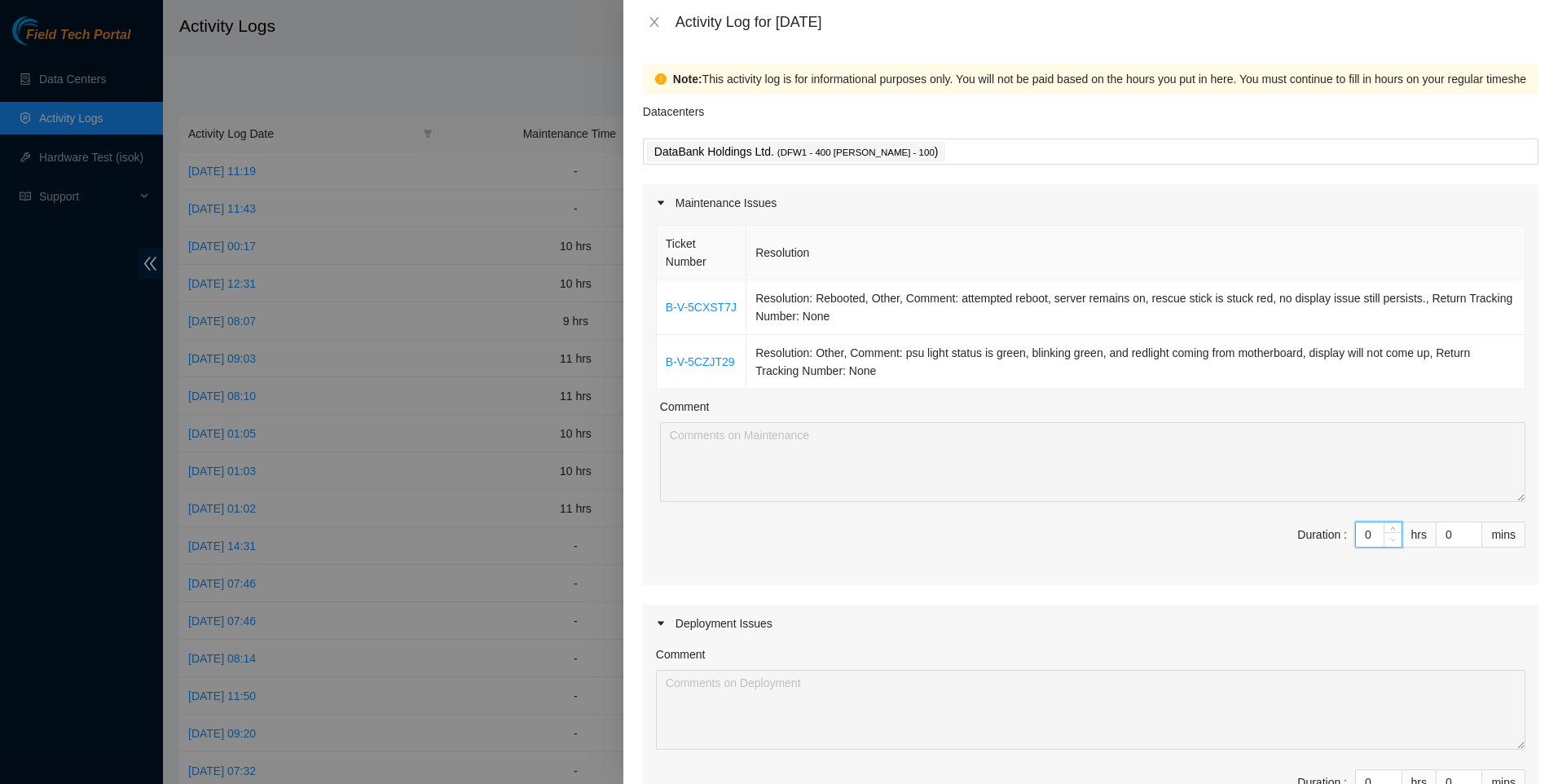
type input "1"
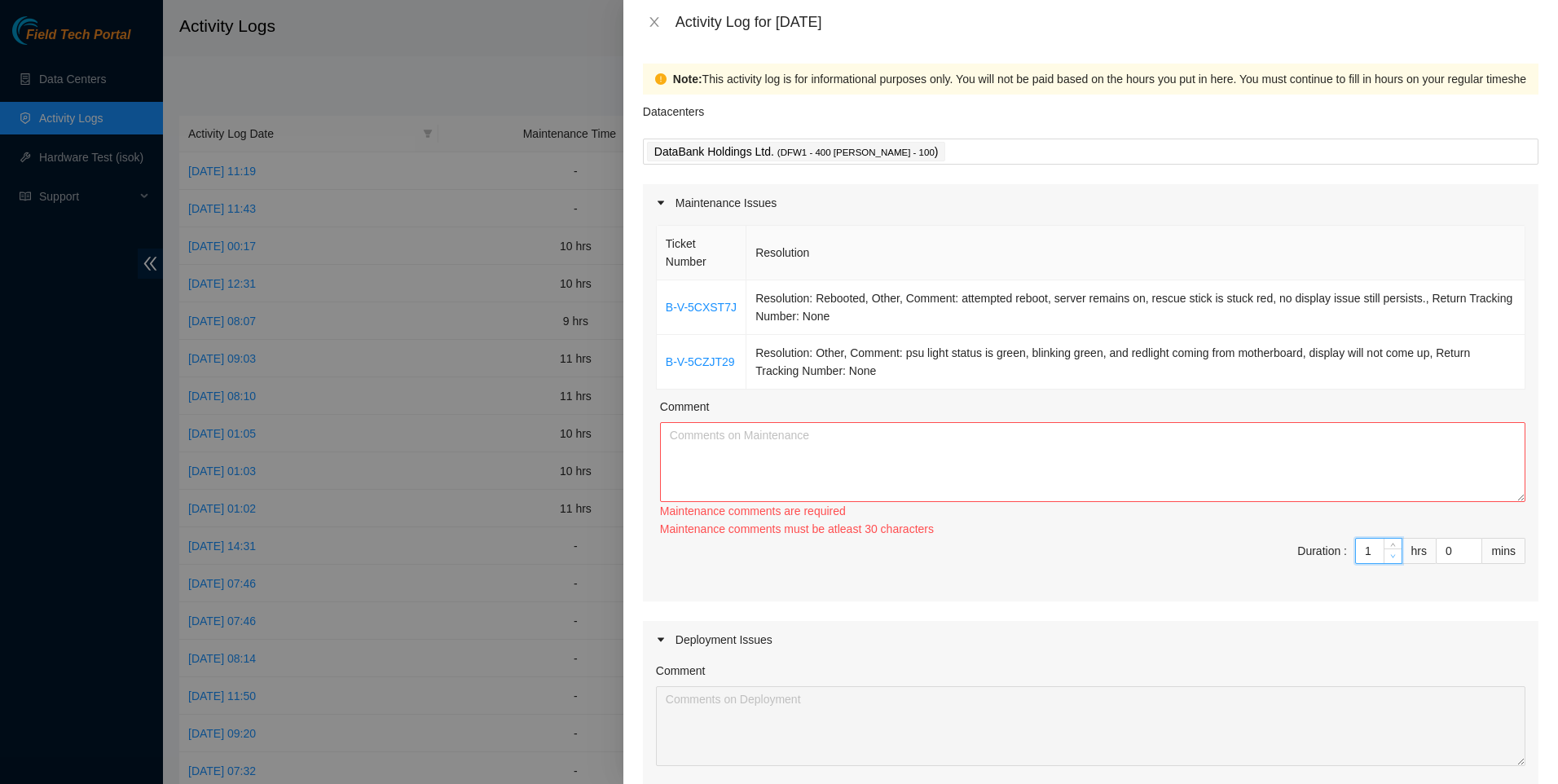
type input "10"
click at [1000, 466] on textarea "Comment" at bounding box center [1093, 462] width 866 height 80
drag, startPoint x: 871, startPoint y: 436, endPoint x: 927, endPoint y: 445, distance: 56.7
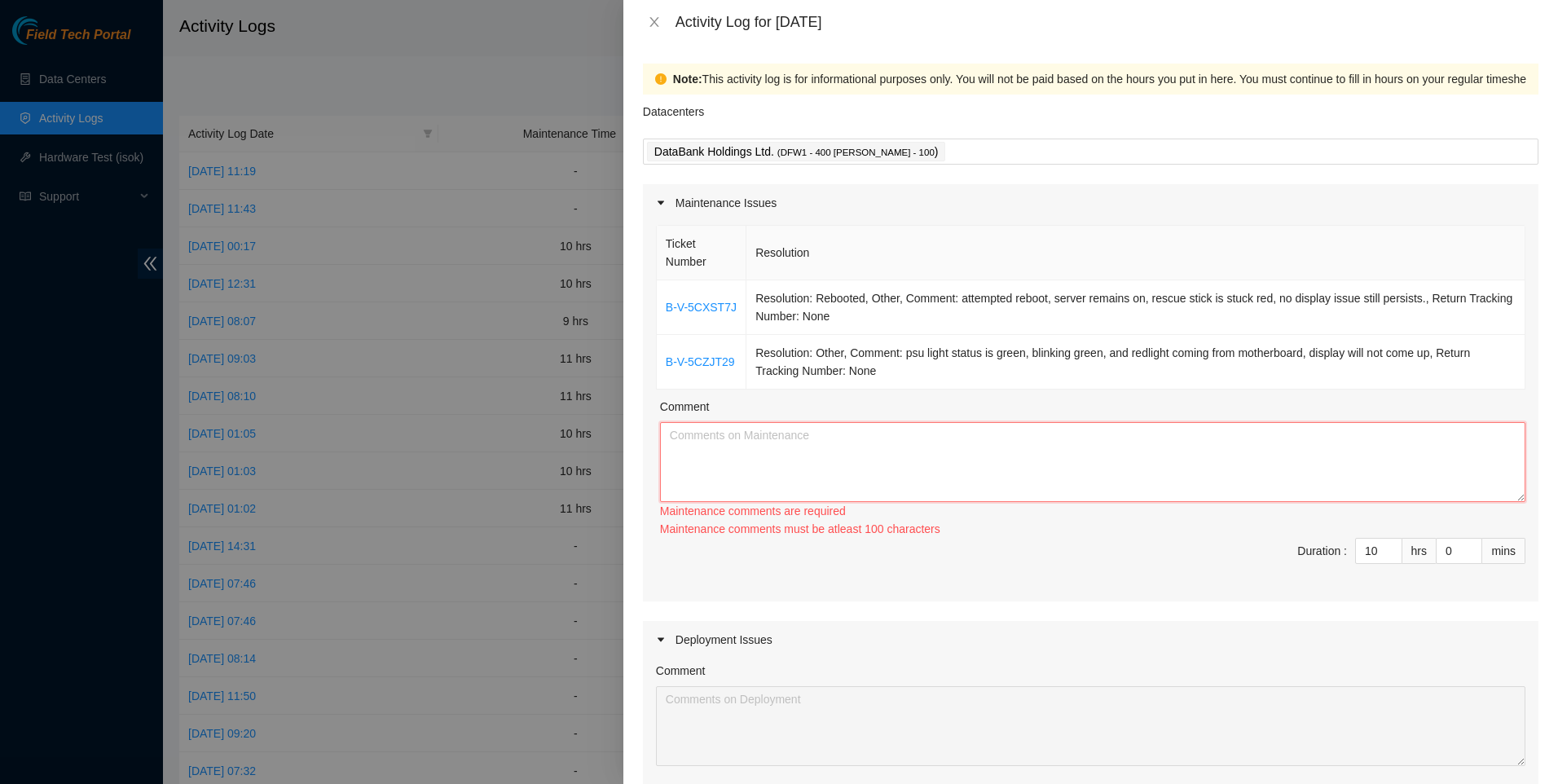
click at [871, 436] on textarea "Comment" at bounding box center [1093, 462] width 866 height 80
paste textarea "[DATE] was spent continuing work on DP78418 with [PERSON_NAME], [PERSON_NAME], …"
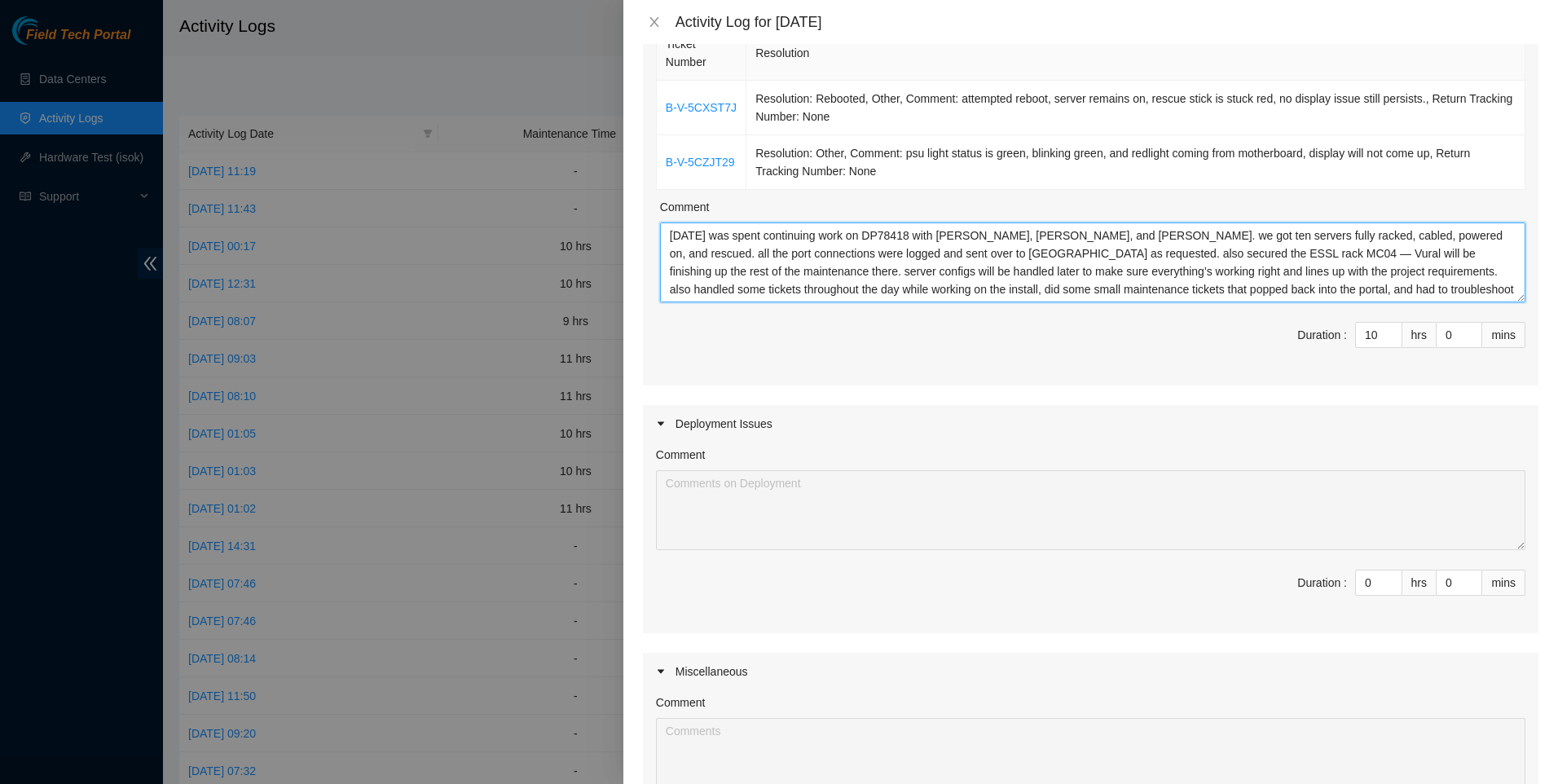
scroll to position [475, 0]
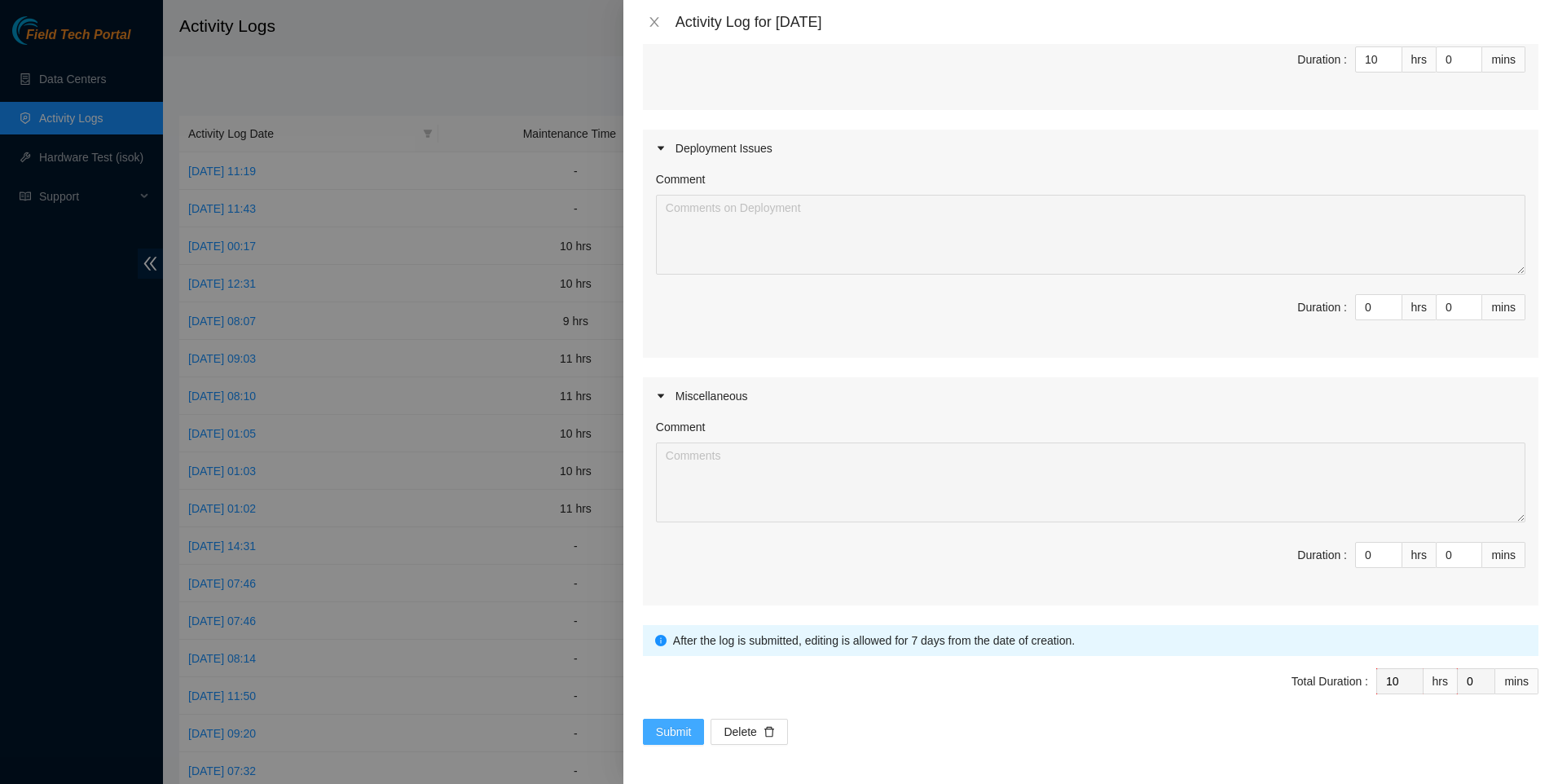
type textarea "[DATE] was spent continuing work on DP78418 with [PERSON_NAME], [PERSON_NAME], …"
click at [684, 732] on span "Submit" at bounding box center [674, 732] width 36 height 18
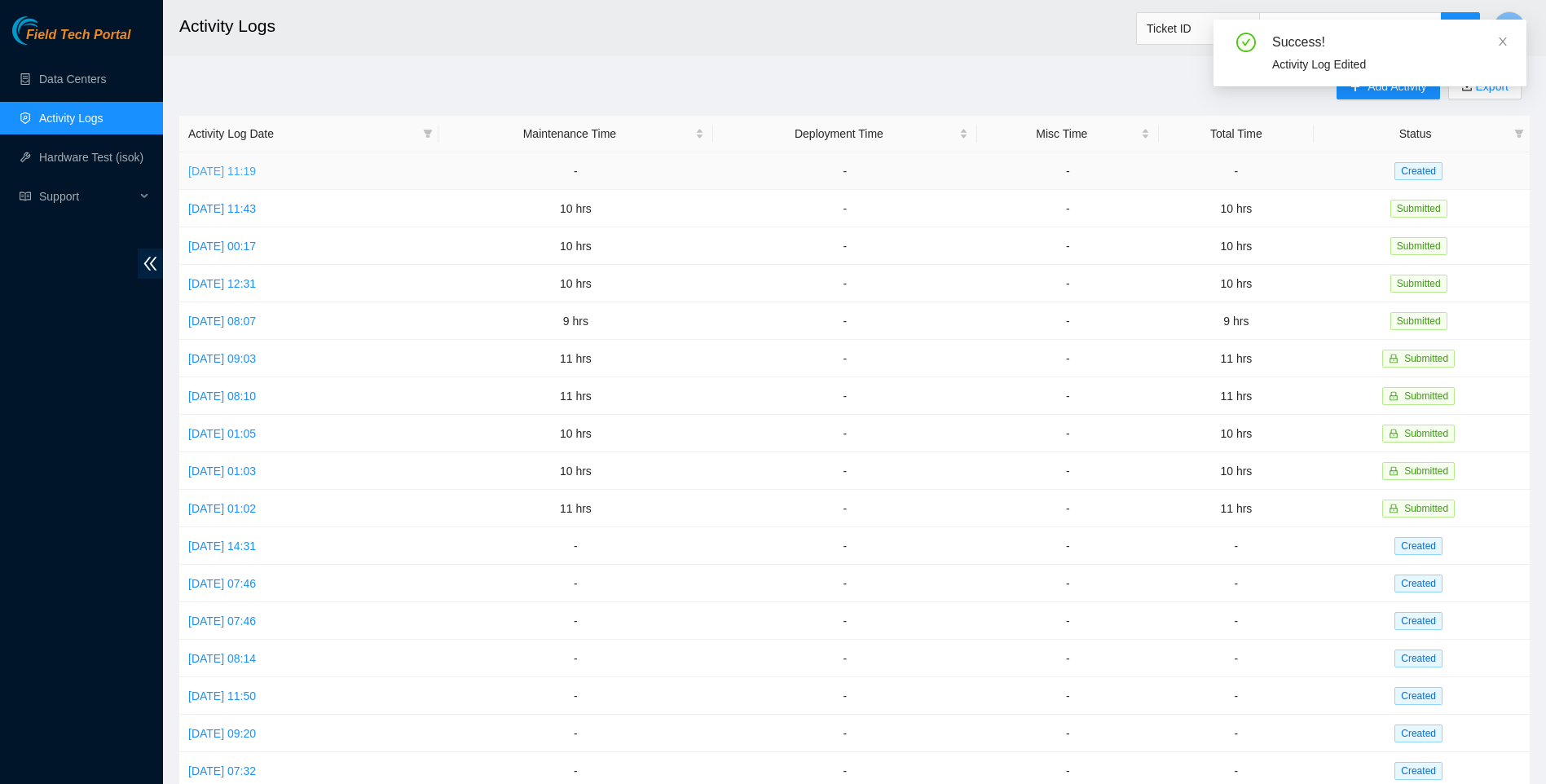
click at [229, 170] on link "[DATE] 11:19" at bounding box center [222, 171] width 67 height 13
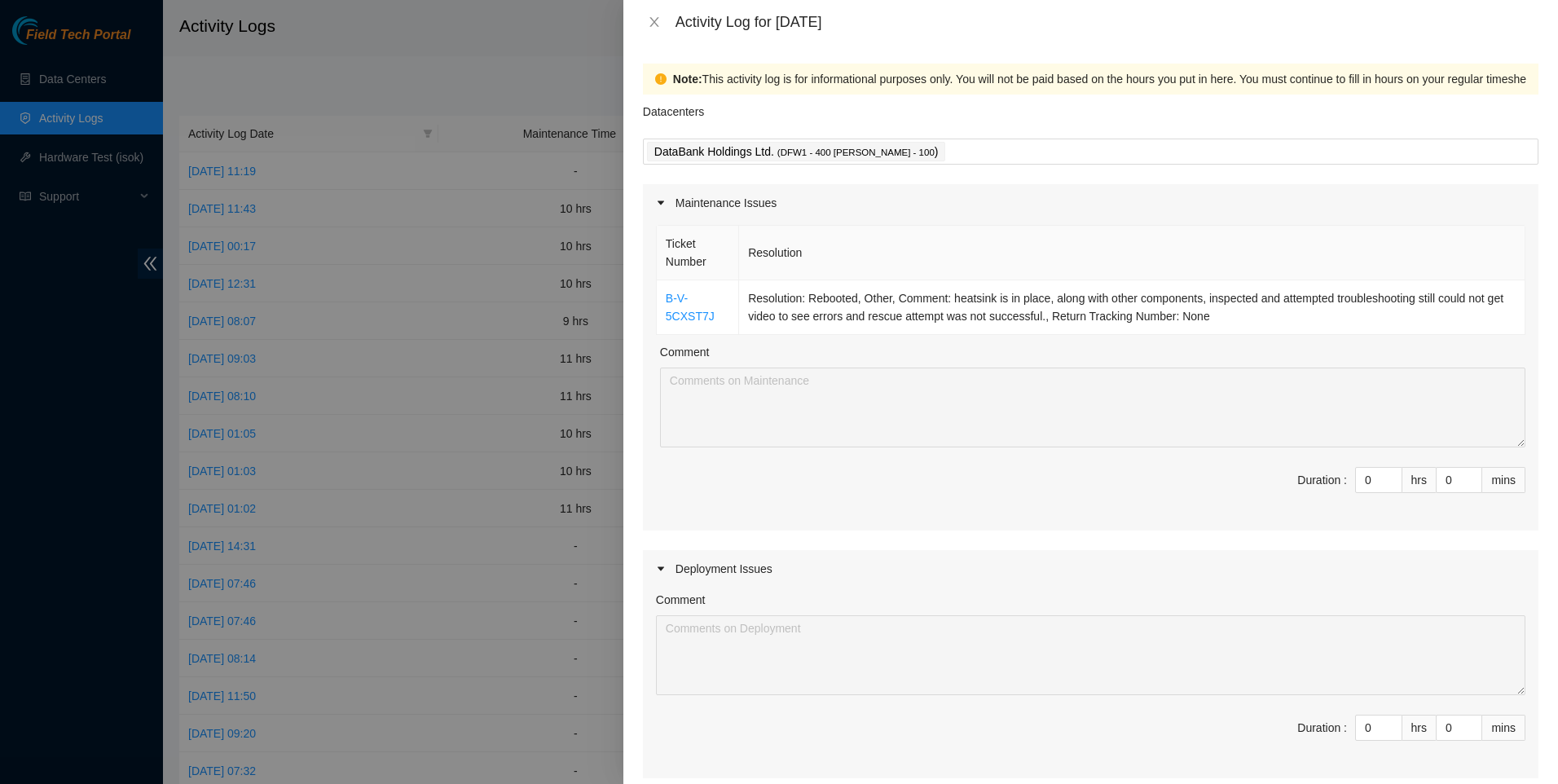
scroll to position [217, 0]
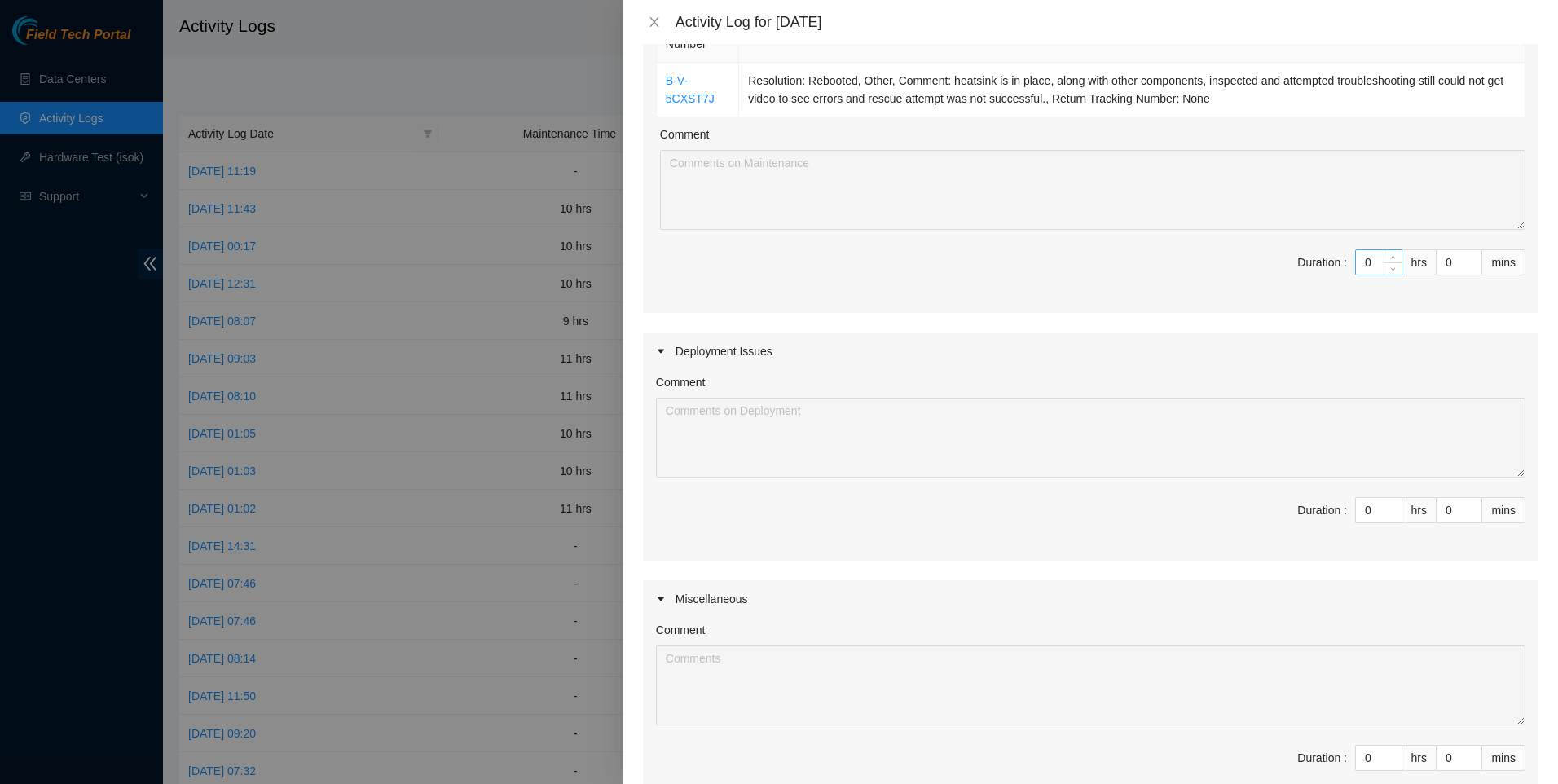
click at [1363, 264] on input "0" at bounding box center [1379, 262] width 46 height 24
click at [1363, 263] on input "0" at bounding box center [1379, 262] width 46 height 24
type input "1"
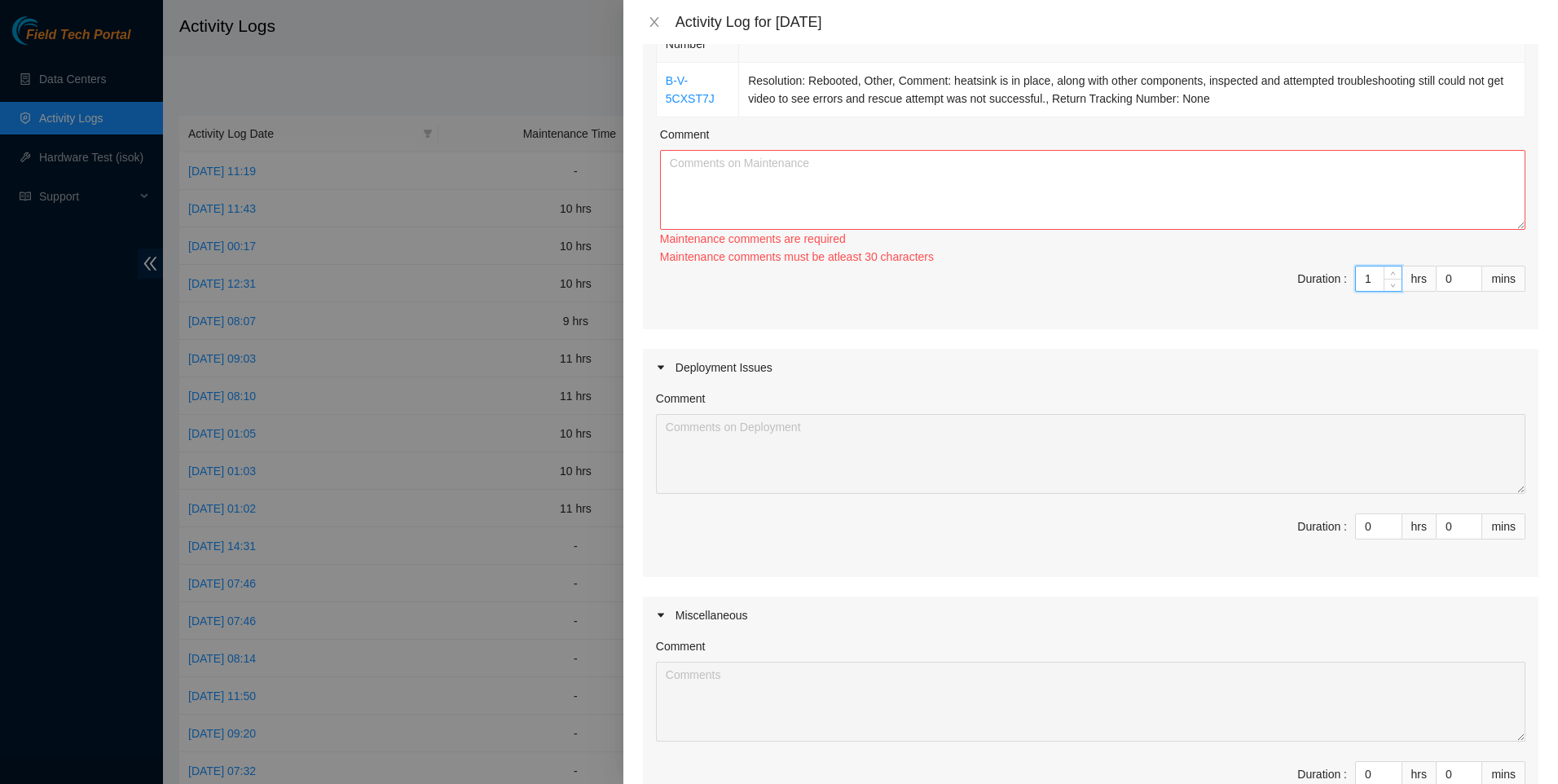
type input "10"
click at [1156, 156] on textarea "Comment" at bounding box center [1093, 189] width 866 height 80
paste textarea "[DATE] was focused on tidying up the storage area and organizing the workspaces…"
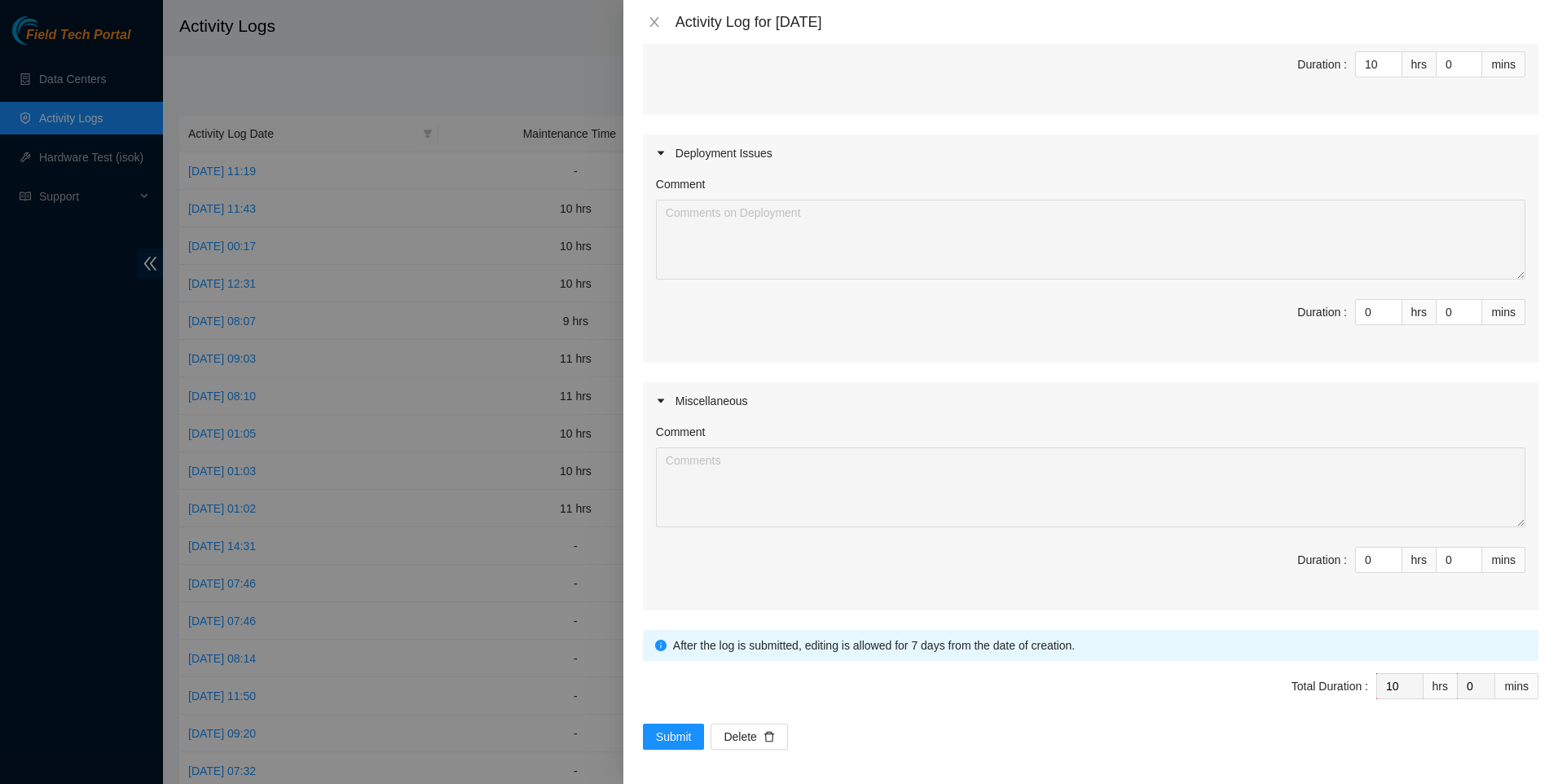
scroll to position [421, 0]
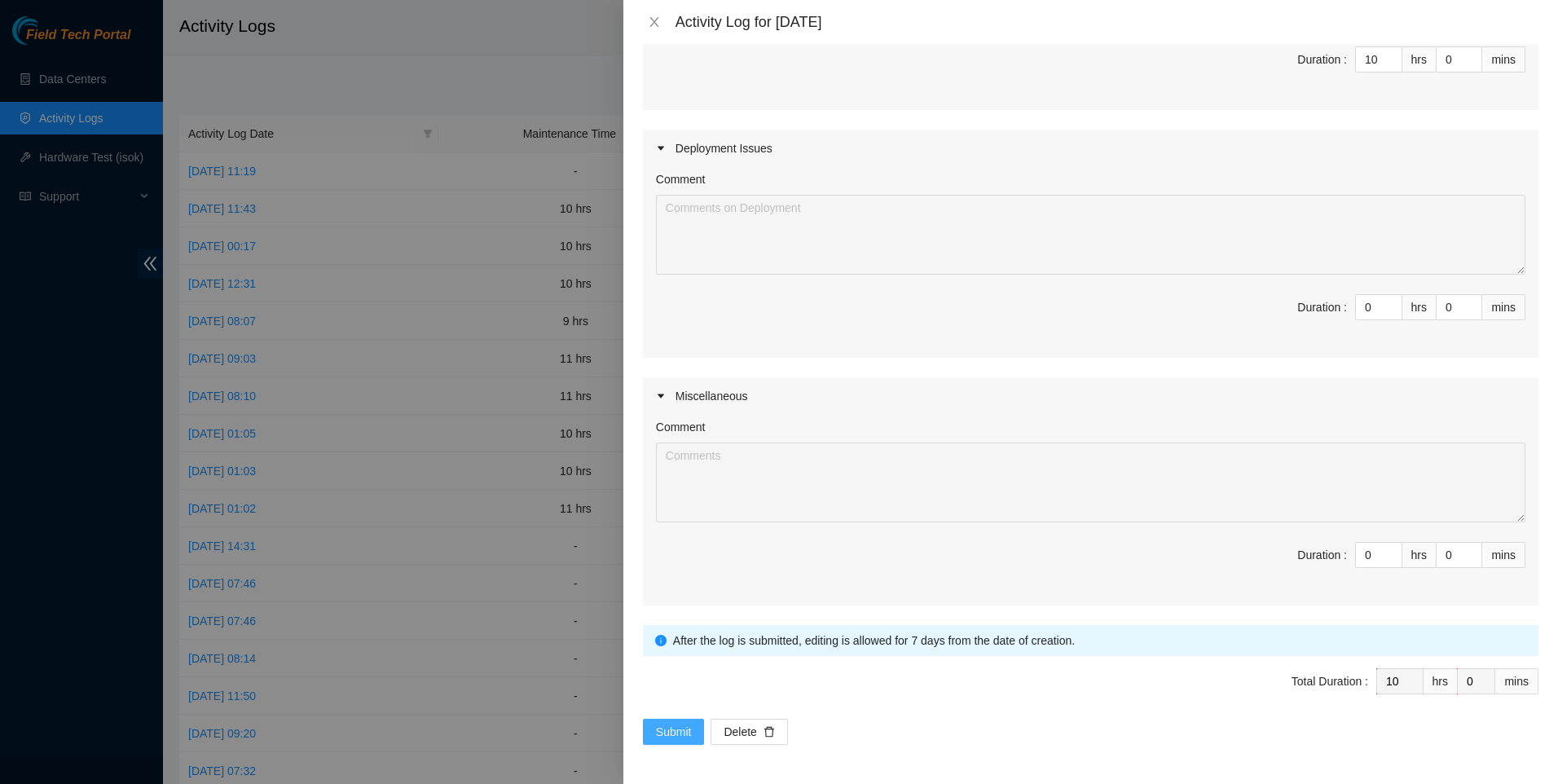
type textarea "[DATE] was focused on tidying up the storage area and organizing the workspaces…"
click at [678, 736] on span "Submit" at bounding box center [674, 732] width 36 height 18
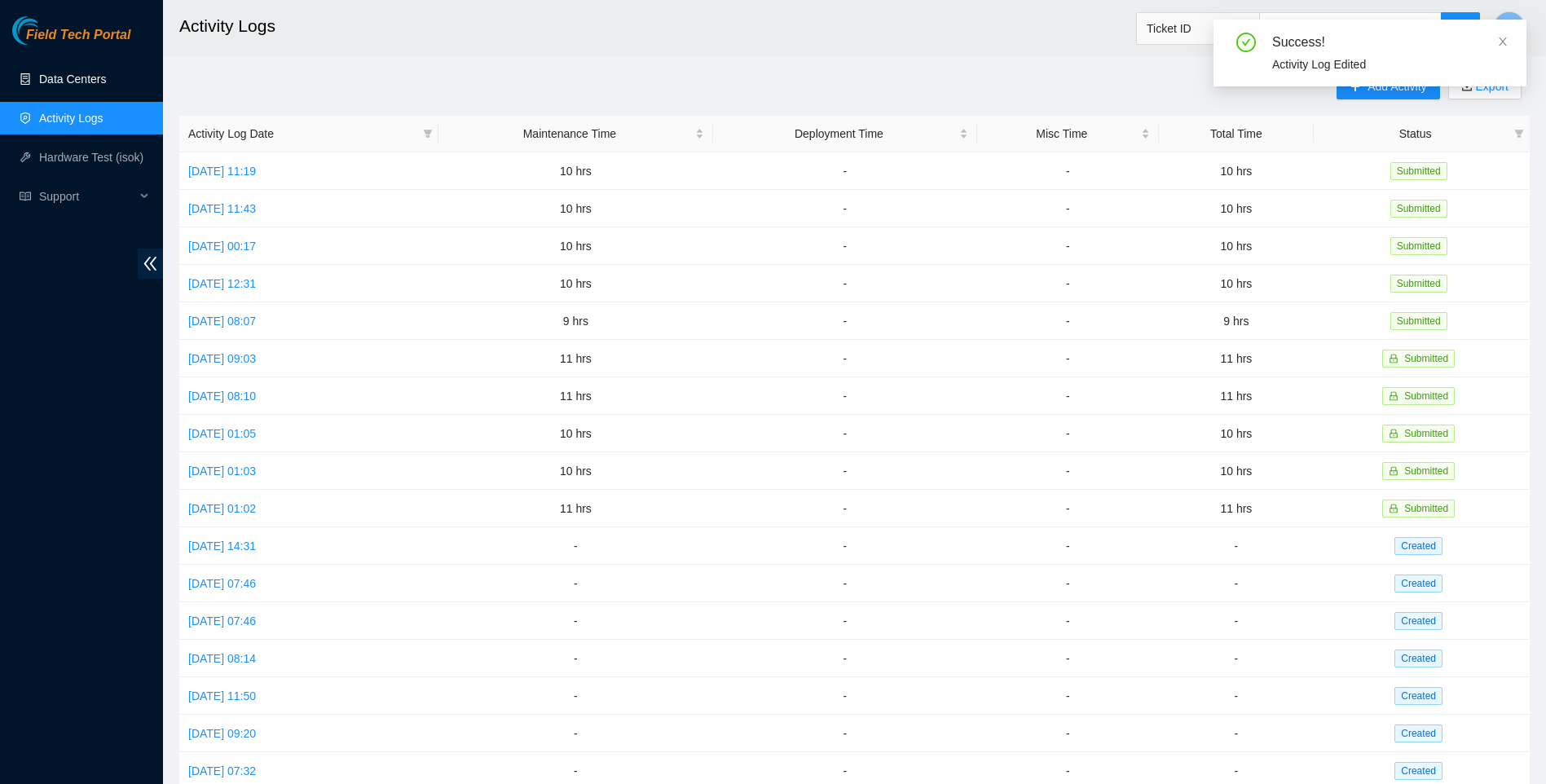
click at [96, 78] on link "Data Centers" at bounding box center [72, 79] width 67 height 13
